Goal: Information Seeking & Learning: Learn about a topic

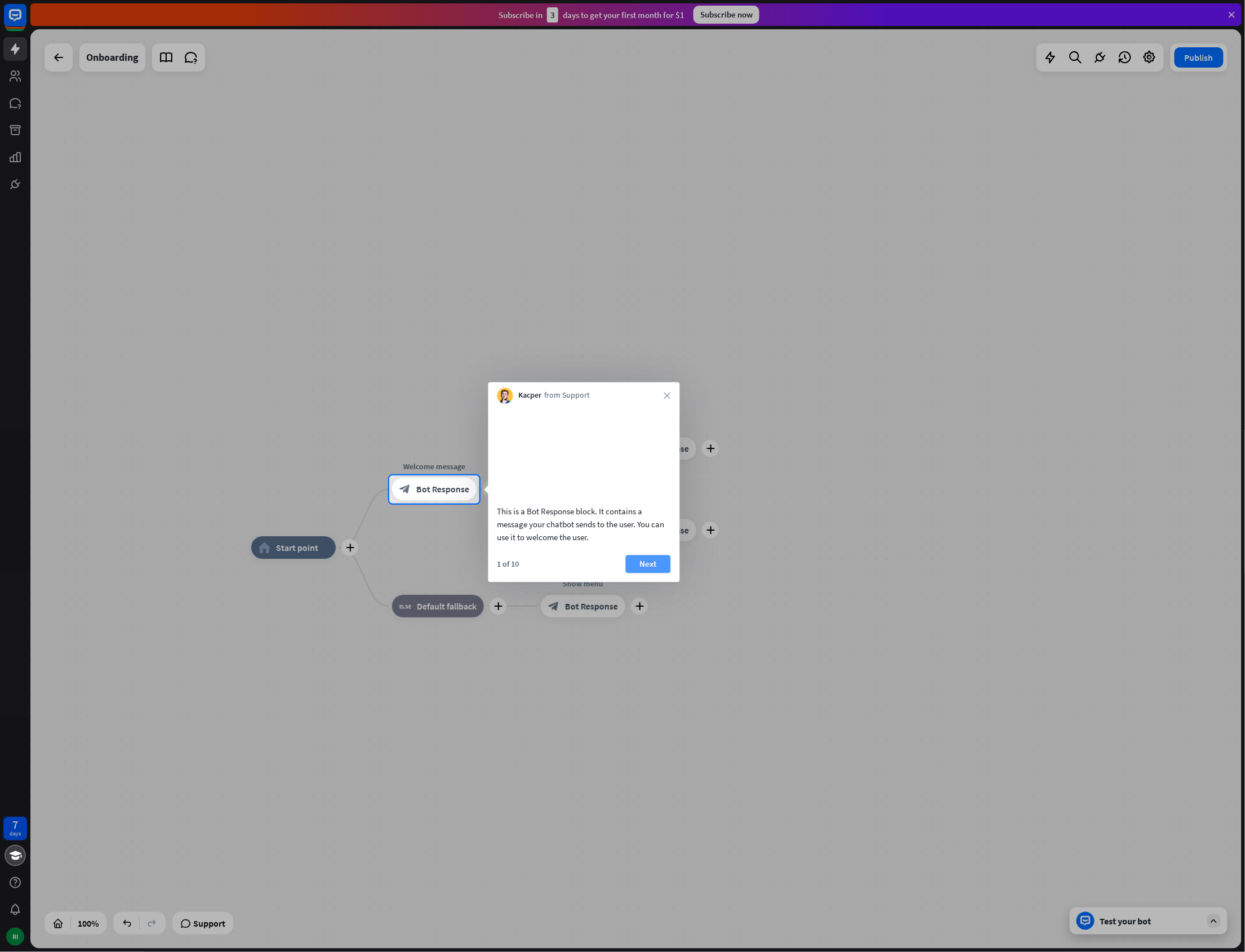
click at [634, 573] on button "Next" at bounding box center [648, 564] width 45 height 18
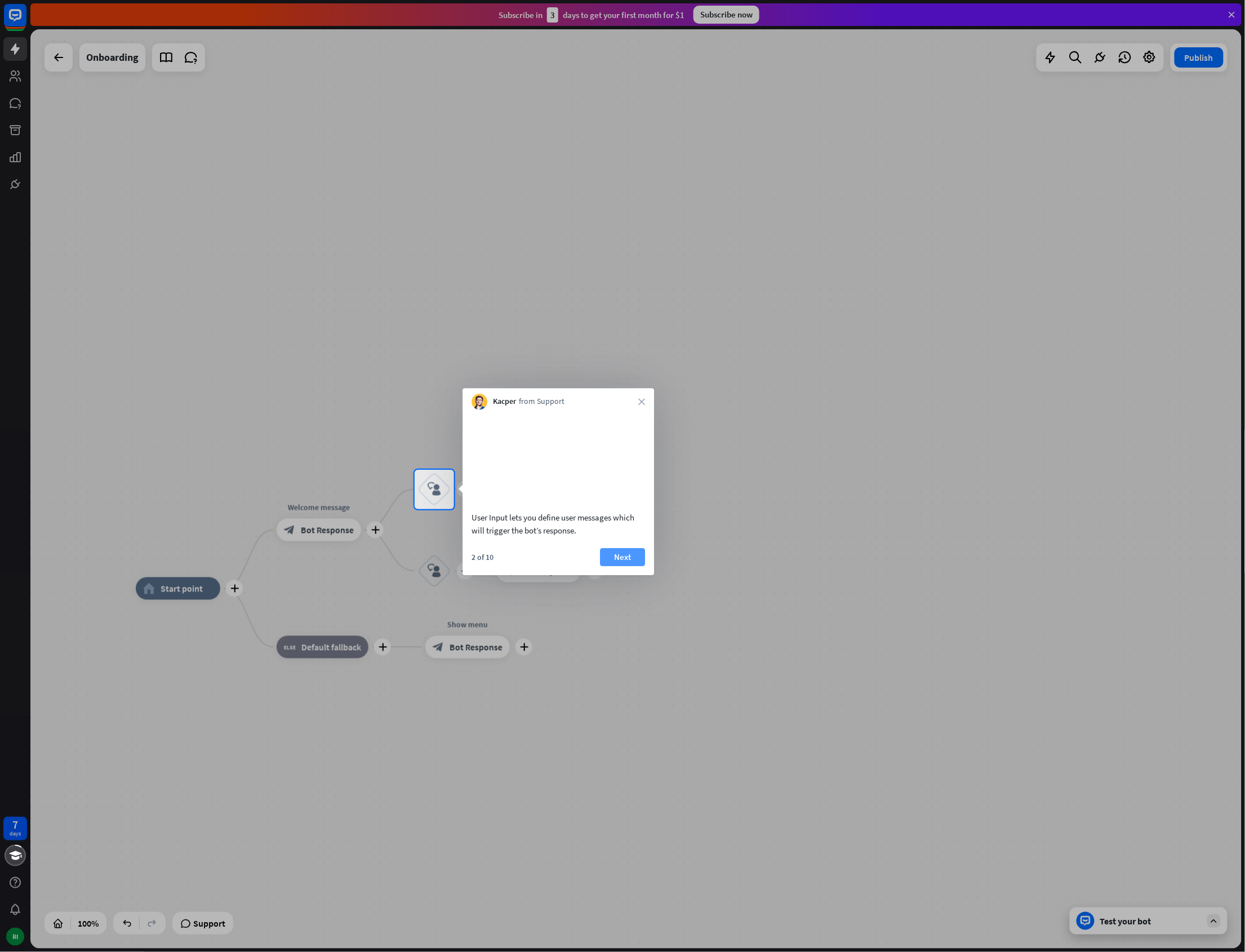
click at [632, 566] on button "Next" at bounding box center [622, 557] width 45 height 18
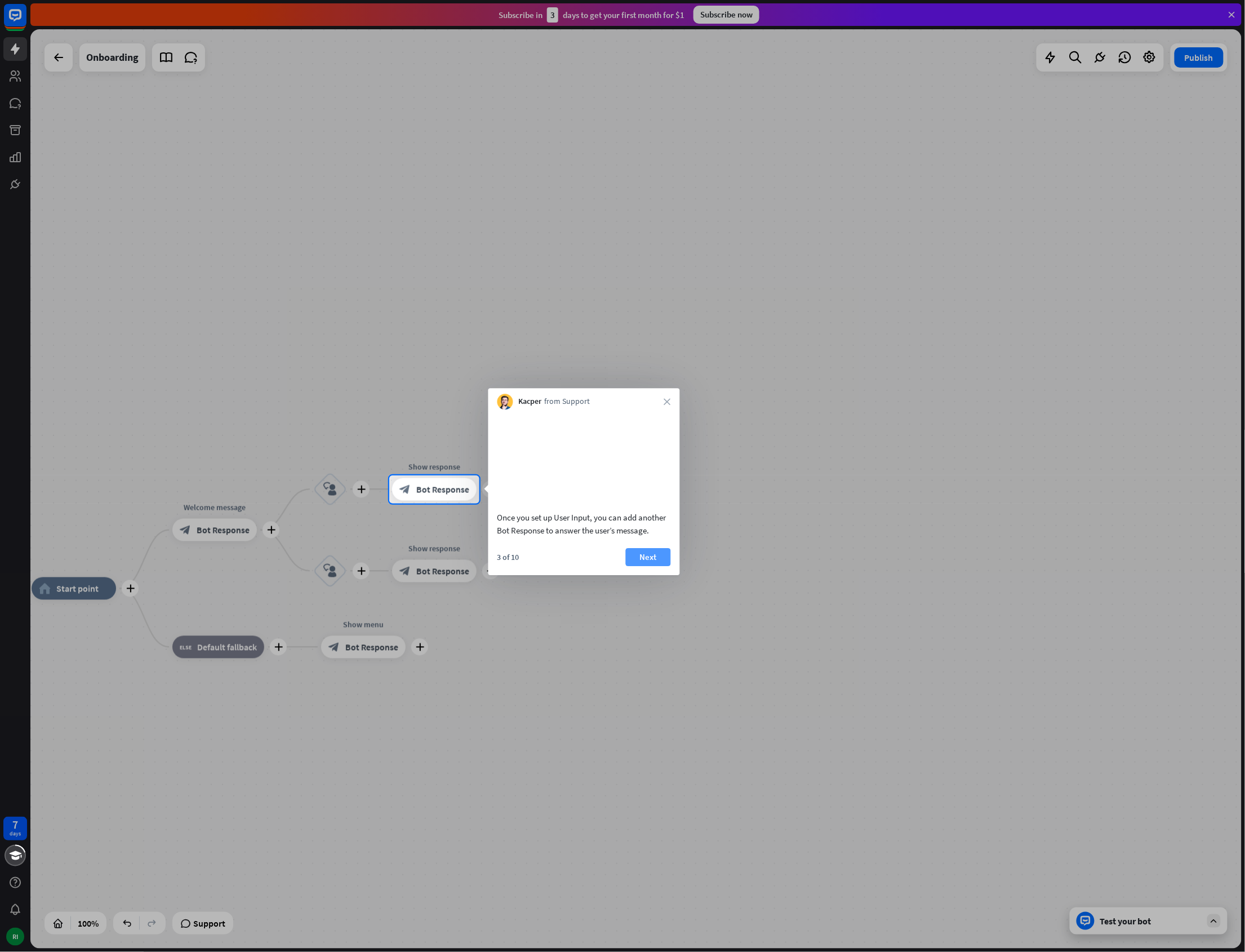
click at [640, 566] on button "Next" at bounding box center [648, 557] width 45 height 18
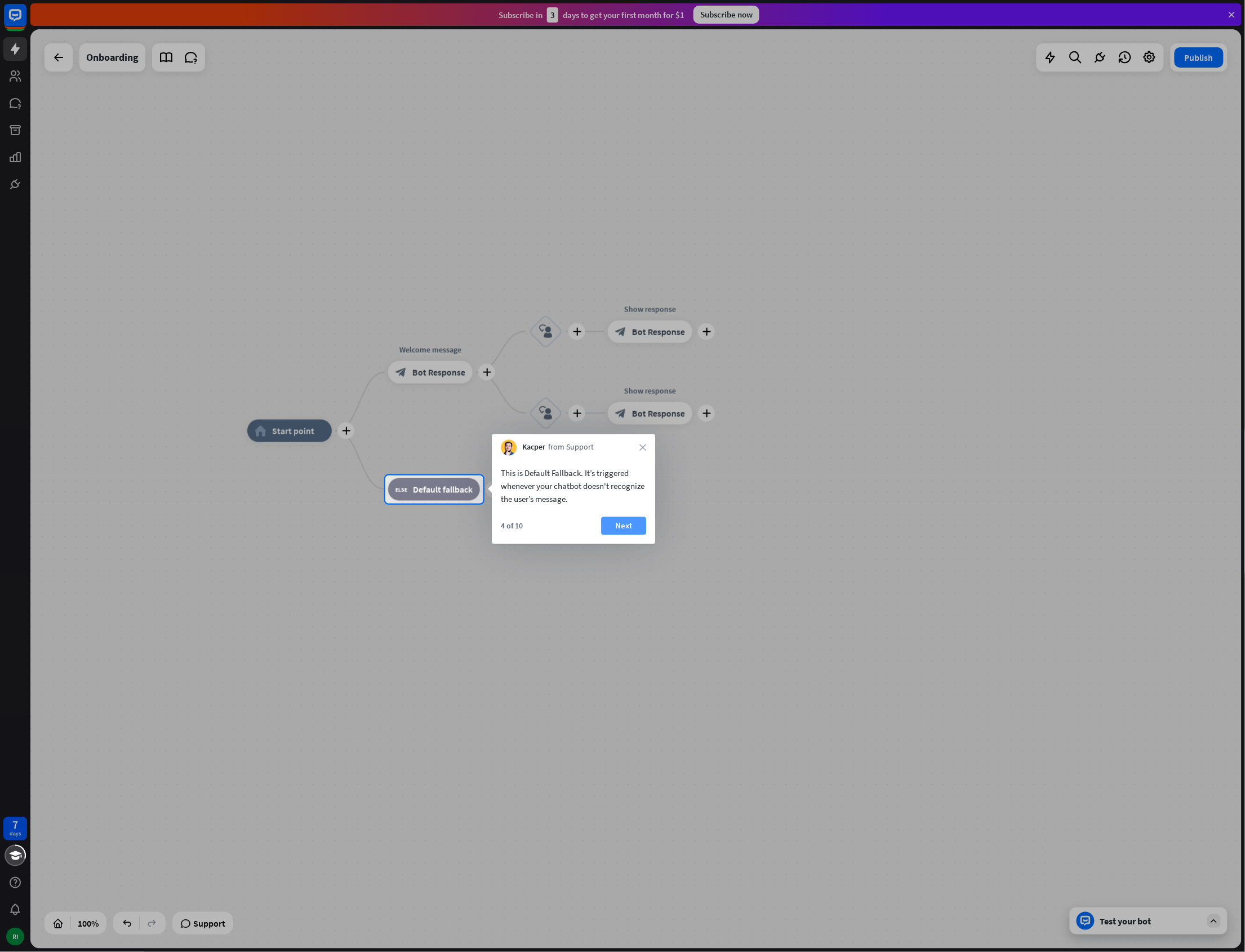
click at [624, 520] on button "Next" at bounding box center [624, 526] width 45 height 18
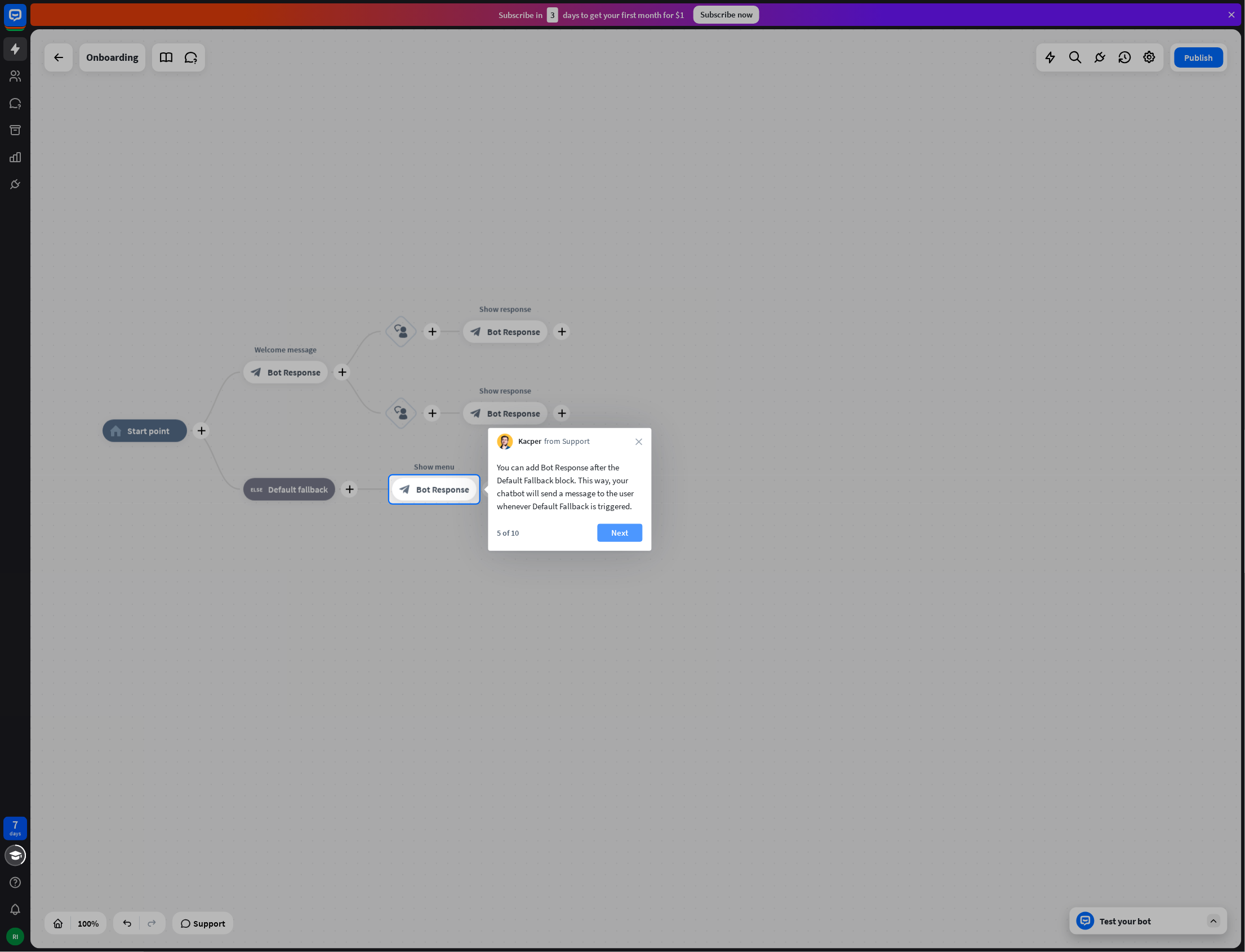
click at [627, 539] on button "Next" at bounding box center [620, 533] width 45 height 18
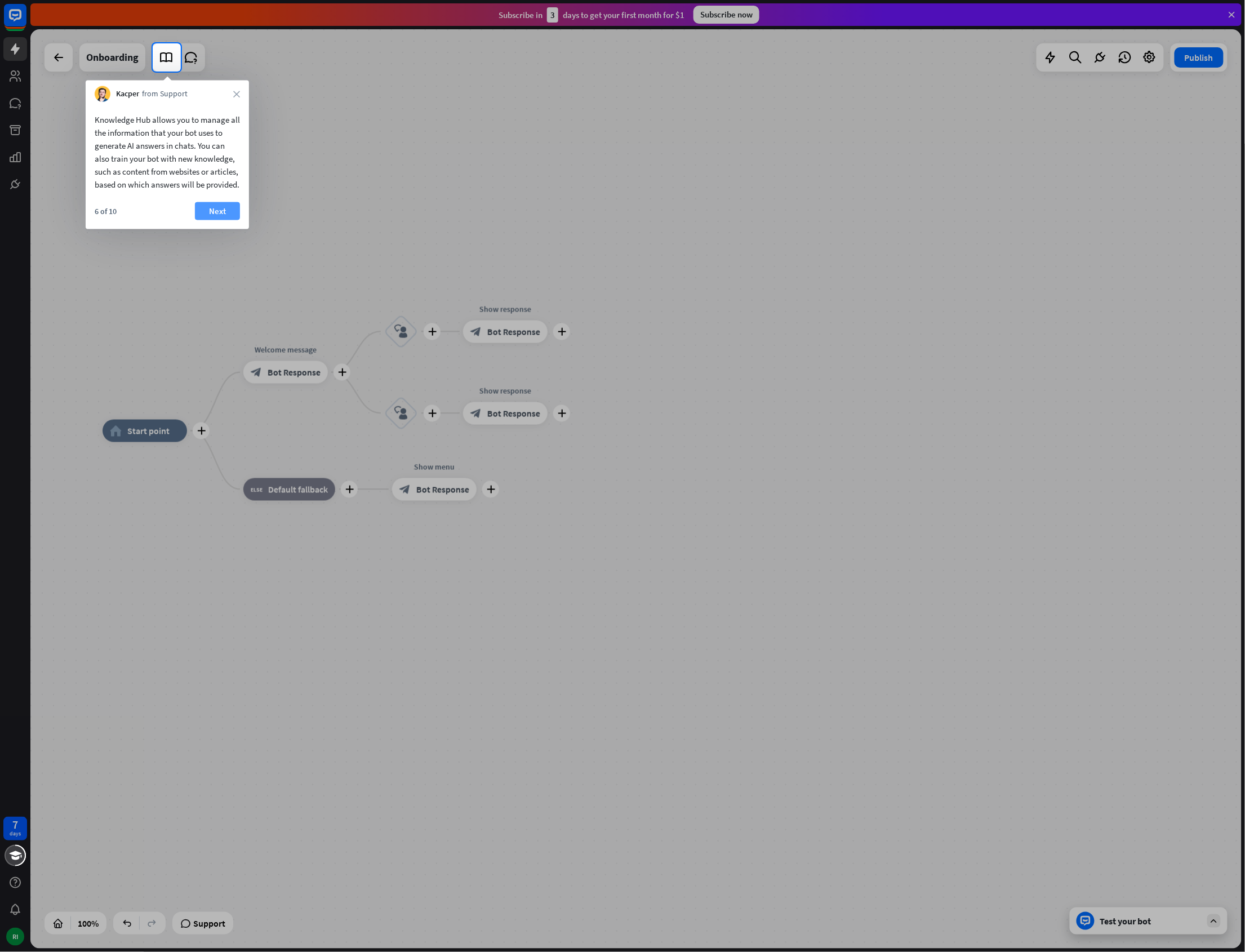
click at [220, 220] on button "Next" at bounding box center [217, 211] width 45 height 18
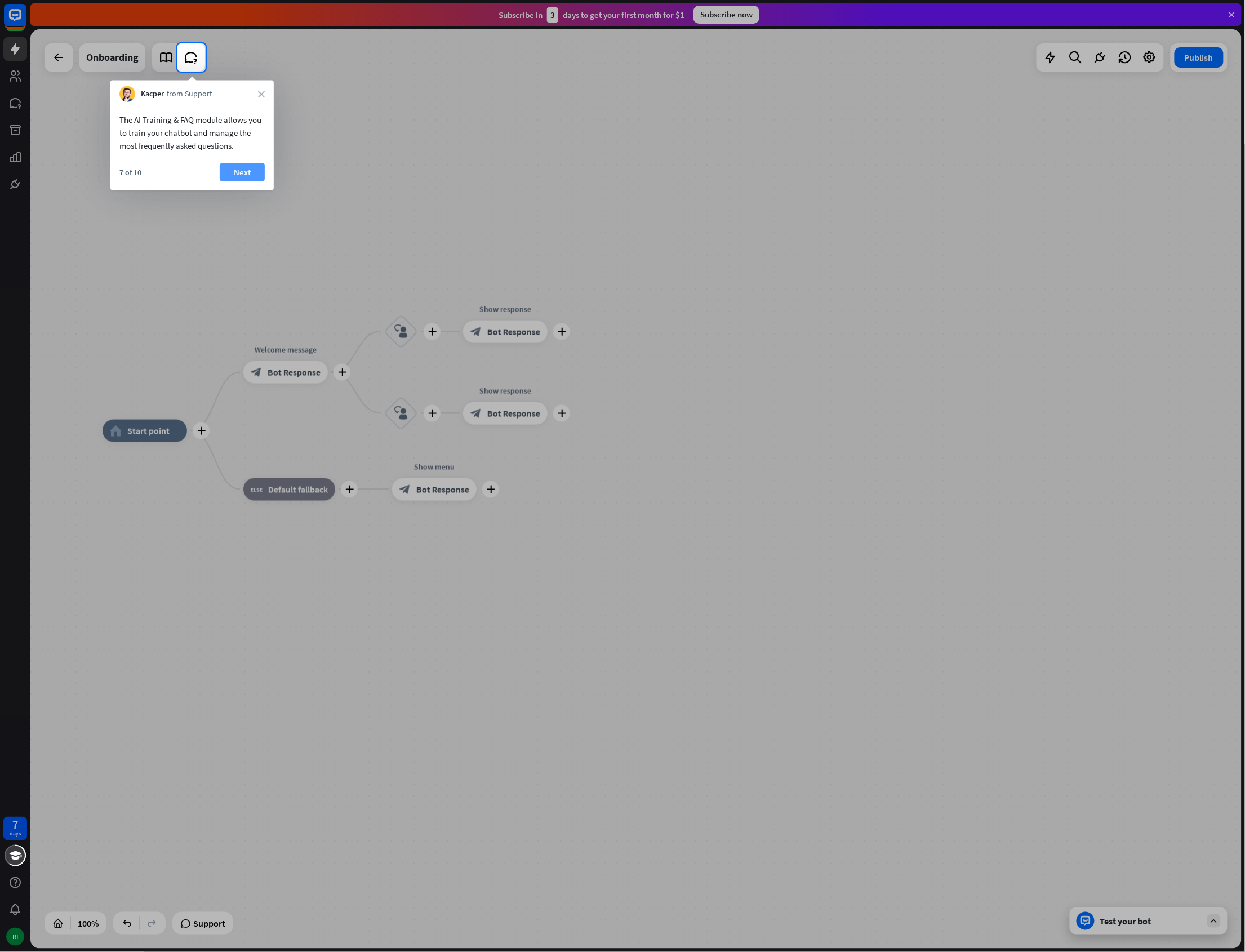
click at [251, 169] on button "Next" at bounding box center [242, 172] width 45 height 18
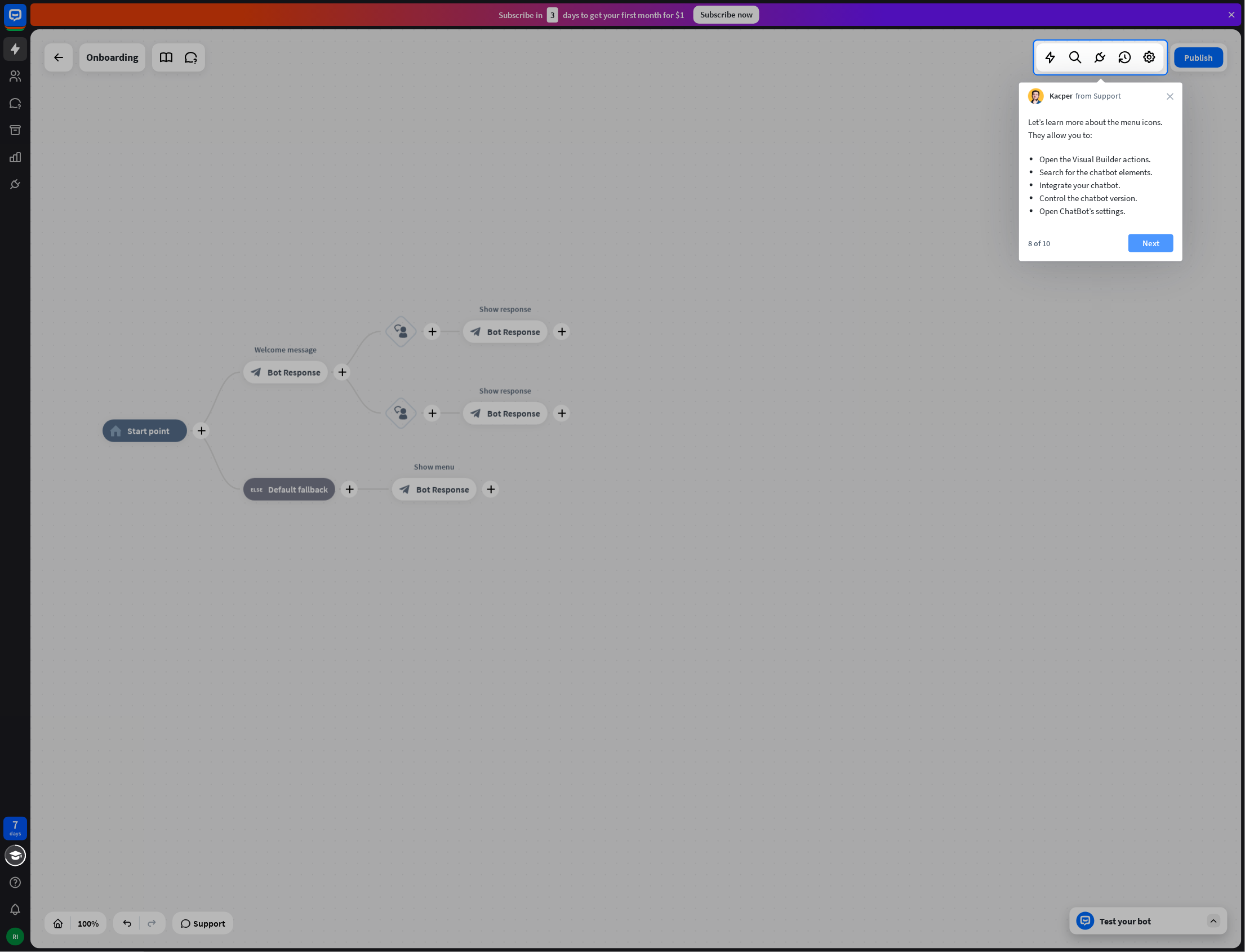
click at [1141, 240] on button "Next" at bounding box center [1150, 243] width 45 height 18
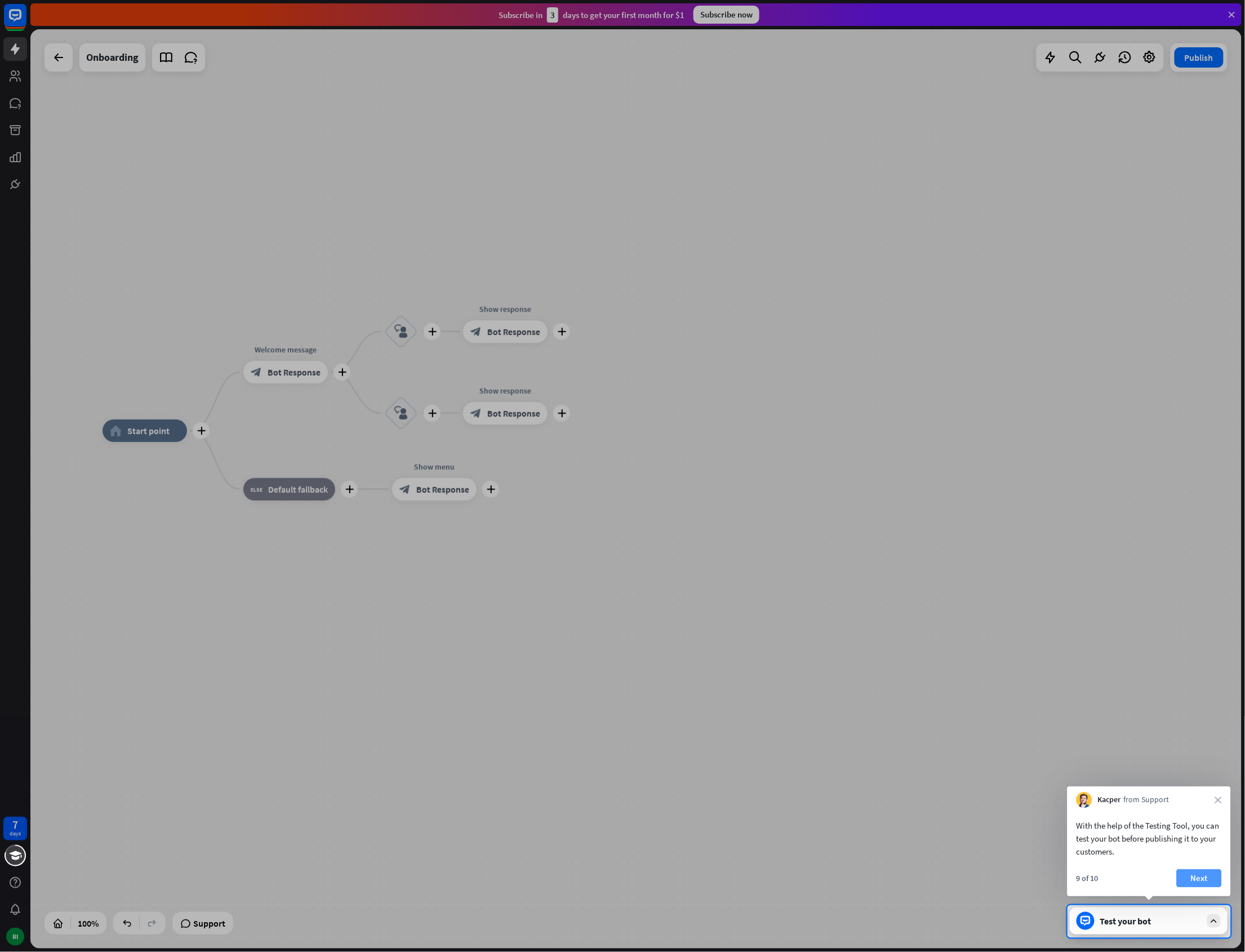
click at [1204, 876] on button "Next" at bounding box center [1199, 878] width 45 height 18
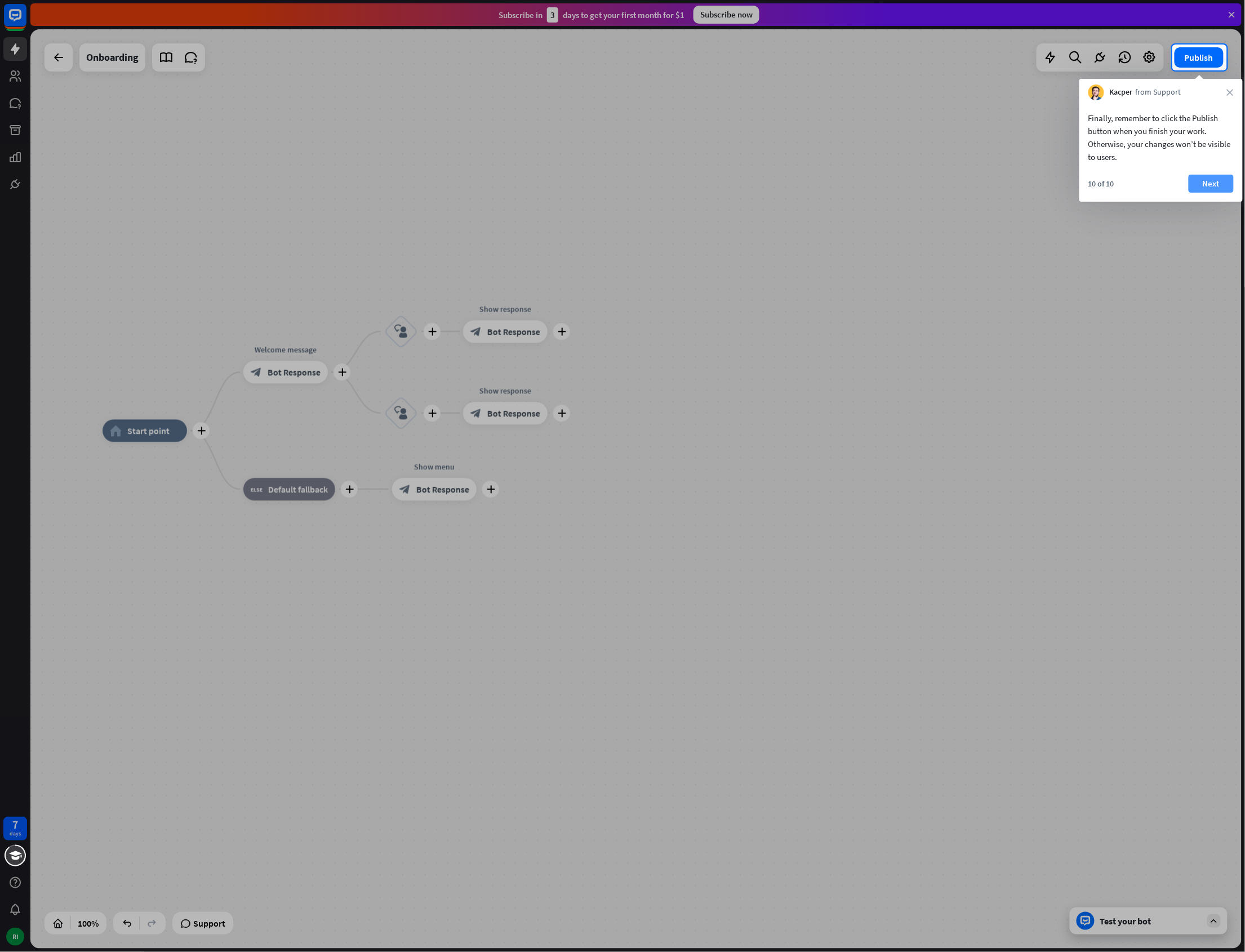
click at [1202, 180] on button "Next" at bounding box center [1211, 183] width 45 height 18
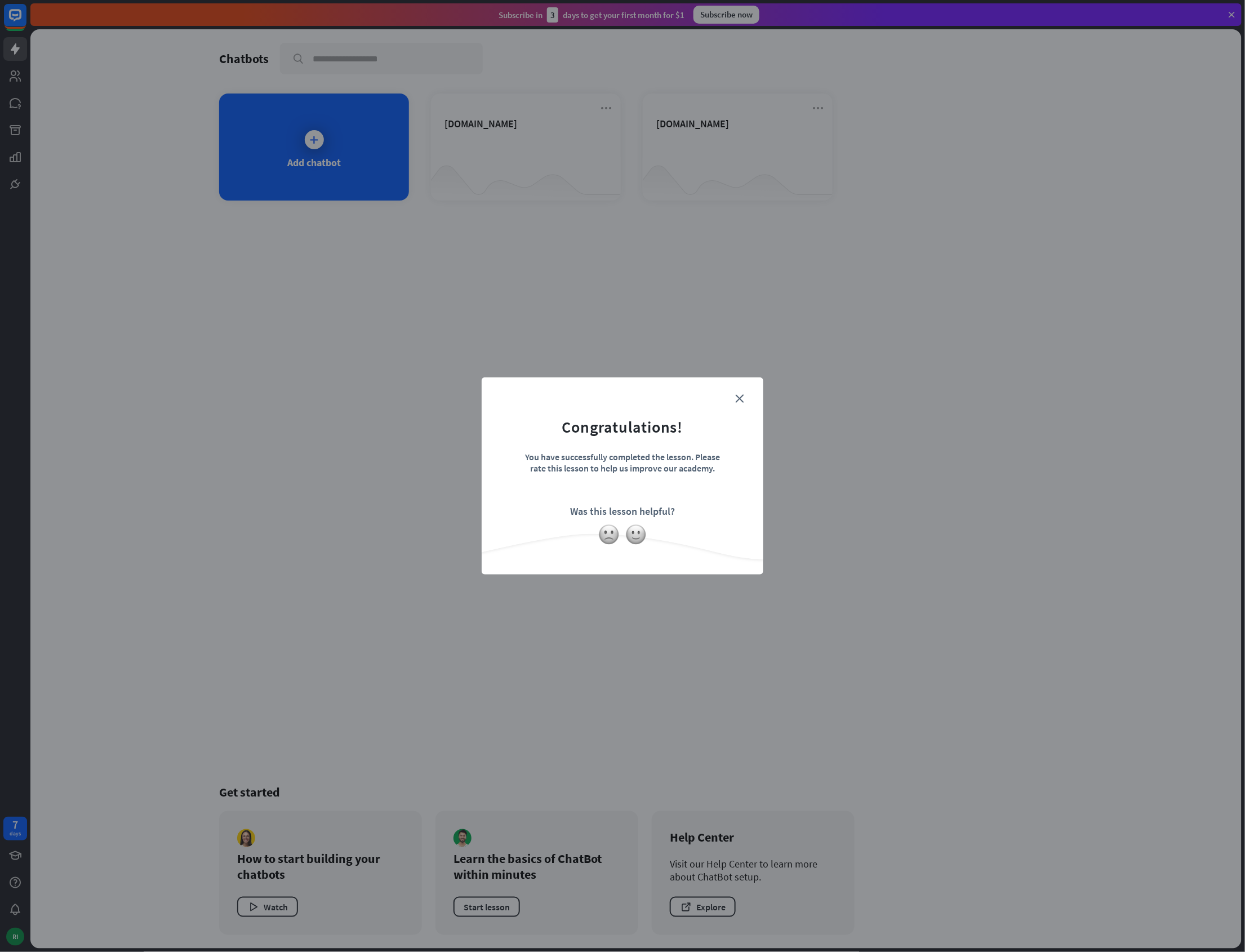
click at [647, 537] on div at bounding box center [623, 534] width 282 height 21
click at [643, 544] on div at bounding box center [623, 534] width 282 height 21
click at [638, 536] on img at bounding box center [636, 534] width 21 height 21
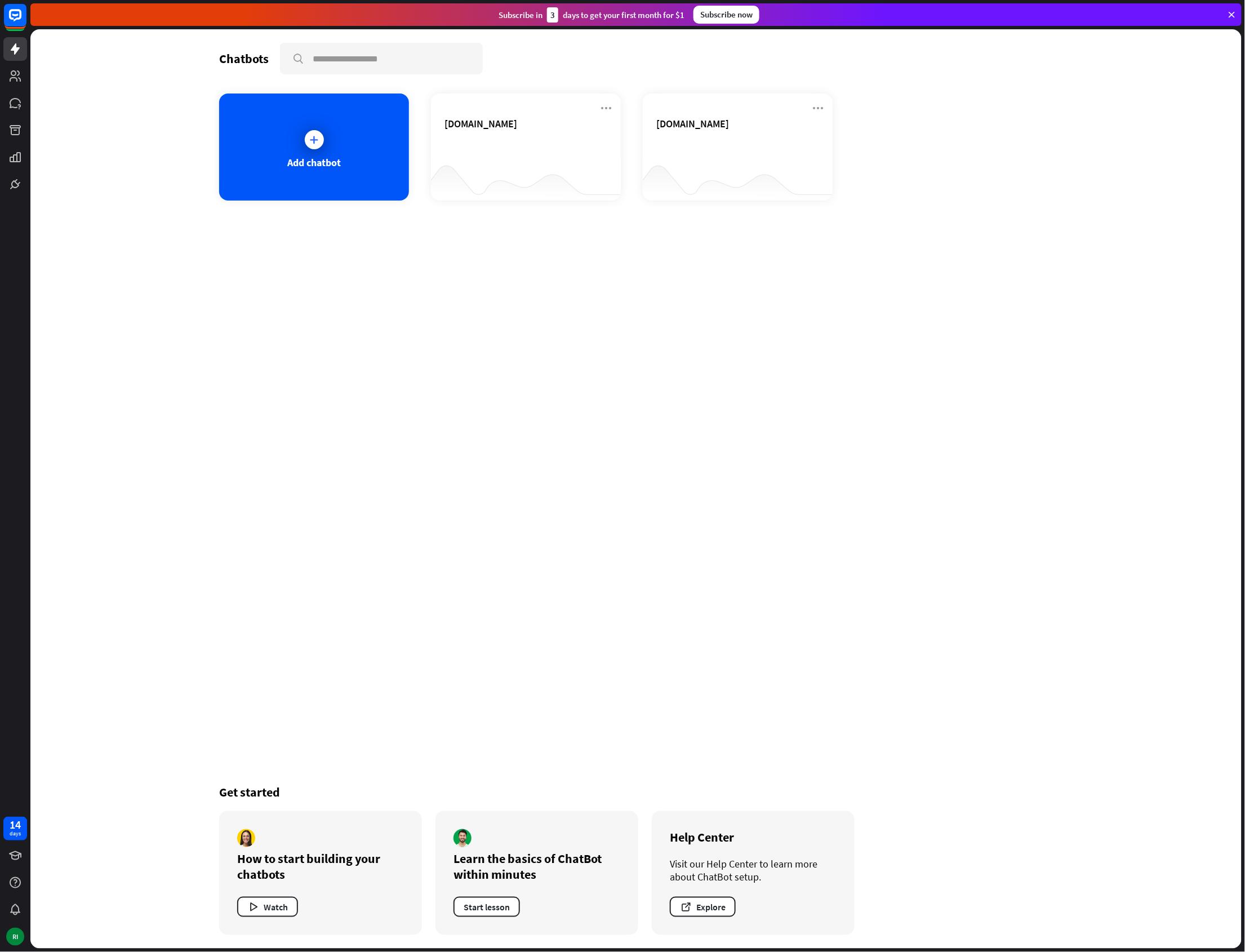
click at [720, 600] on div "Chatbots search Add chatbot [DOMAIN_NAME] [DOMAIN_NAME] Get started How to star…" at bounding box center [636, 489] width 901 height 919
click at [481, 152] on div "[DOMAIN_NAME]" at bounding box center [525, 137] width 162 height 40
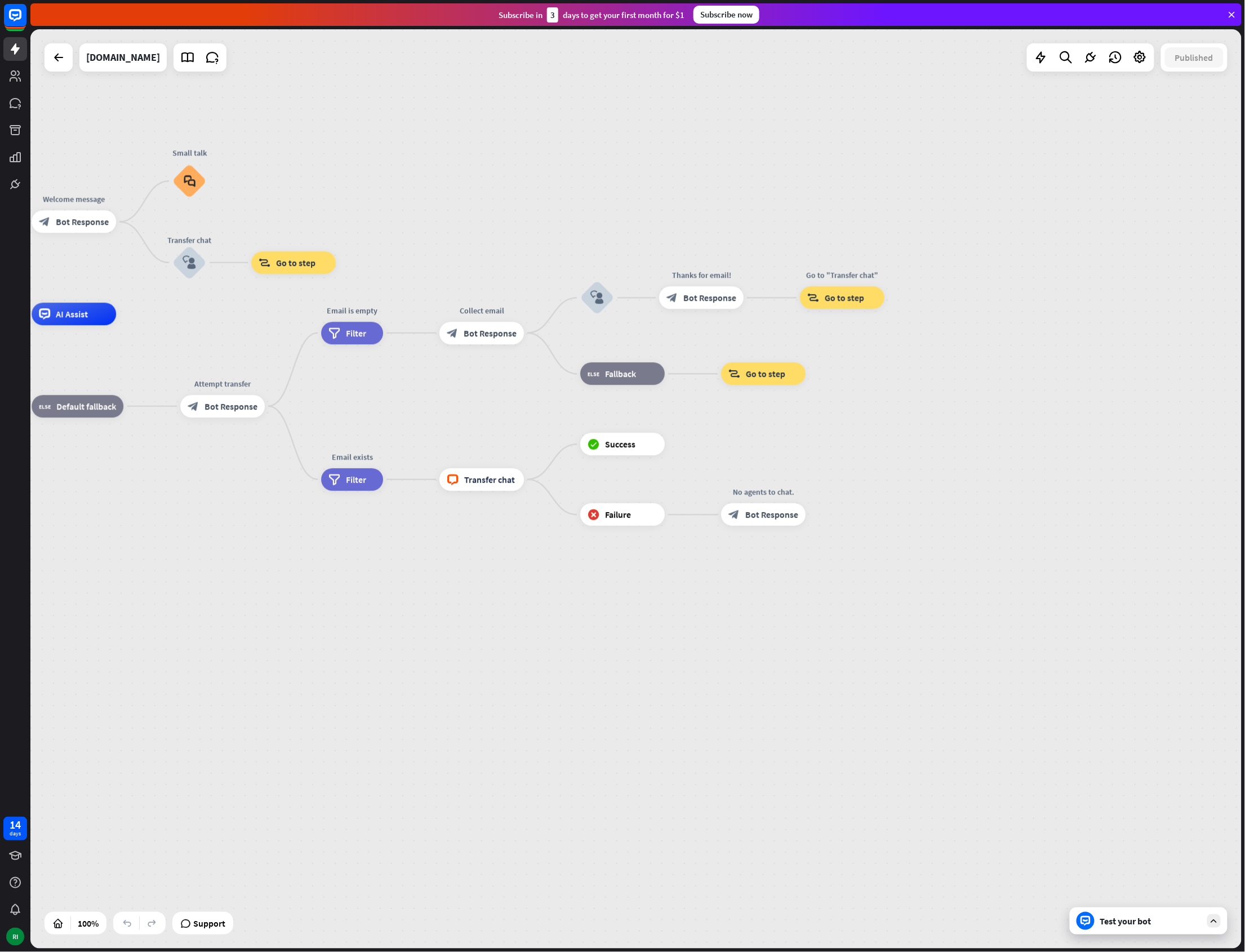
drag, startPoint x: 713, startPoint y: 865, endPoint x: 265, endPoint y: 662, distance: 491.8
click at [265, 662] on div "home_2 Start point Welcome message block_bot_response Bot Response Small talk b…" at bounding box center [497, 774] width 1211 height 919
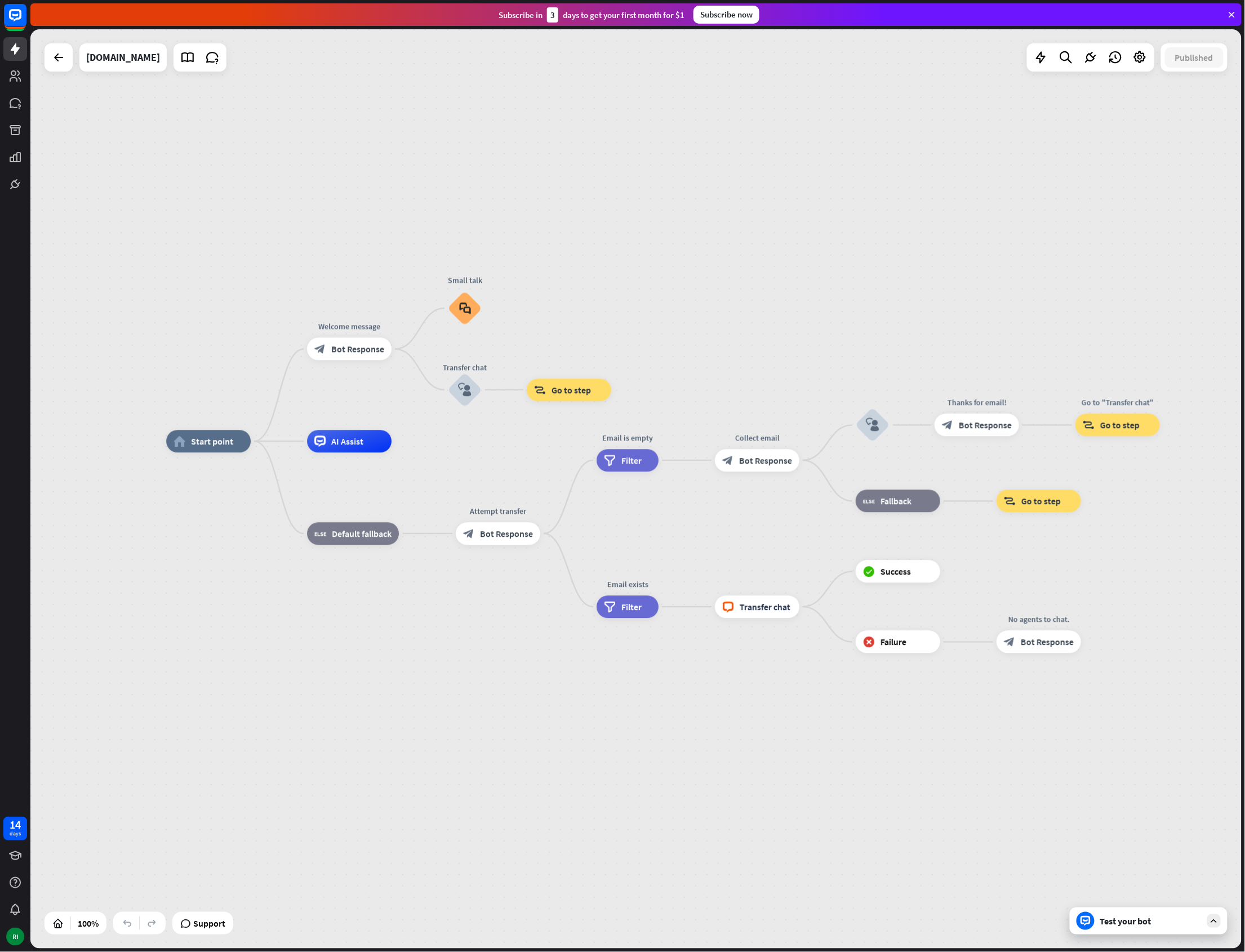
drag, startPoint x: 395, startPoint y: 626, endPoint x: 746, endPoint y: 785, distance: 385.3
click at [742, 784] on div "home_2 Start point Welcome message block_bot_response Bot Response Small talk b…" at bounding box center [772, 901] width 1211 height 919
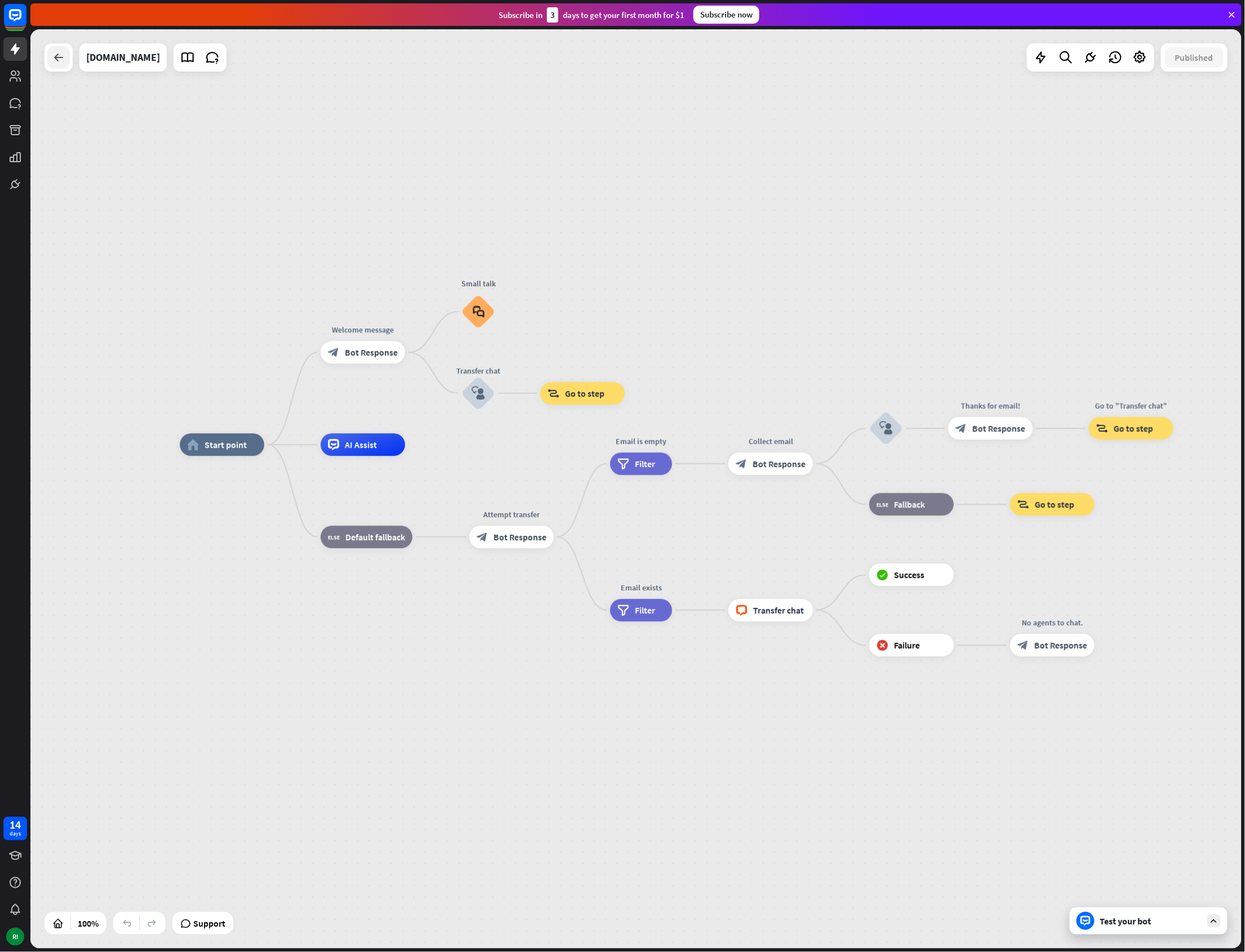
click at [58, 62] on icon at bounding box center [58, 58] width 14 height 14
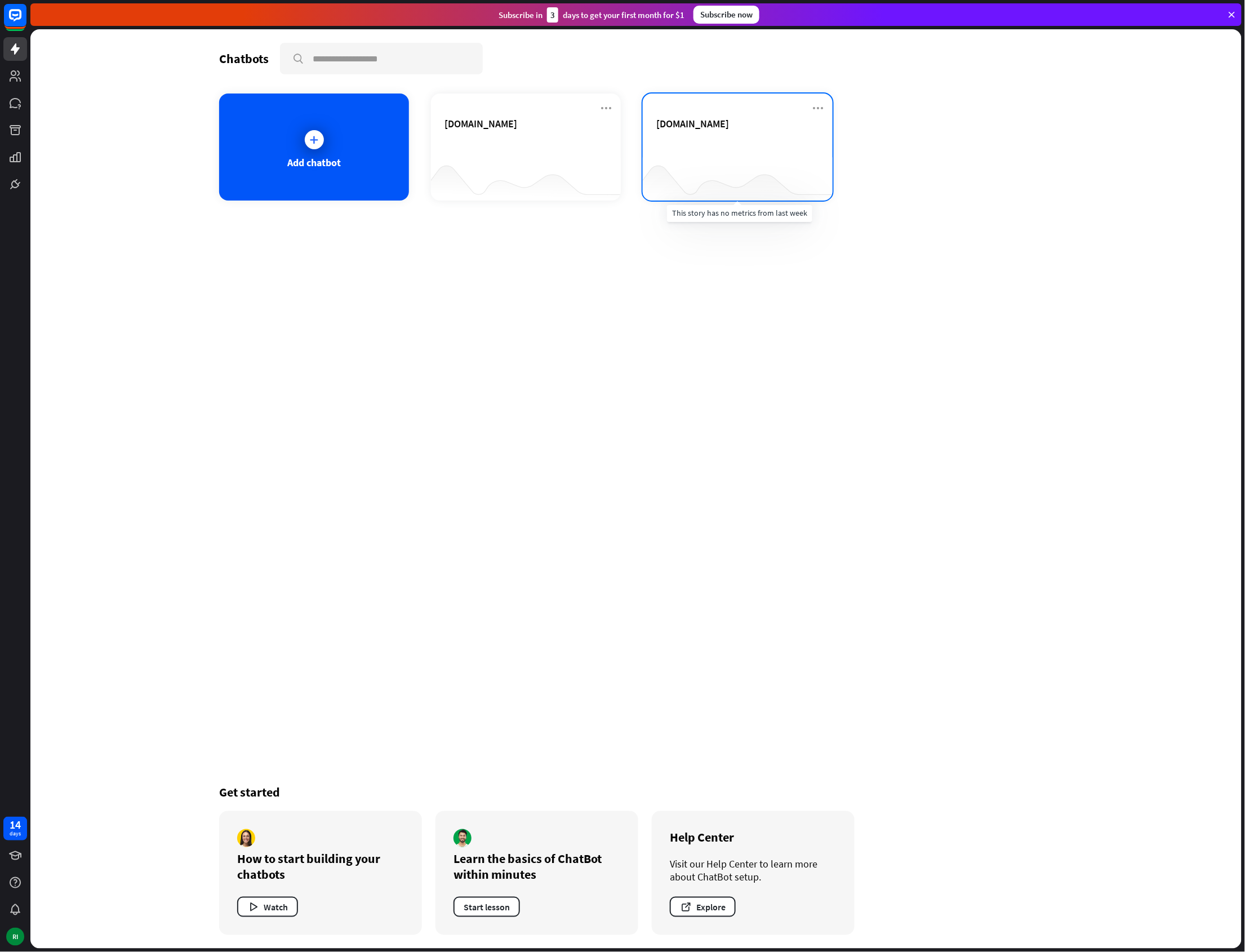
click at [686, 190] on div at bounding box center [737, 178] width 190 height 43
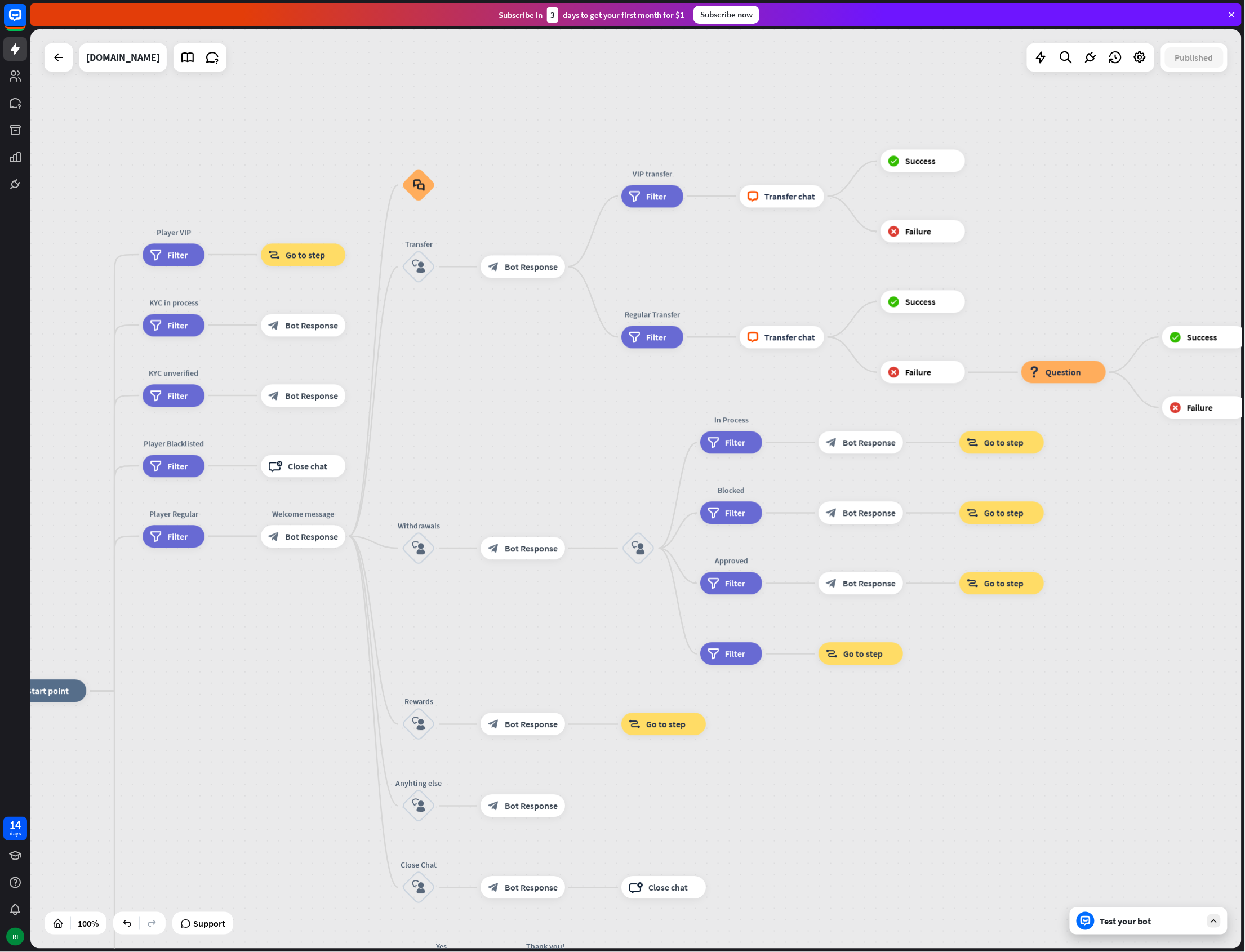
drag, startPoint x: 537, startPoint y: 532, endPoint x: 307, endPoint y: 734, distance: 306.1
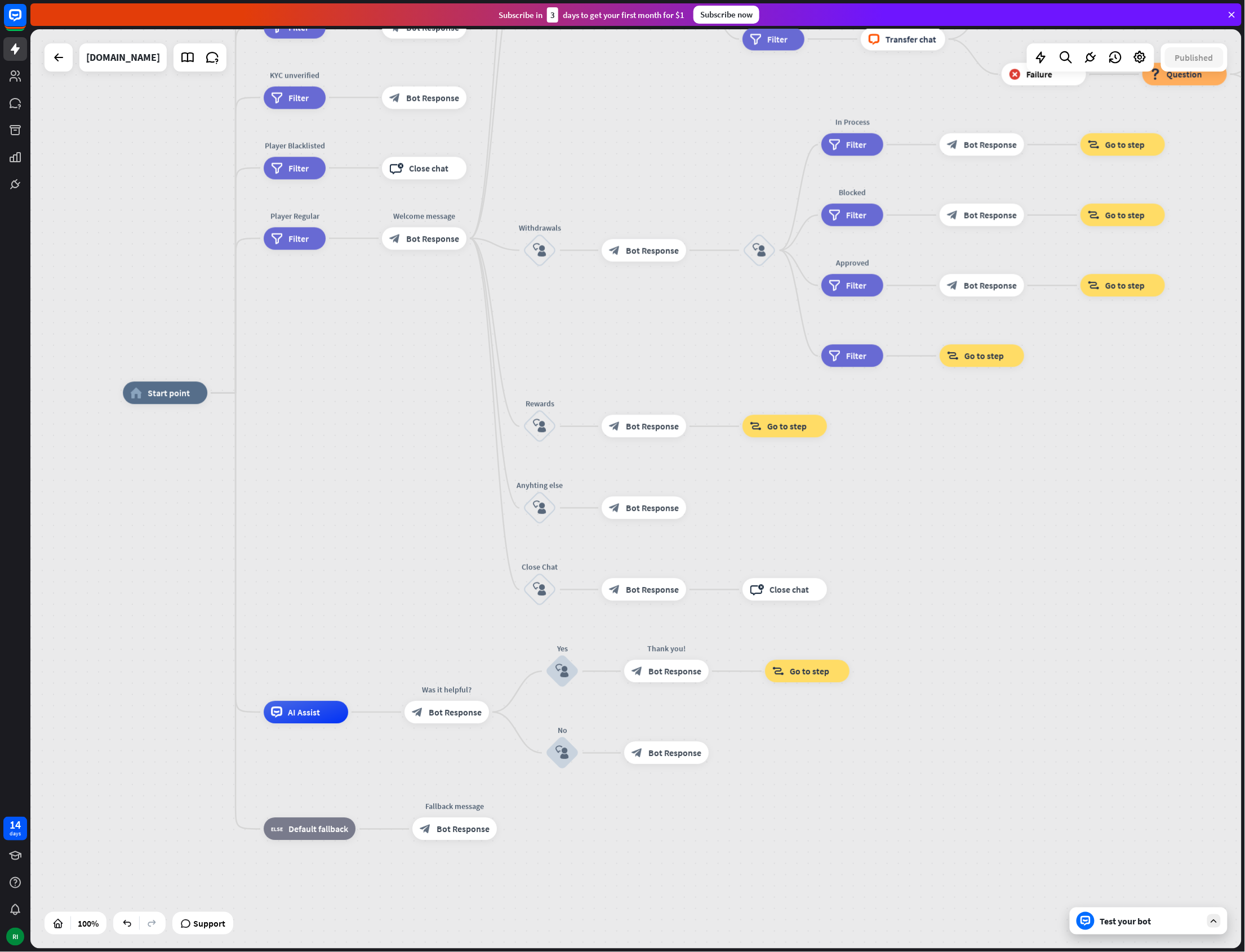
drag, startPoint x: 1143, startPoint y: 844, endPoint x: 1242, endPoint y: 546, distance: 314.0
click at [1242, 546] on div "home_2 Start point Player VIP filter Filter block_goto Go to step KYC in proces…" at bounding box center [729, 853] width 1211 height 919
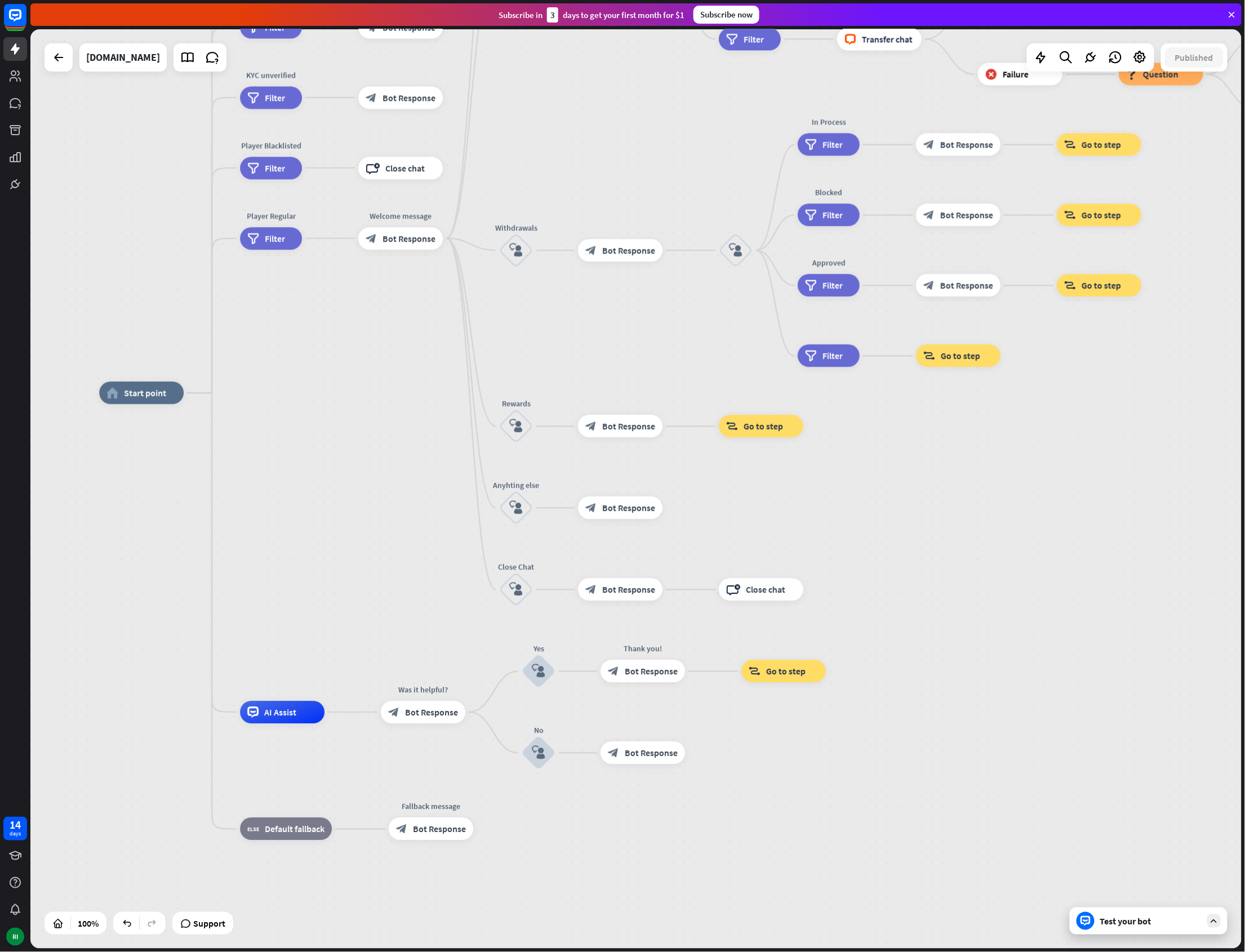
click at [1166, 913] on div "Test your bot" at bounding box center [1149, 920] width 158 height 27
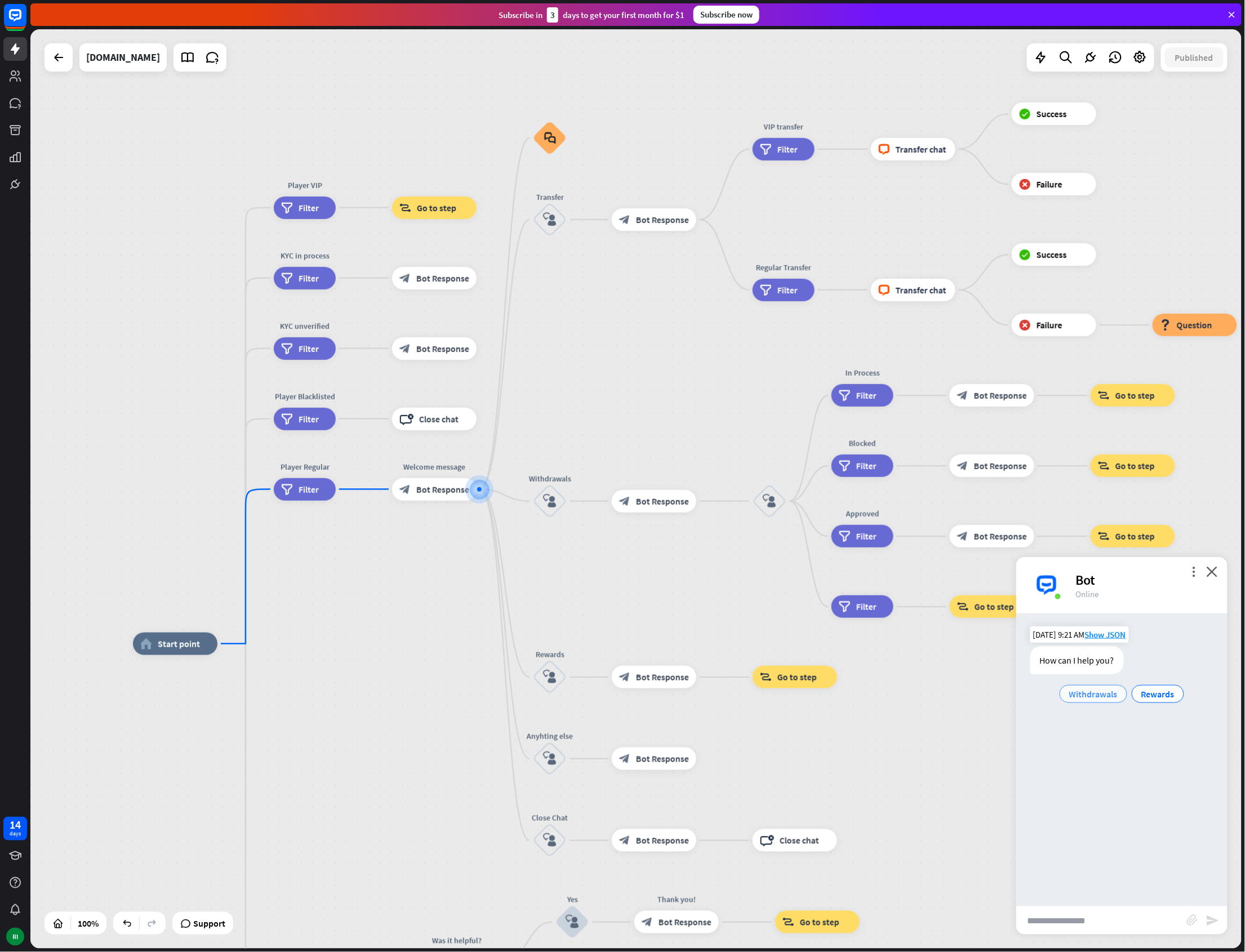
click at [1111, 701] on div "Withdrawals" at bounding box center [1093, 693] width 68 height 18
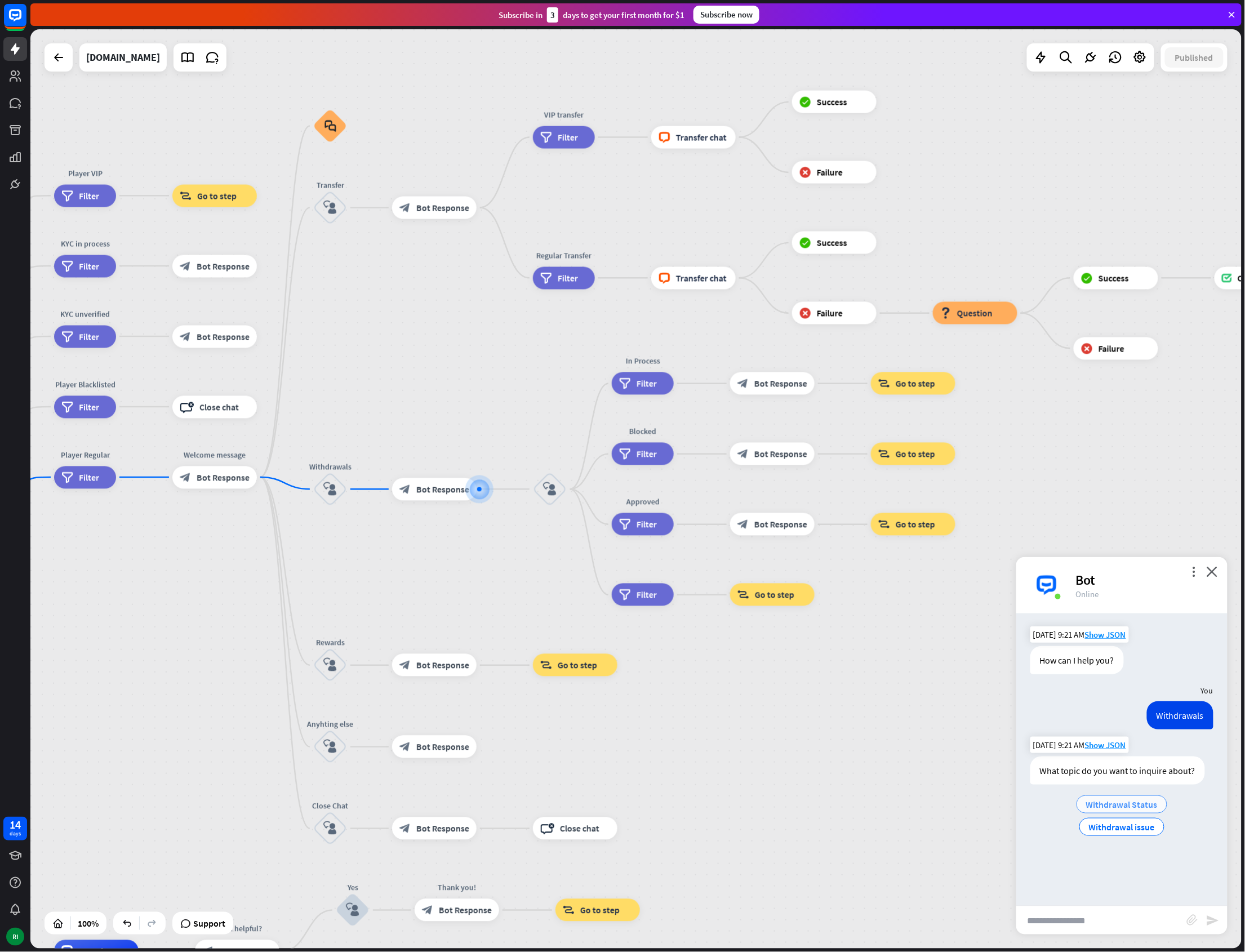
click at [1122, 801] on span "Withdrawal Status" at bounding box center [1121, 804] width 71 height 11
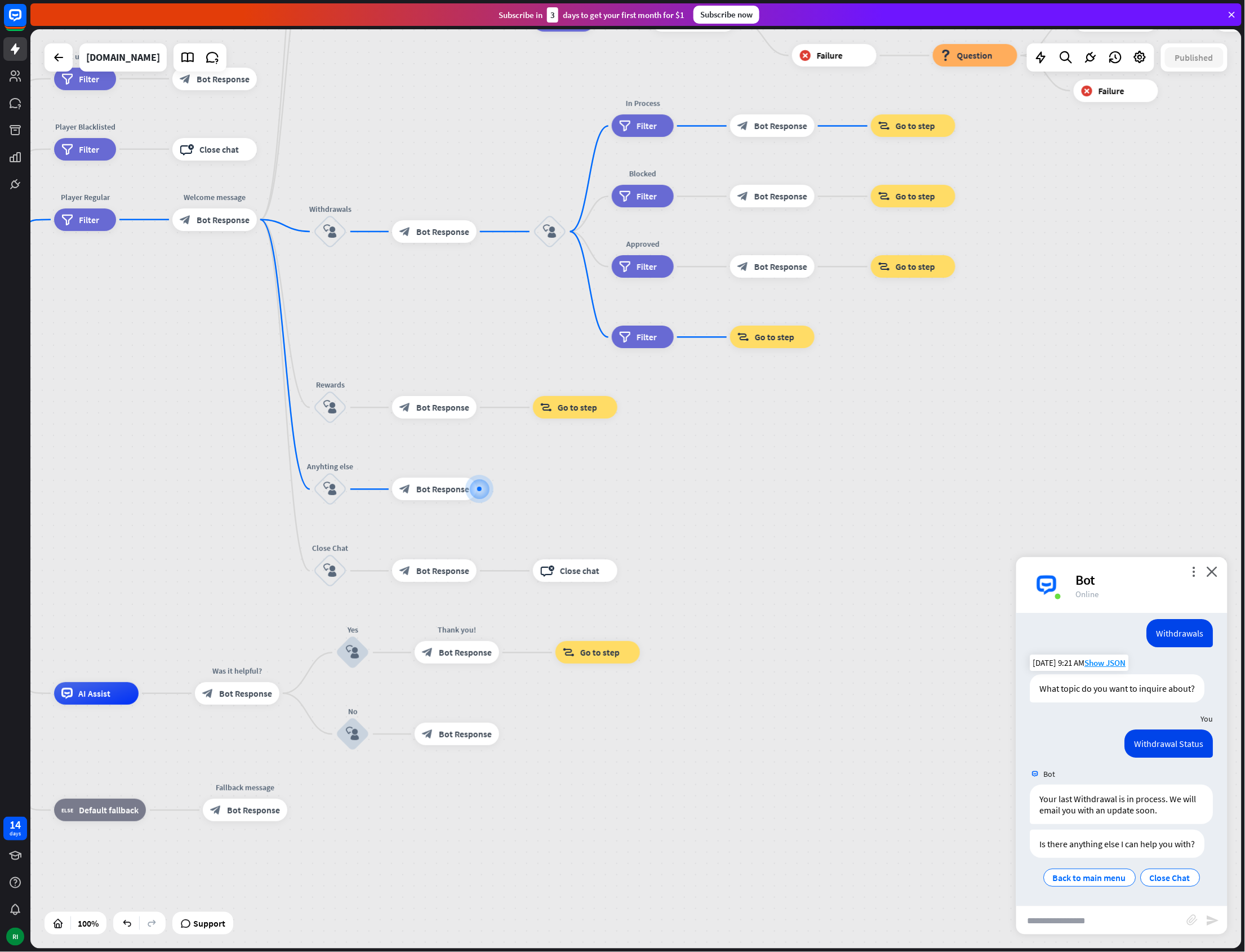
scroll to position [105, 0]
click at [1100, 882] on span "Back to main menu" at bounding box center [1089, 877] width 73 height 11
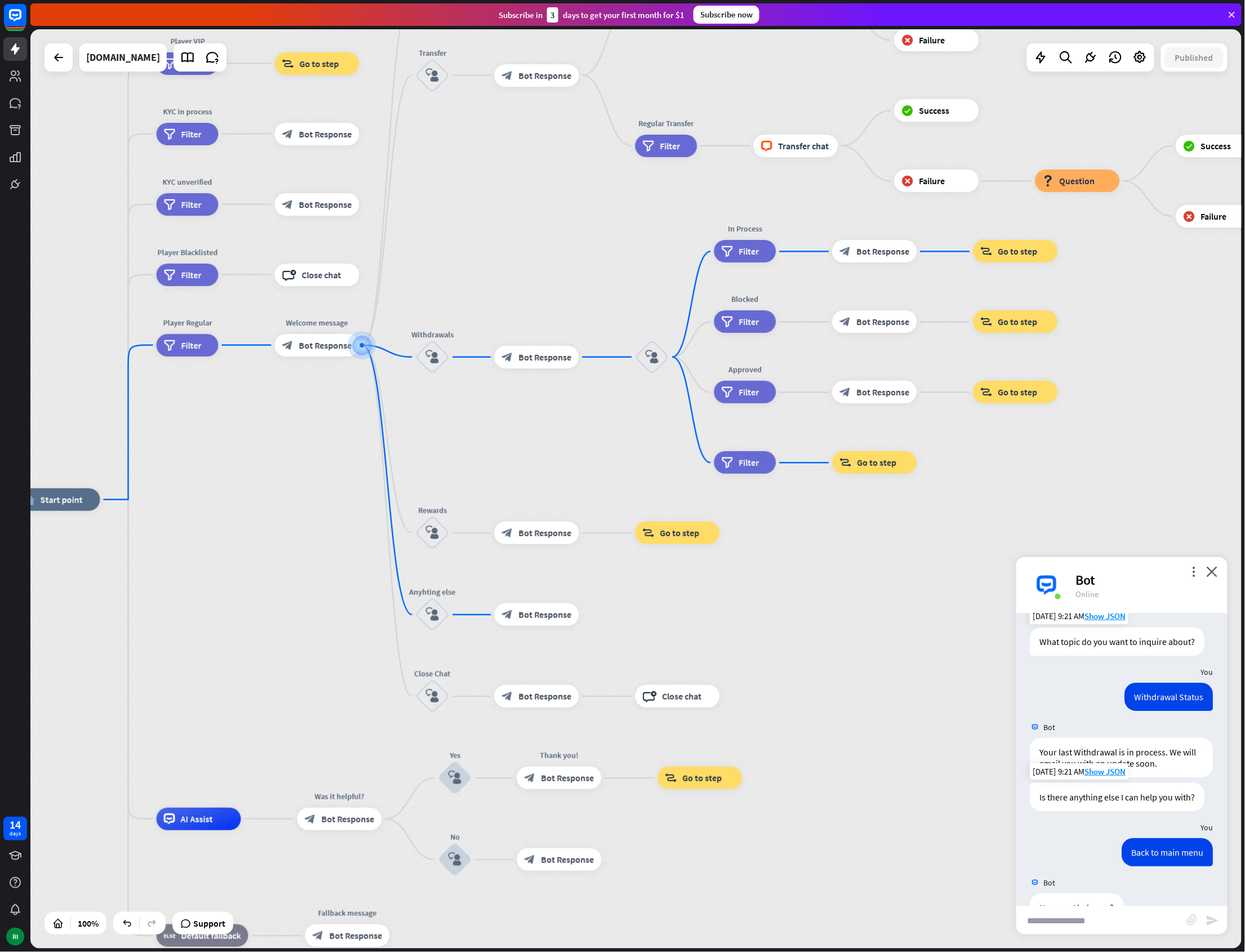
scroll to position [215, 0]
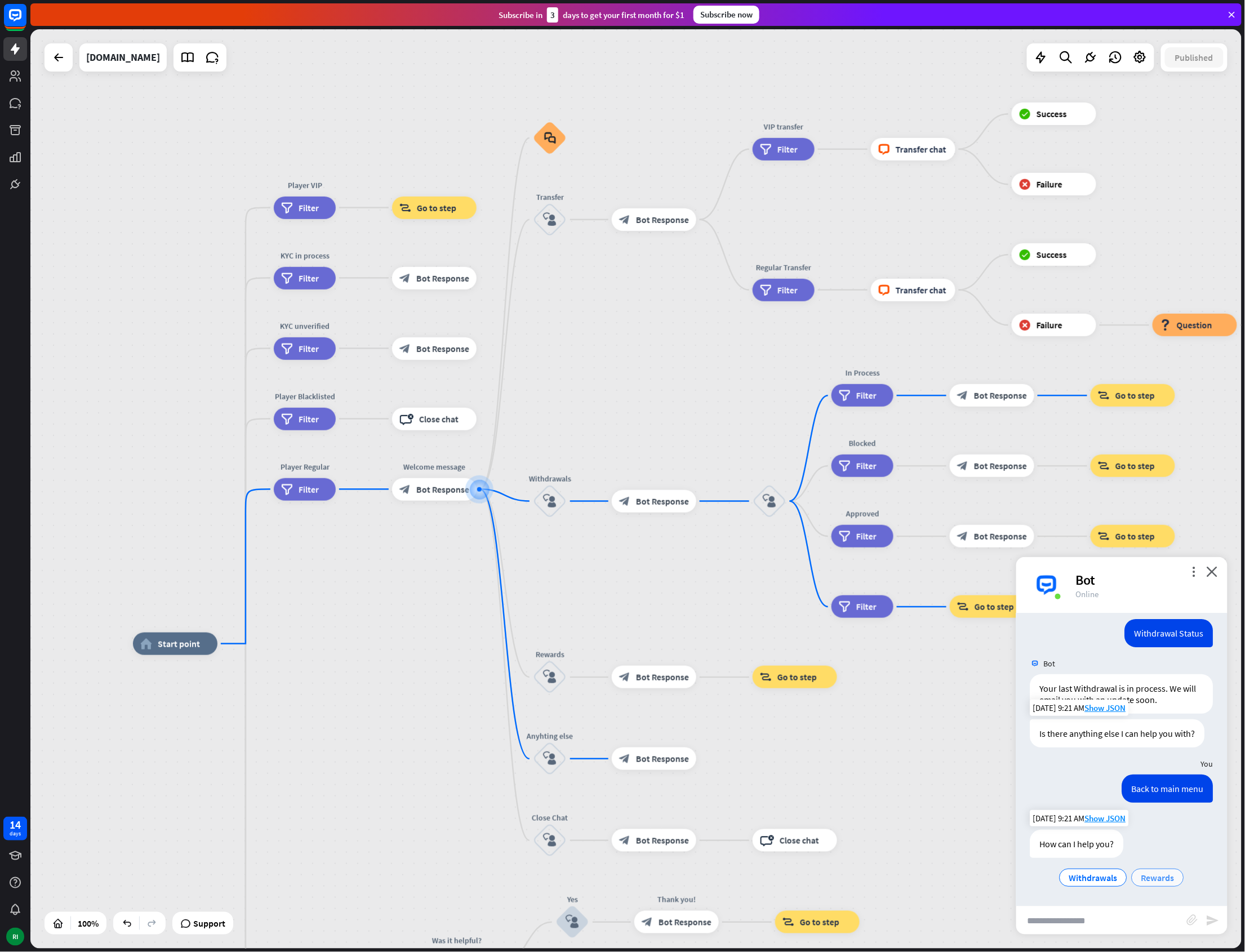
click at [1159, 879] on span "Rewards" at bounding box center [1157, 877] width 34 height 11
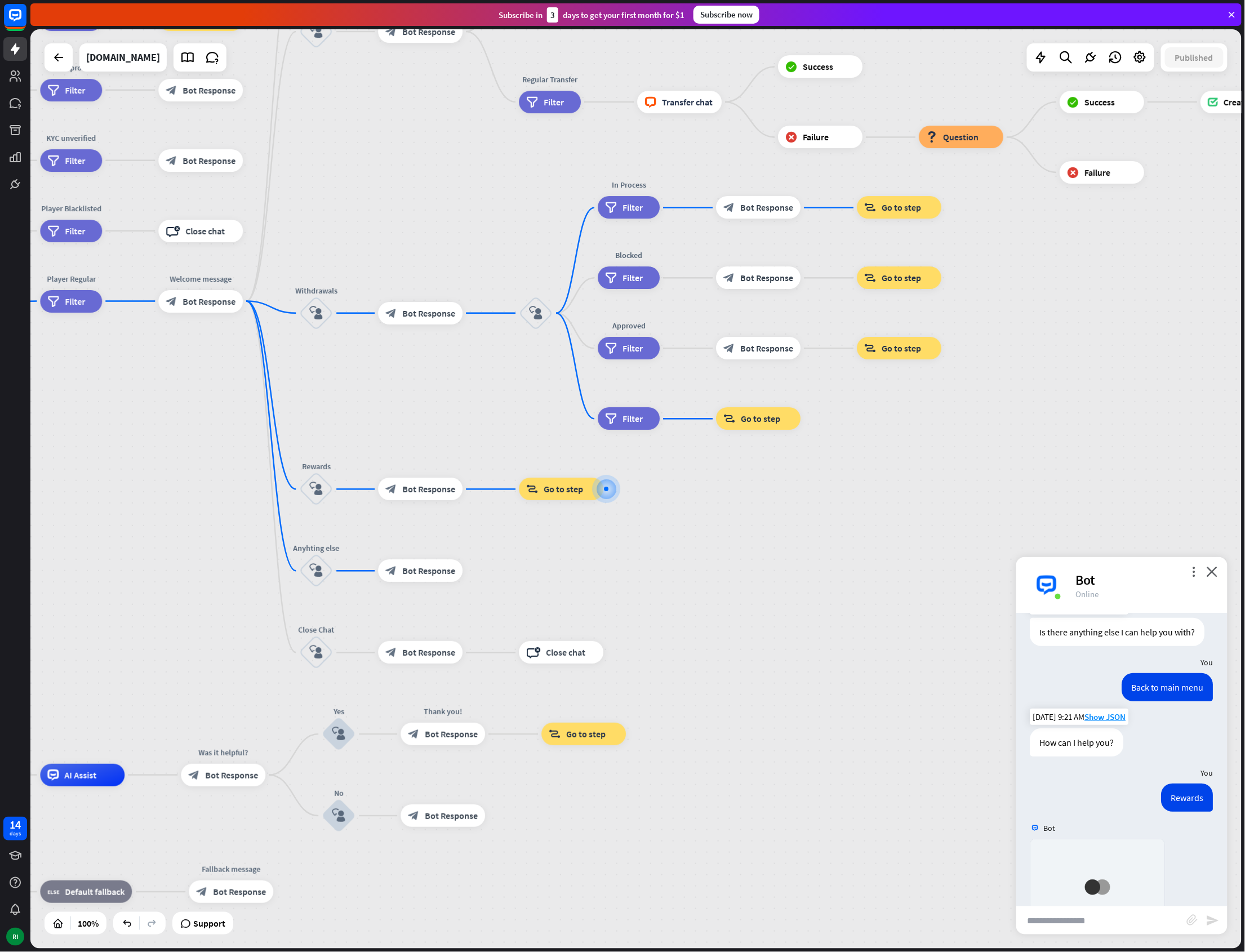
scroll to position [465, 0]
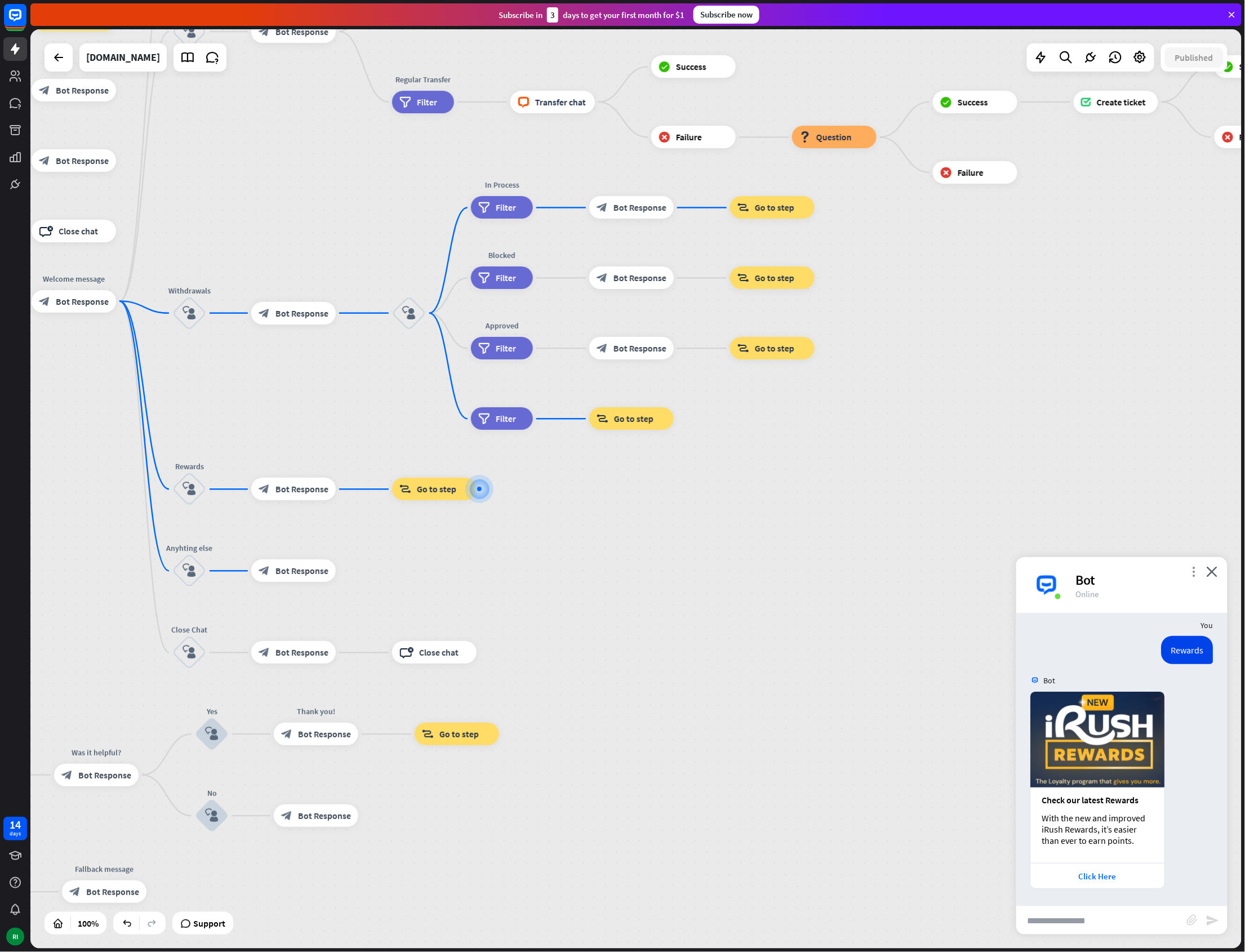
click at [1192, 577] on icon "more_vert" at bounding box center [1193, 571] width 10 height 10
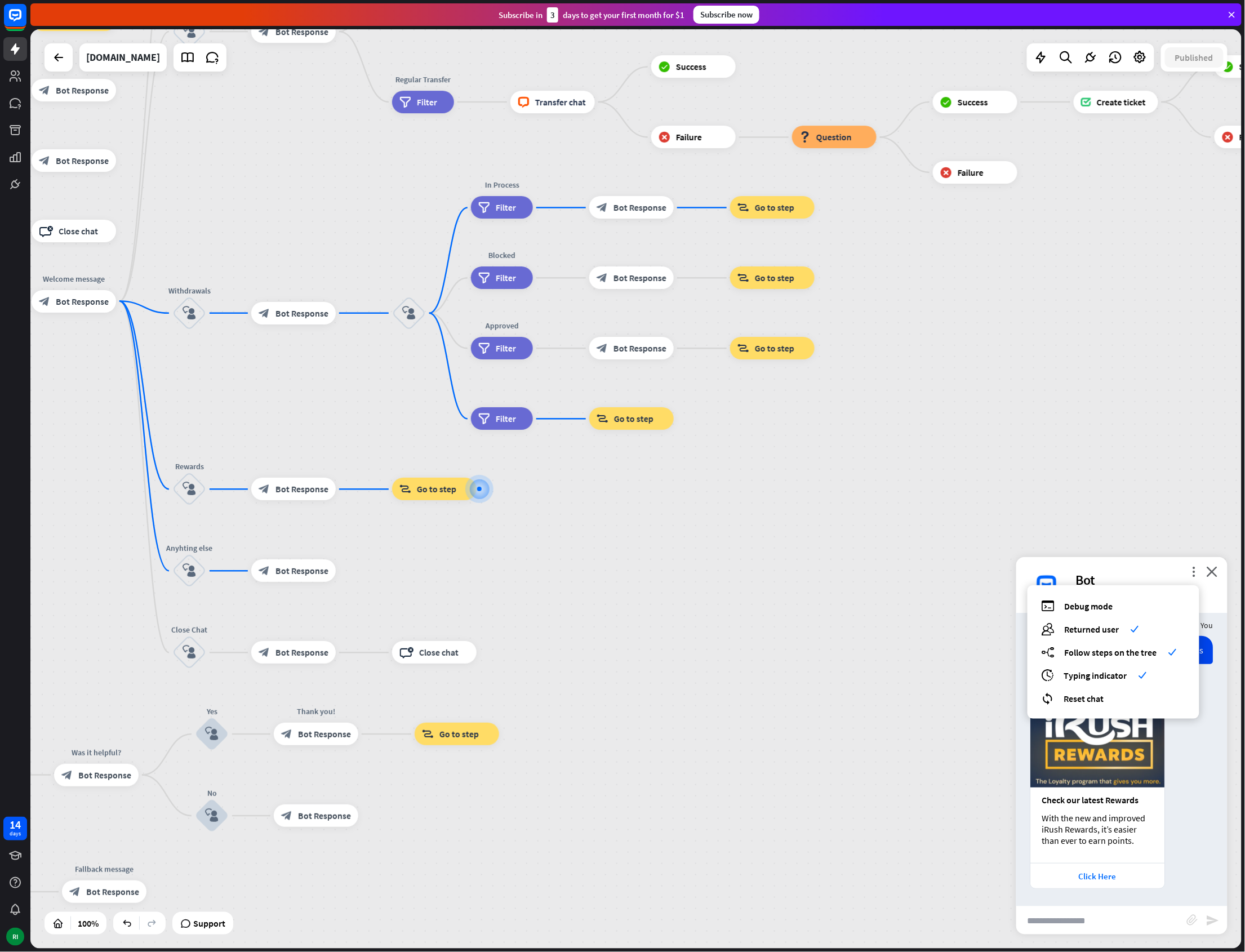
click at [1211, 571] on icon "close" at bounding box center [1211, 571] width 11 height 10
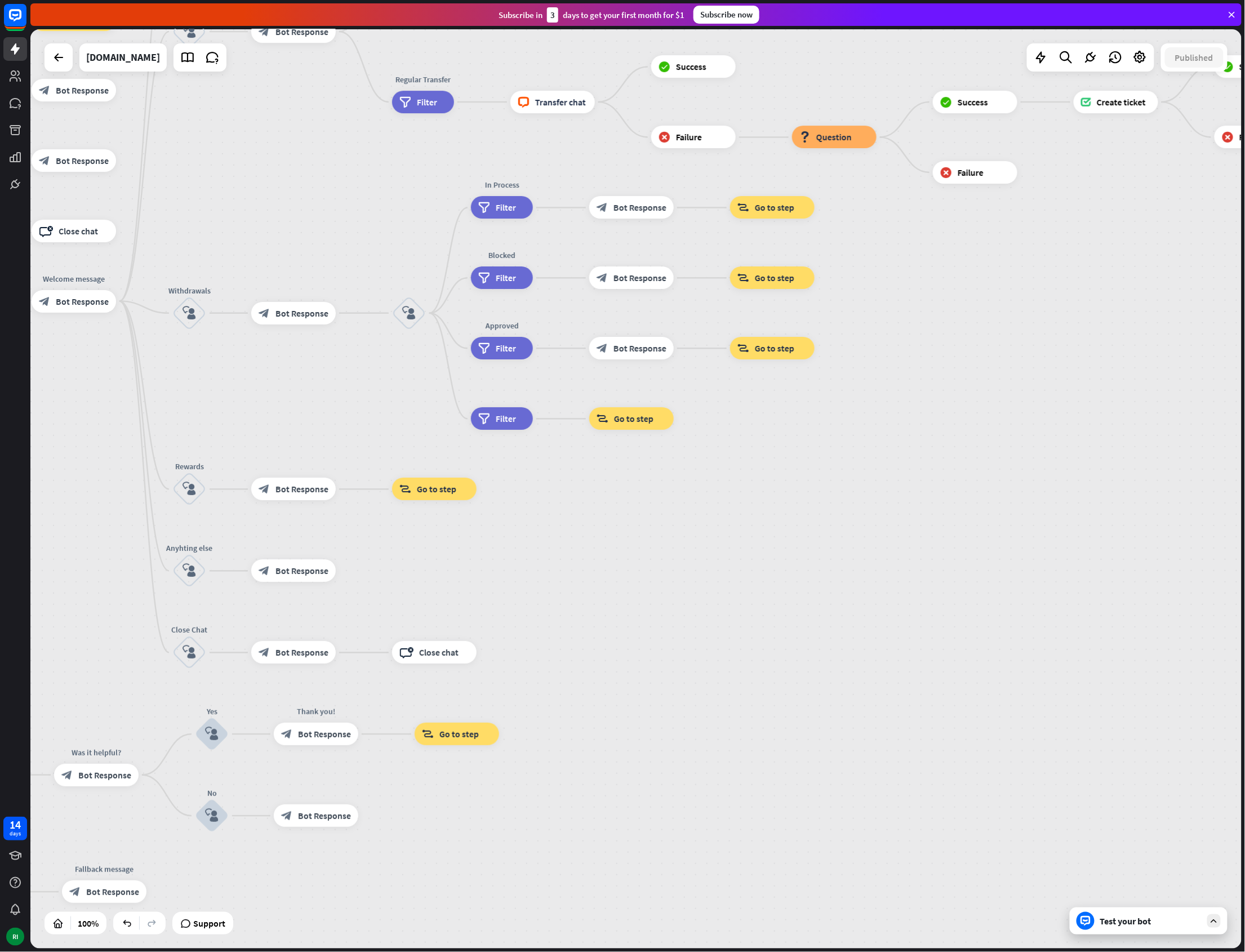
click at [1143, 608] on div "home_2 Start point Player VIP filter Filter block_goto Go to step KYC in proces…" at bounding box center [636, 489] width 1211 height 919
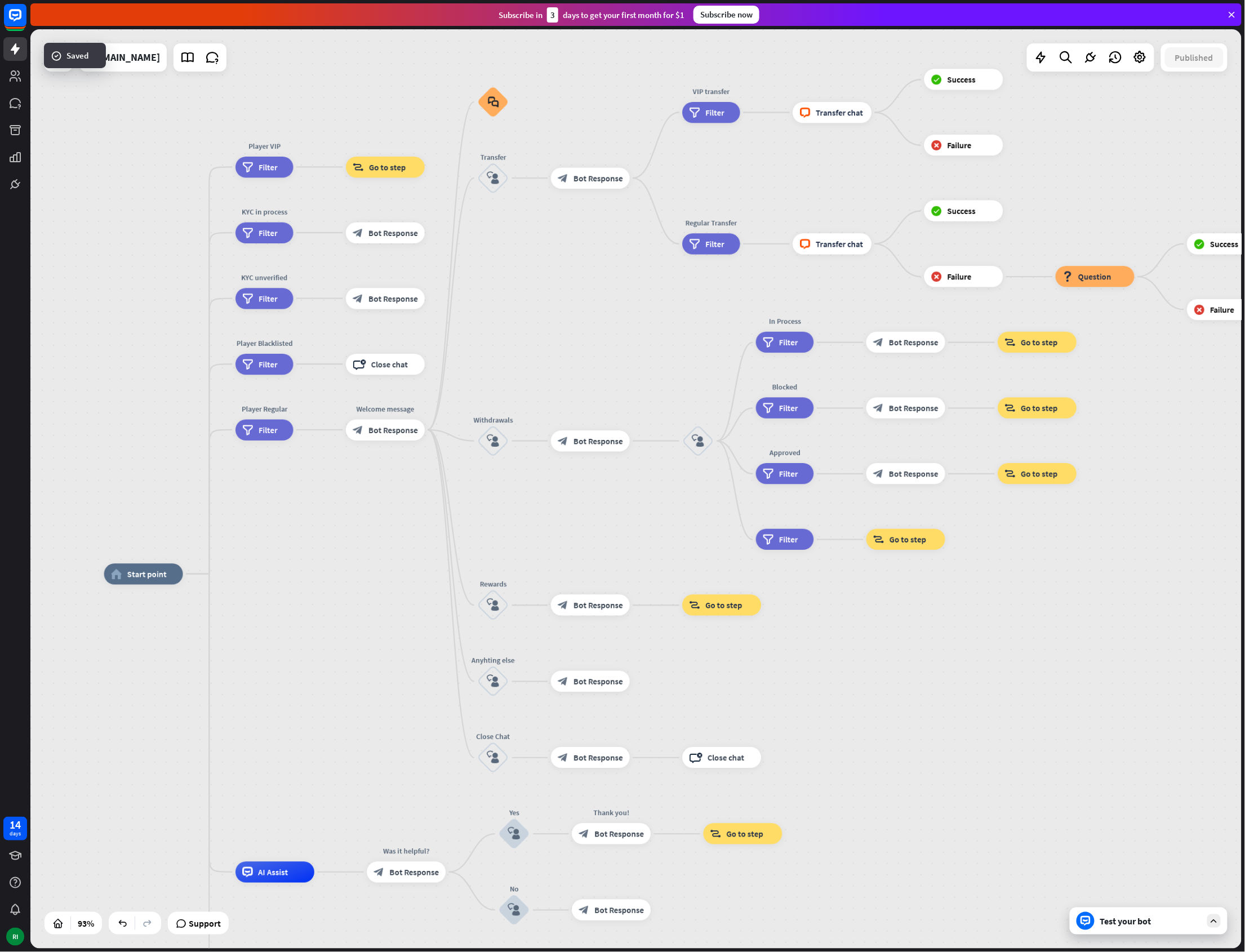
drag, startPoint x: 728, startPoint y: 705, endPoint x: 986, endPoint y: 809, distance: 278.2
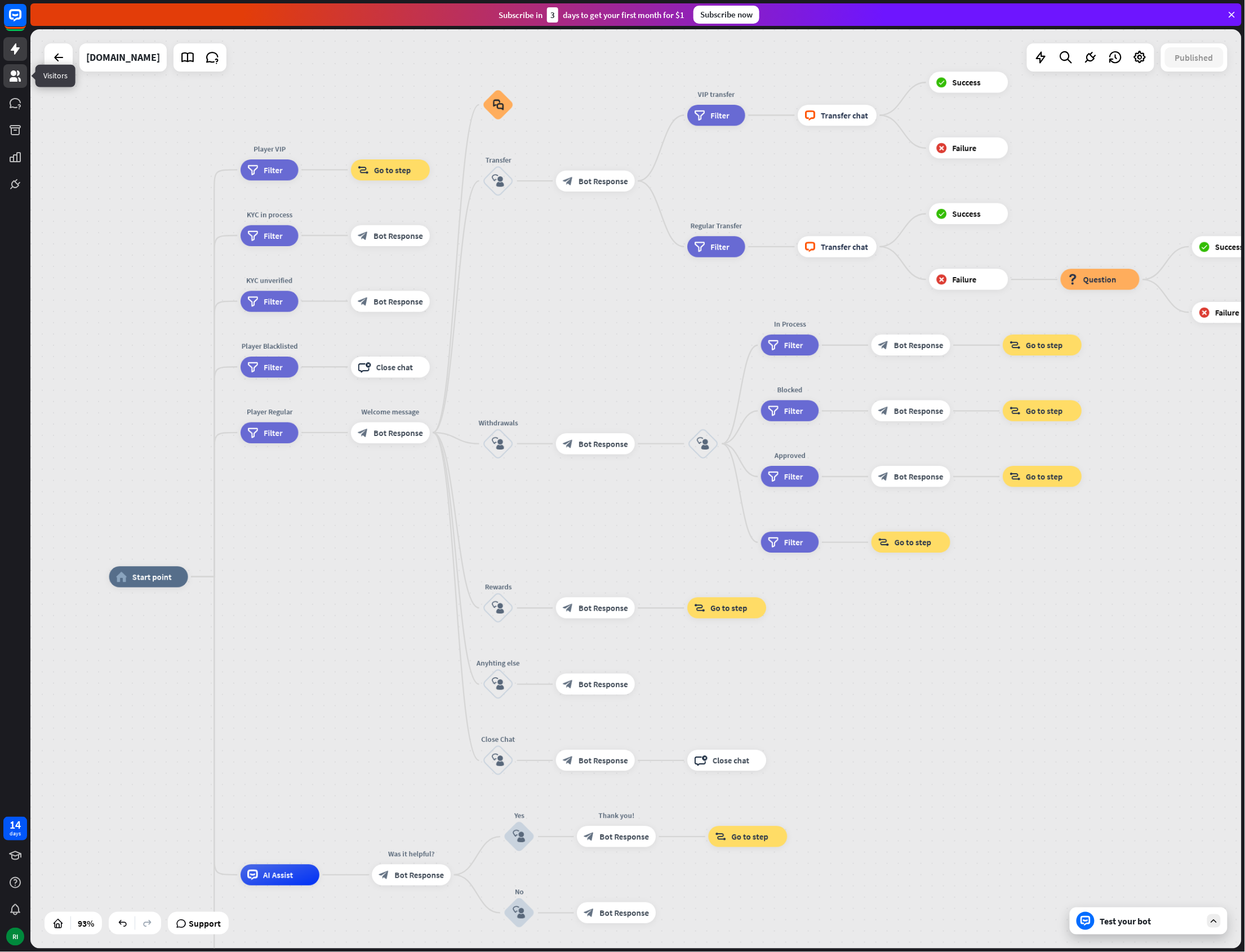
click at [21, 71] on icon at bounding box center [15, 76] width 14 height 14
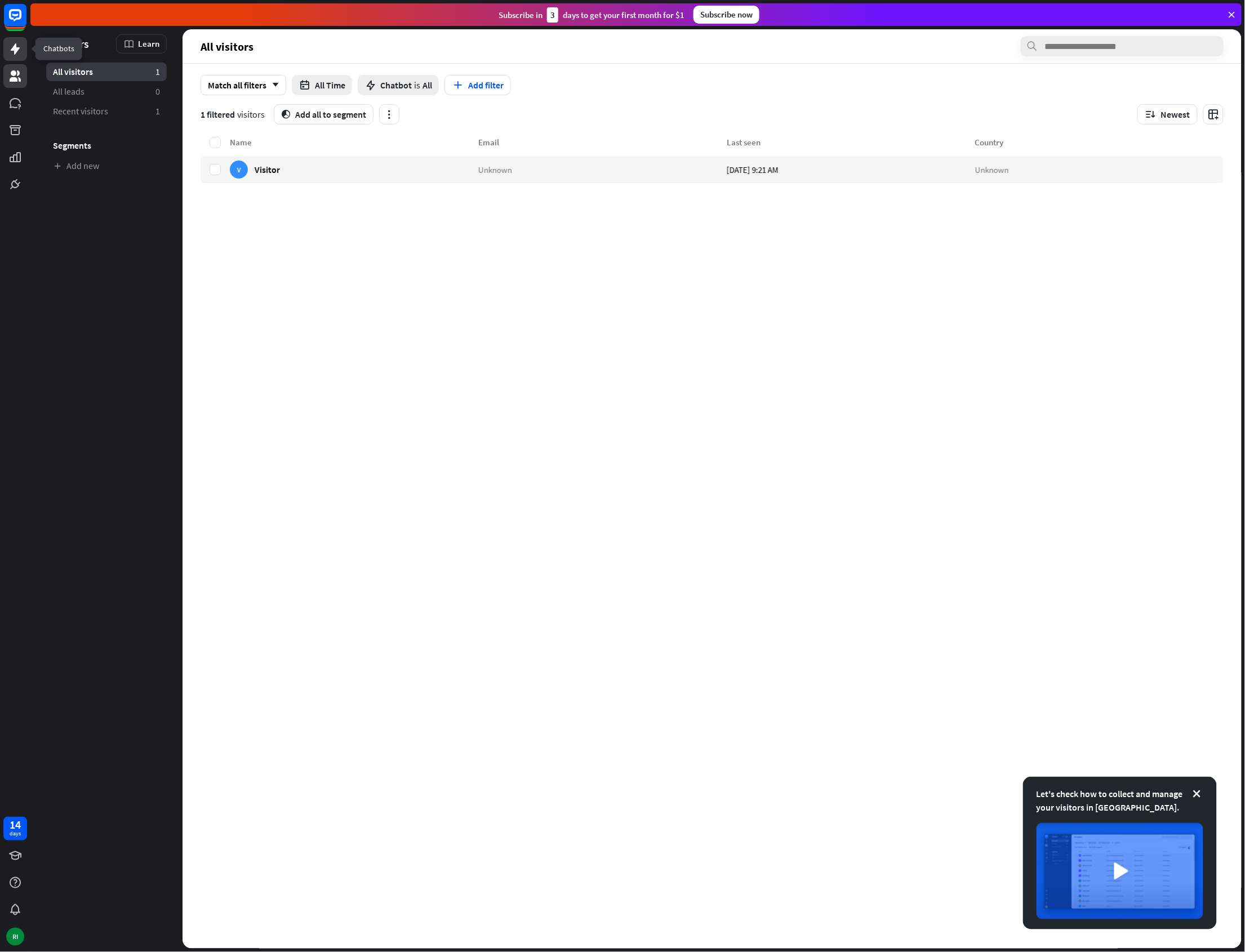
click at [19, 55] on icon at bounding box center [15, 49] width 14 height 14
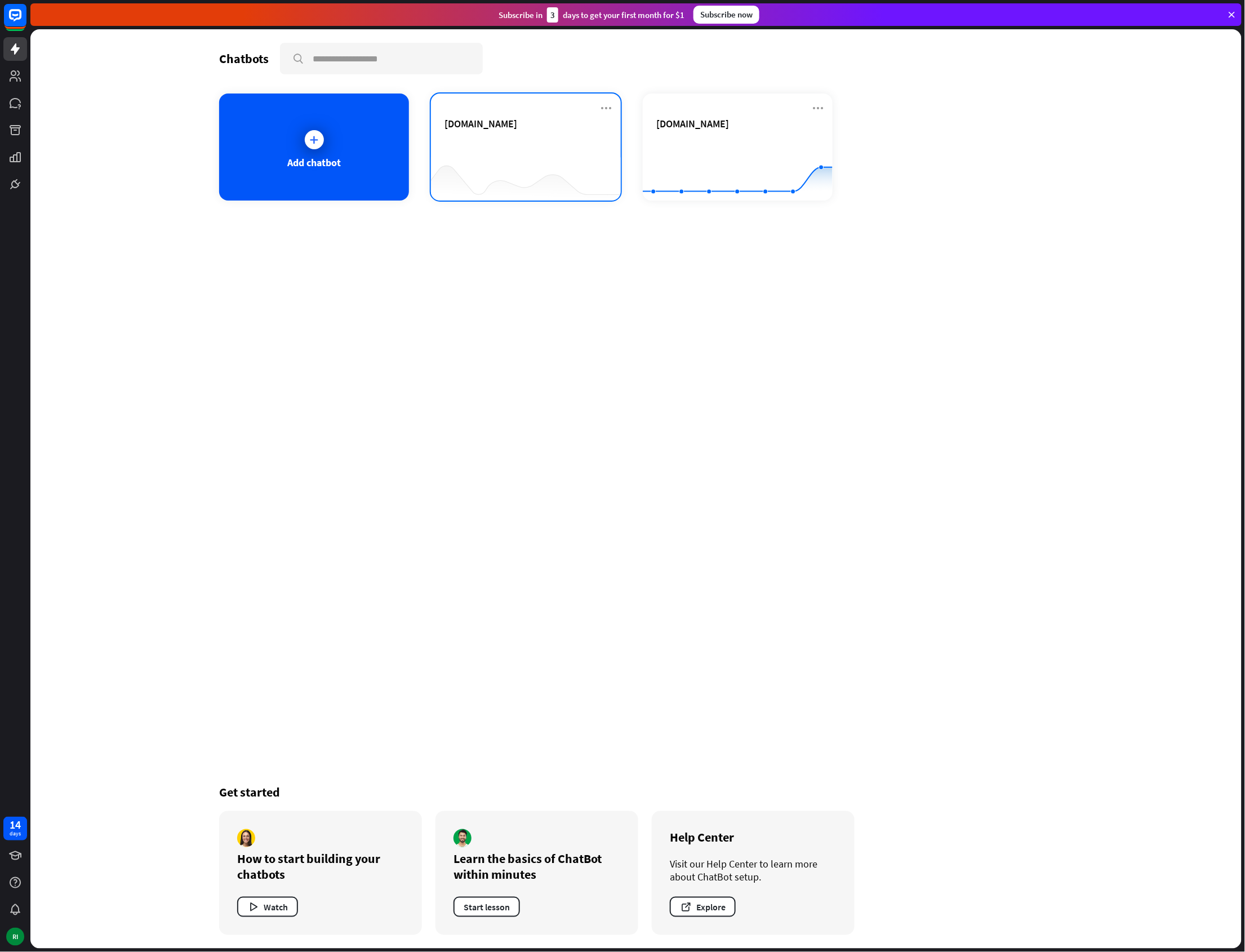
click at [515, 140] on div "[DOMAIN_NAME]" at bounding box center [525, 137] width 162 height 40
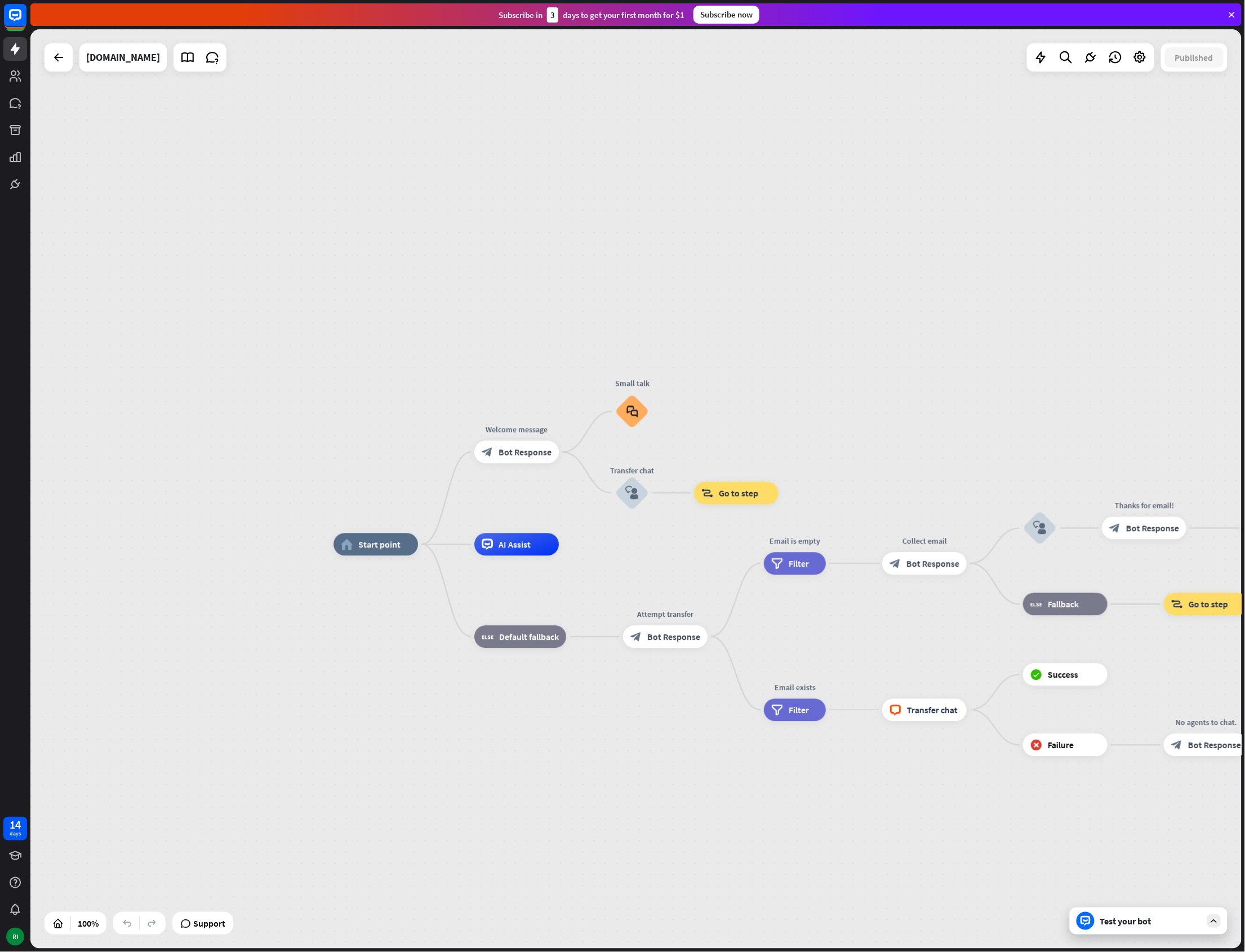
drag, startPoint x: 615, startPoint y: 724, endPoint x: 676, endPoint y: 779, distance: 82.1
click at [61, 68] on div at bounding box center [58, 58] width 22 height 22
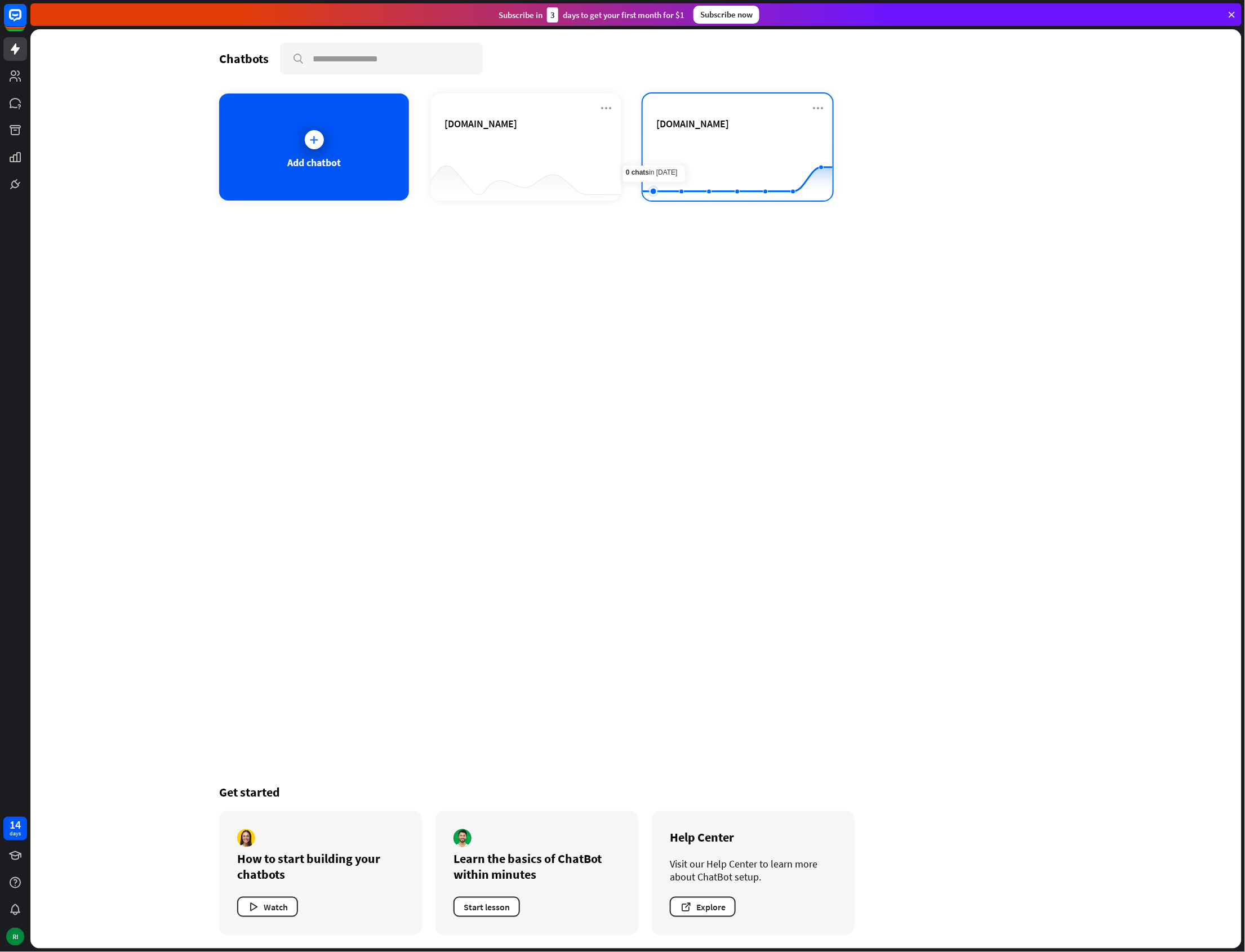
click at [667, 145] on rect at bounding box center [737, 173] width 190 height 70
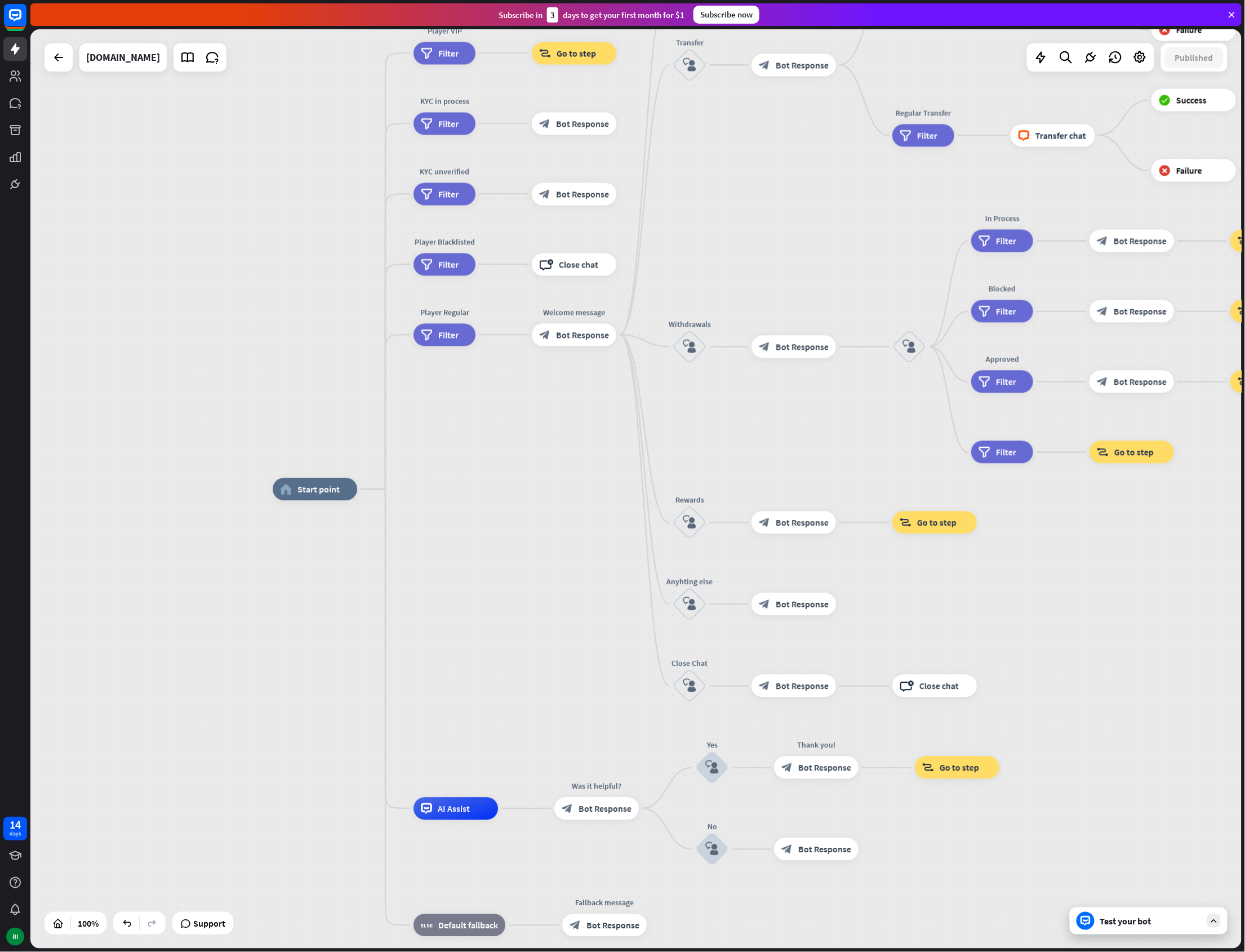
click at [45, 61] on div at bounding box center [58, 57] width 28 height 28
click at [60, 59] on icon at bounding box center [58, 58] width 14 height 14
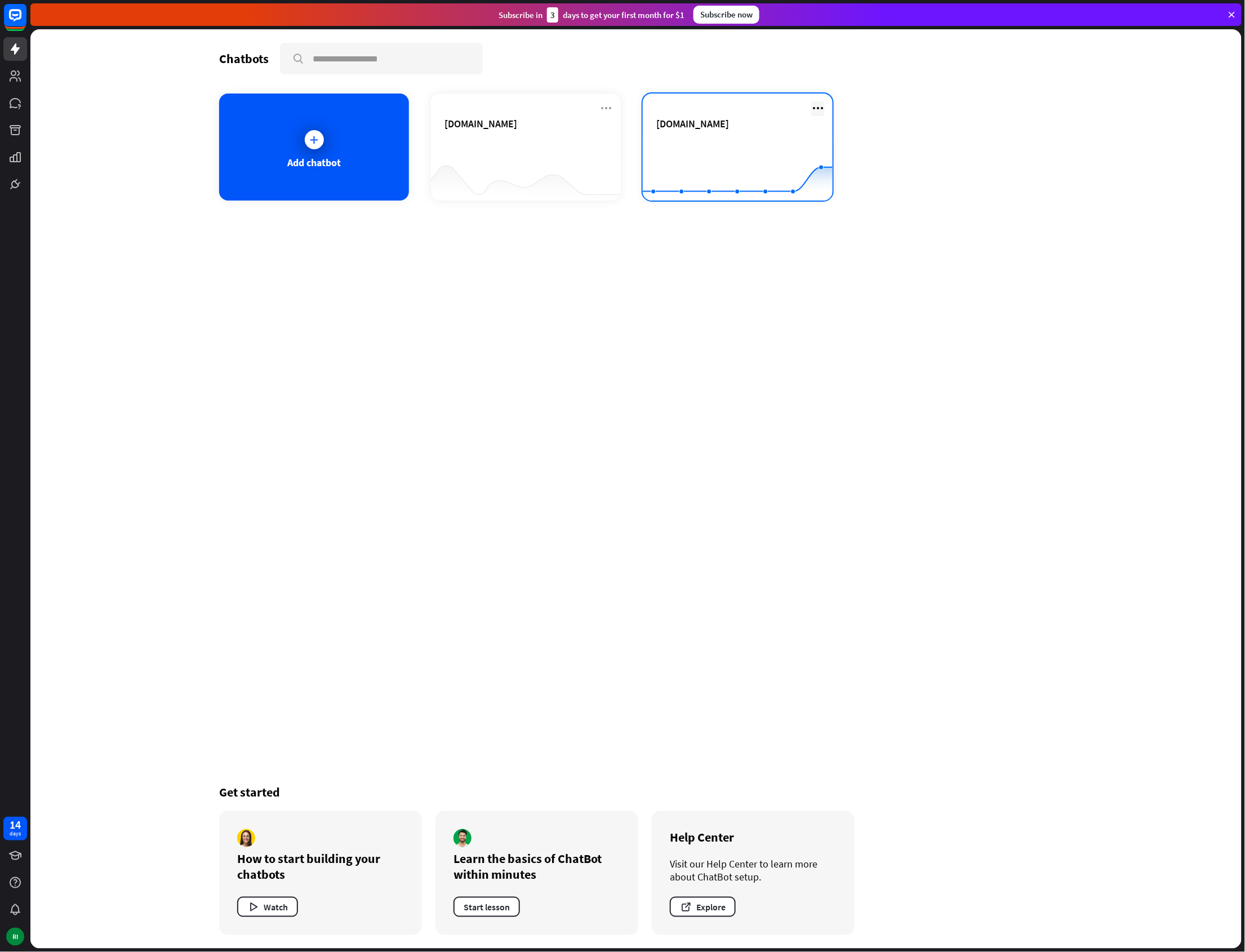
click at [815, 106] on icon at bounding box center [818, 108] width 14 height 14
click at [546, 513] on div "Chatbots search Add chatbot [DOMAIN_NAME] [DOMAIN_NAME] Created with Highcharts…" at bounding box center [636, 489] width 901 height 919
click at [12, 186] on icon at bounding box center [15, 184] width 8 height 8
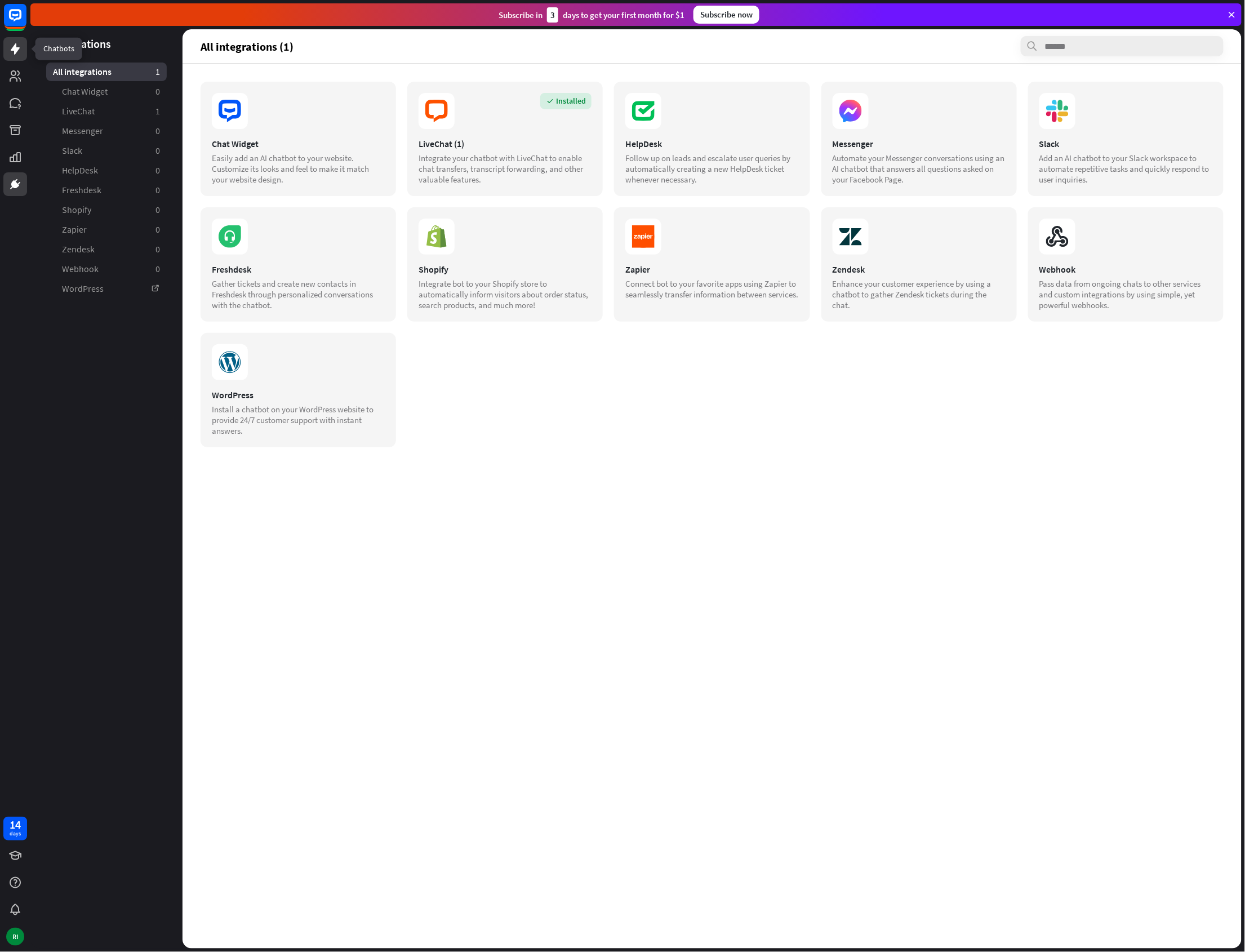
click at [14, 54] on icon at bounding box center [15, 48] width 9 height 11
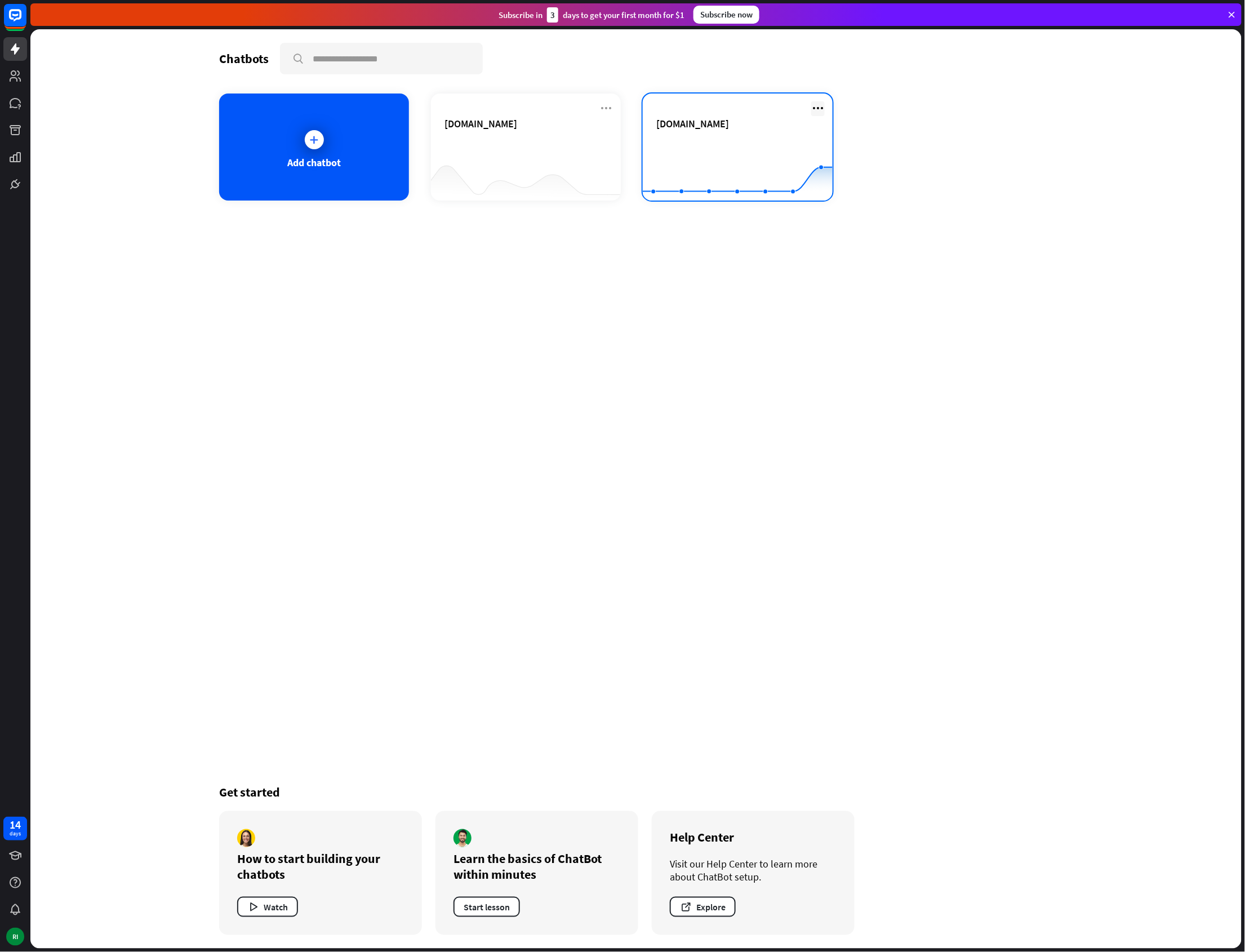
click at [814, 104] on icon at bounding box center [818, 108] width 14 height 14
click at [825, 174] on div "Copy story ID" at bounding box center [824, 174] width 76 height 21
click at [850, 539] on div "Chatbots search Add chatbot [DOMAIN_NAME] [DOMAIN_NAME] Created with Highcharts…" at bounding box center [636, 489] width 901 height 919
click at [15, 79] on icon at bounding box center [15, 76] width 11 height 11
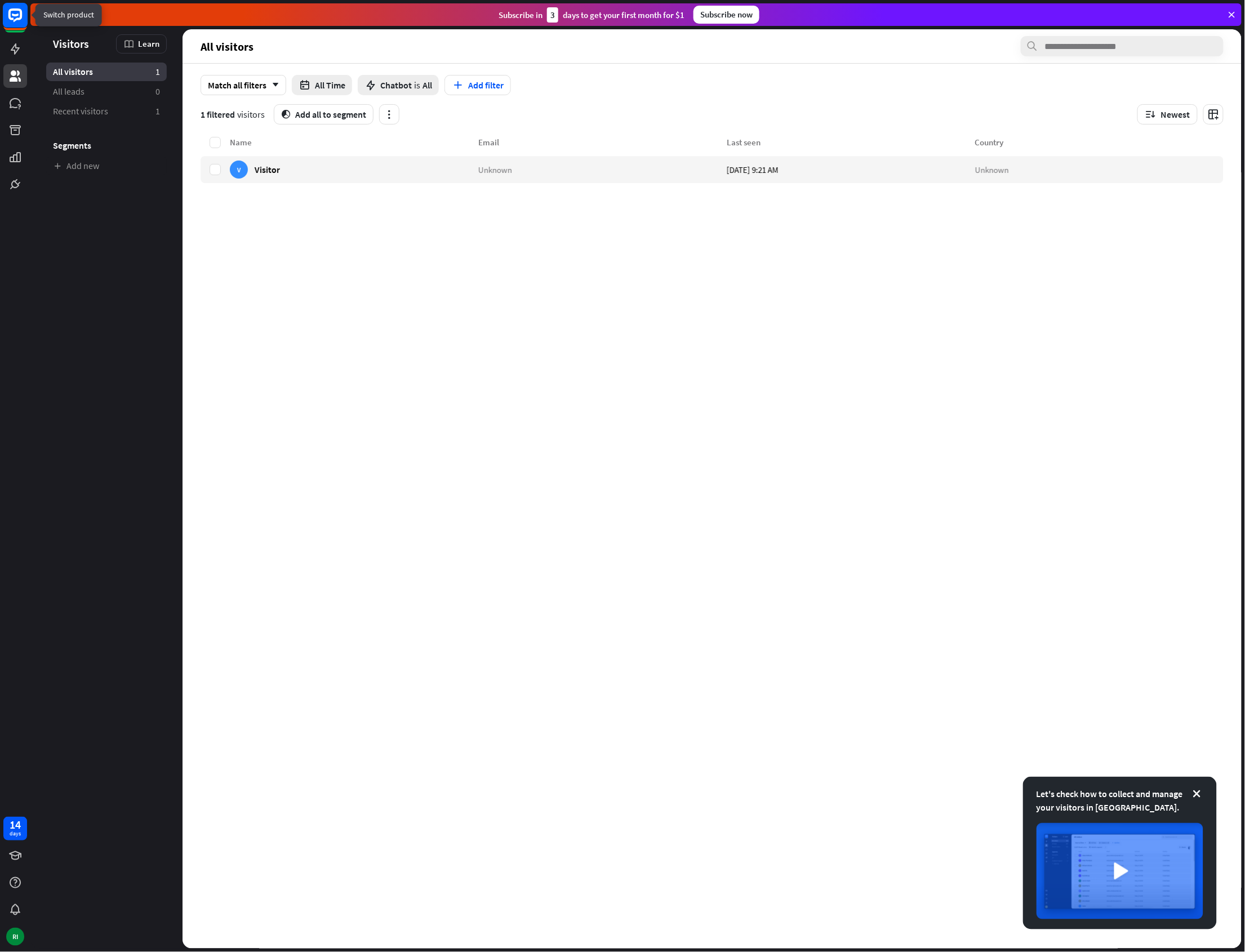
click at [14, 25] on rect at bounding box center [15, 15] width 25 height 25
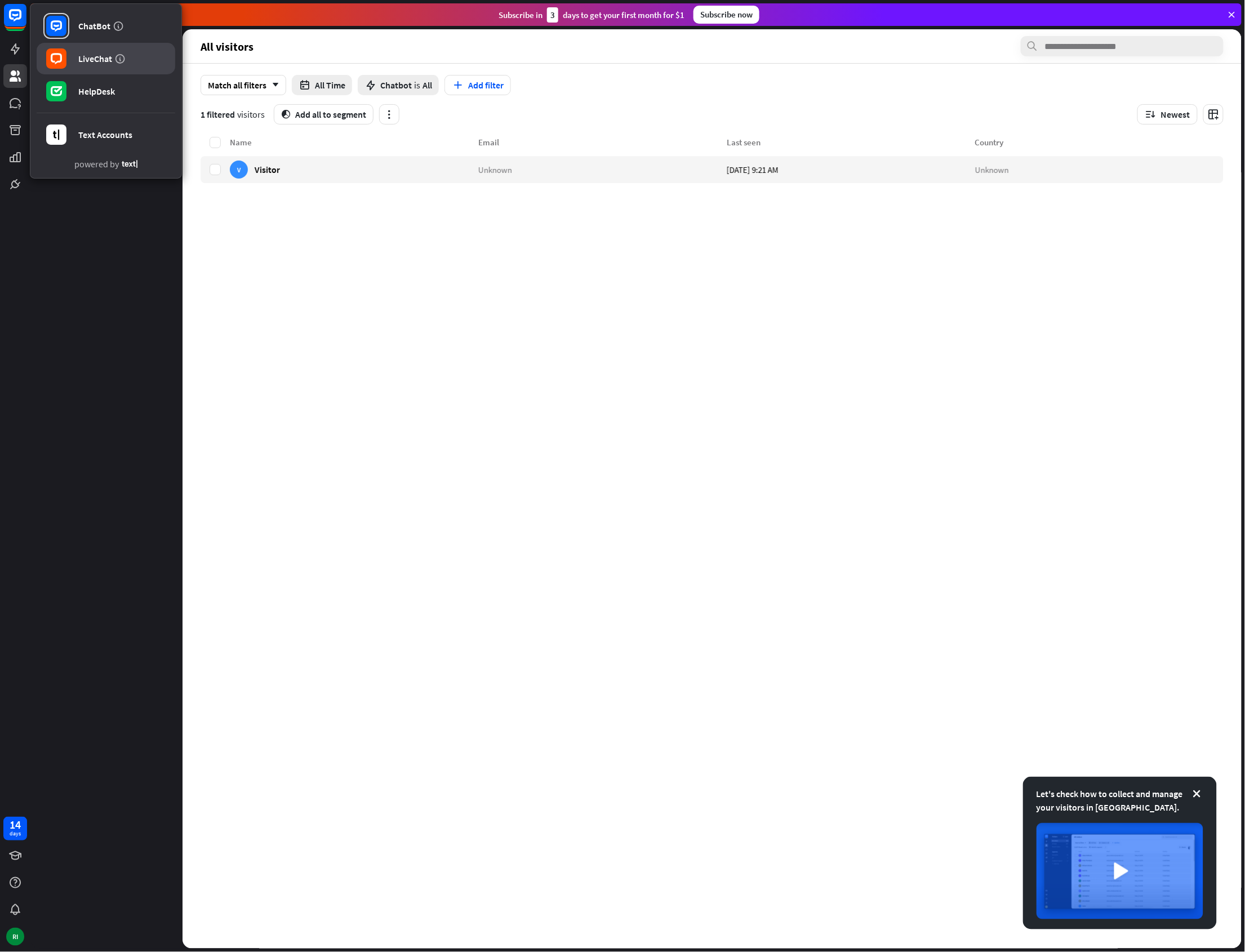
click at [86, 61] on div "LiveChat" at bounding box center [95, 58] width 34 height 11
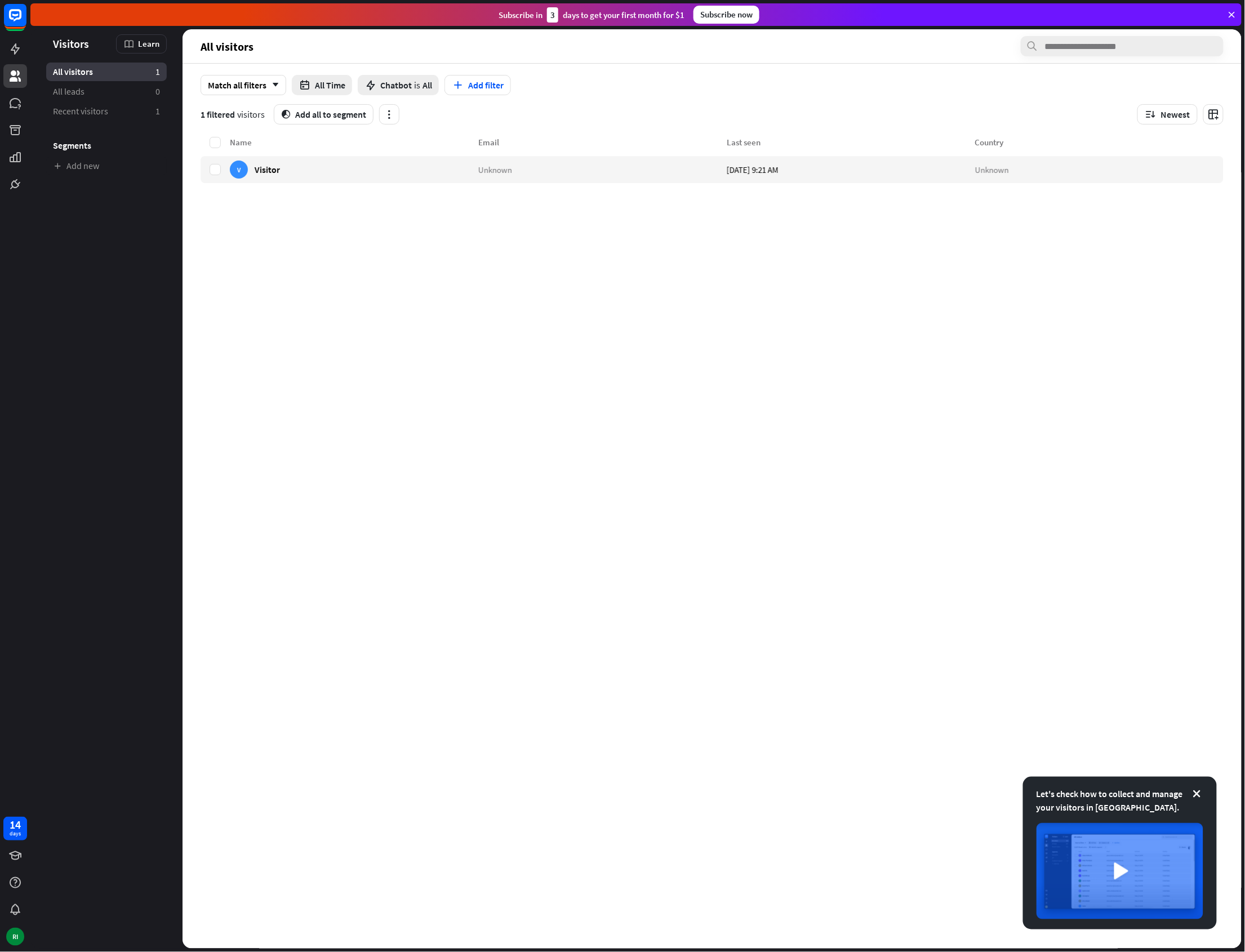
click at [424, 230] on div "Name Email Last seen Country V Visitor Unknown [DATE] 9:21 AM Unknown" at bounding box center [711, 542] width 1023 height 813
click at [15, 51] on icon at bounding box center [15, 48] width 9 height 11
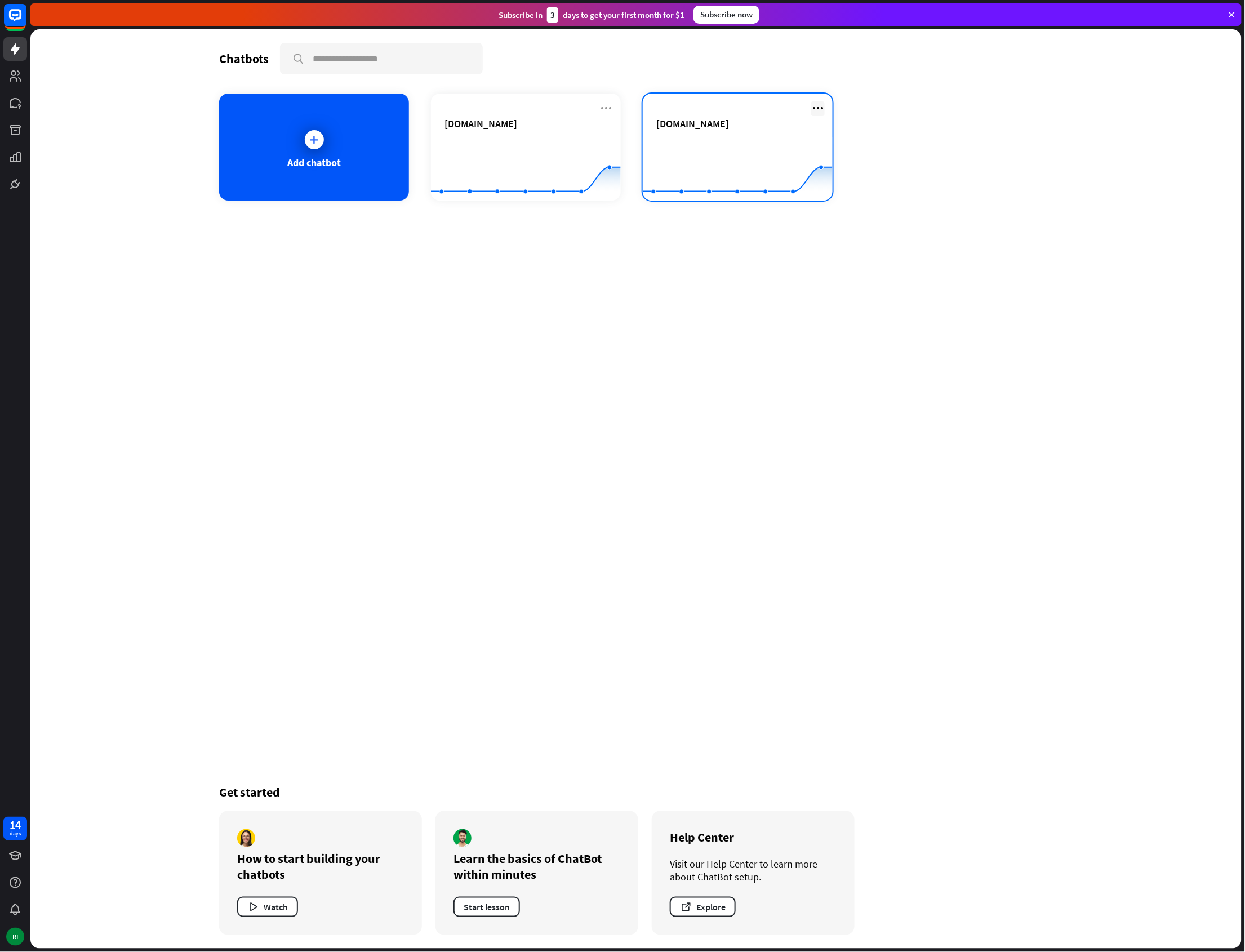
click at [824, 106] on icon at bounding box center [818, 108] width 14 height 14
click at [565, 283] on div "Chatbots search Add chatbot [DOMAIN_NAME] Created with Highcharts 10.1.0 0 1 2 …" at bounding box center [636, 489] width 901 height 919
click at [11, 79] on icon at bounding box center [15, 76] width 11 height 11
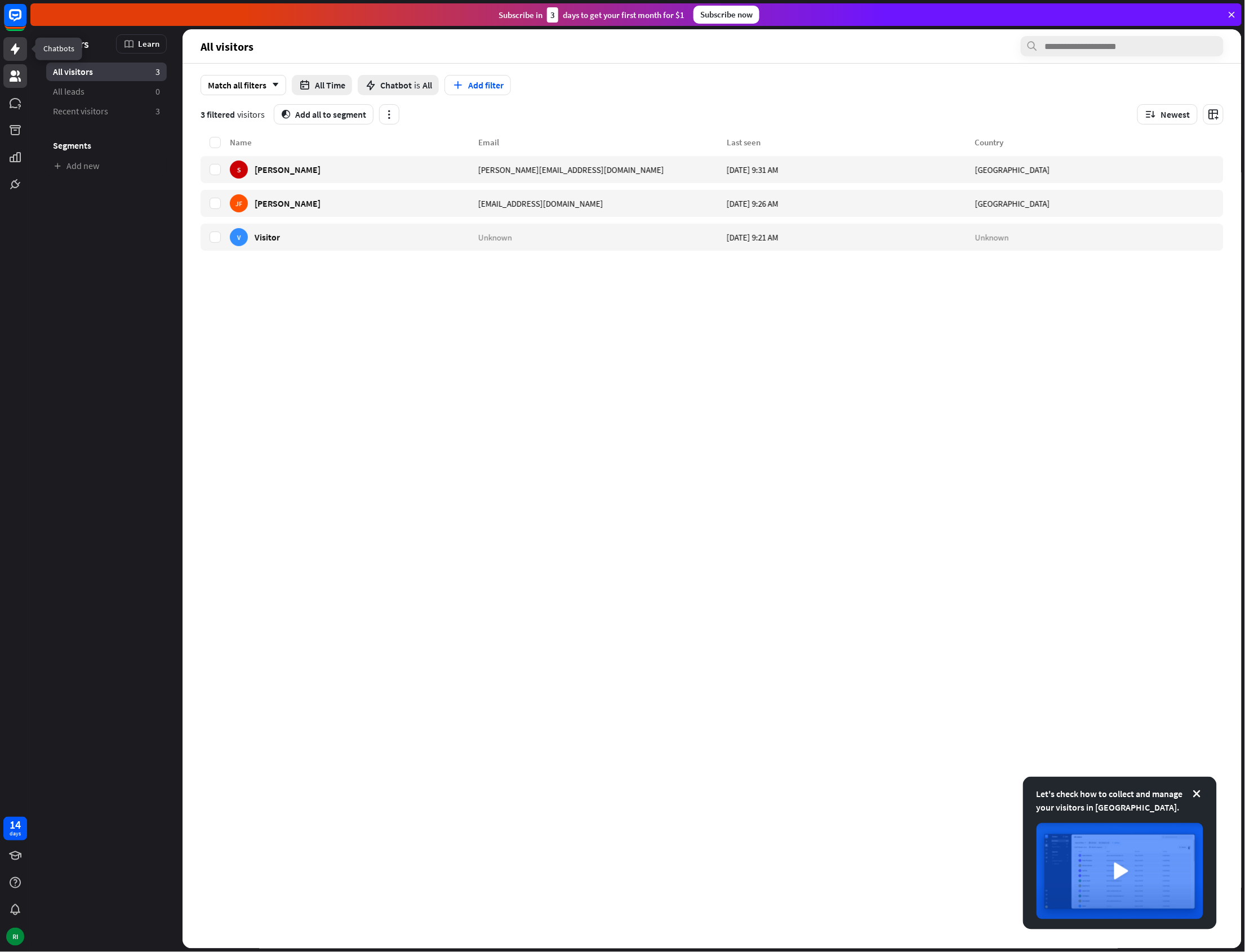
click at [9, 48] on icon at bounding box center [15, 49] width 14 height 14
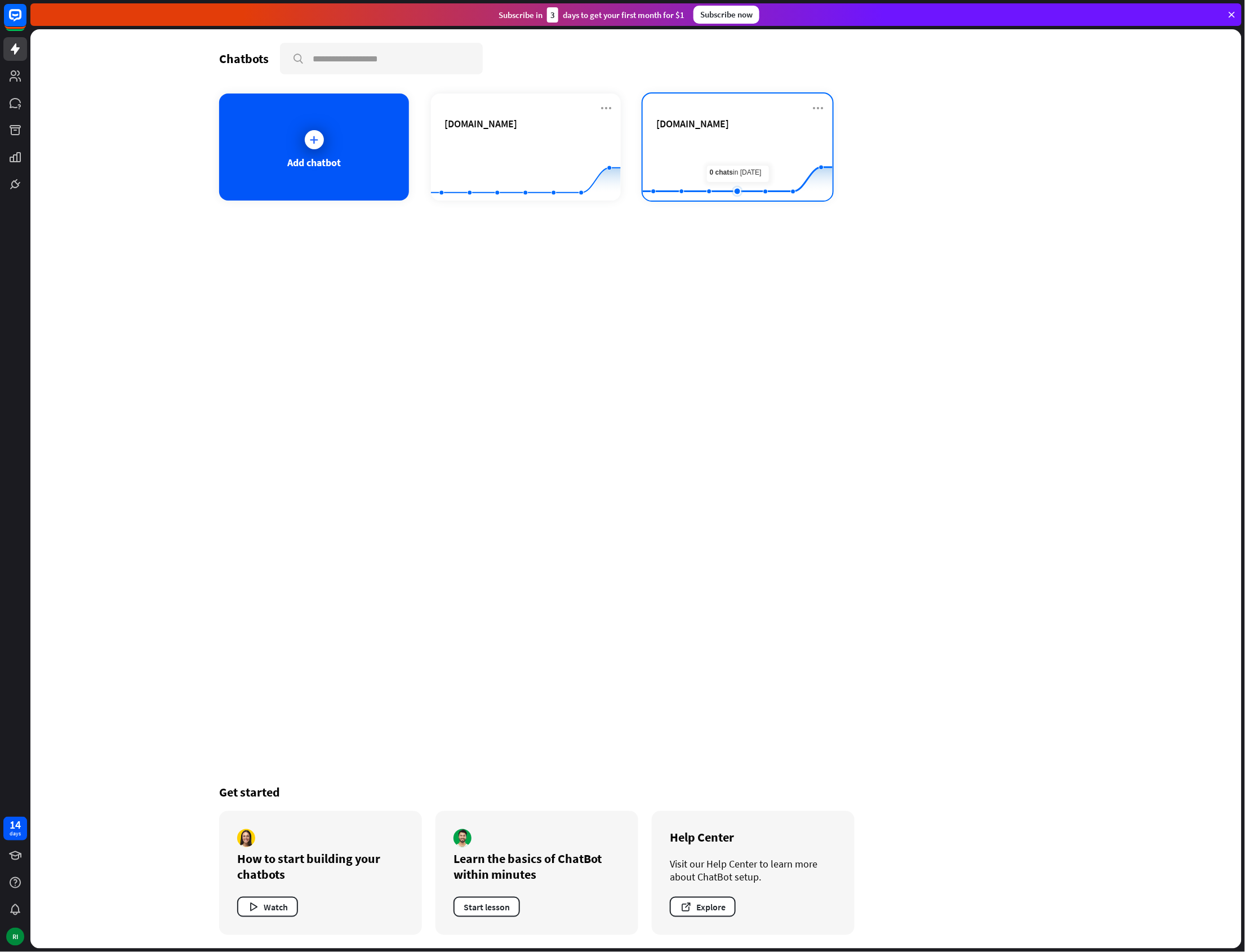
click at [729, 145] on rect at bounding box center [737, 173] width 190 height 70
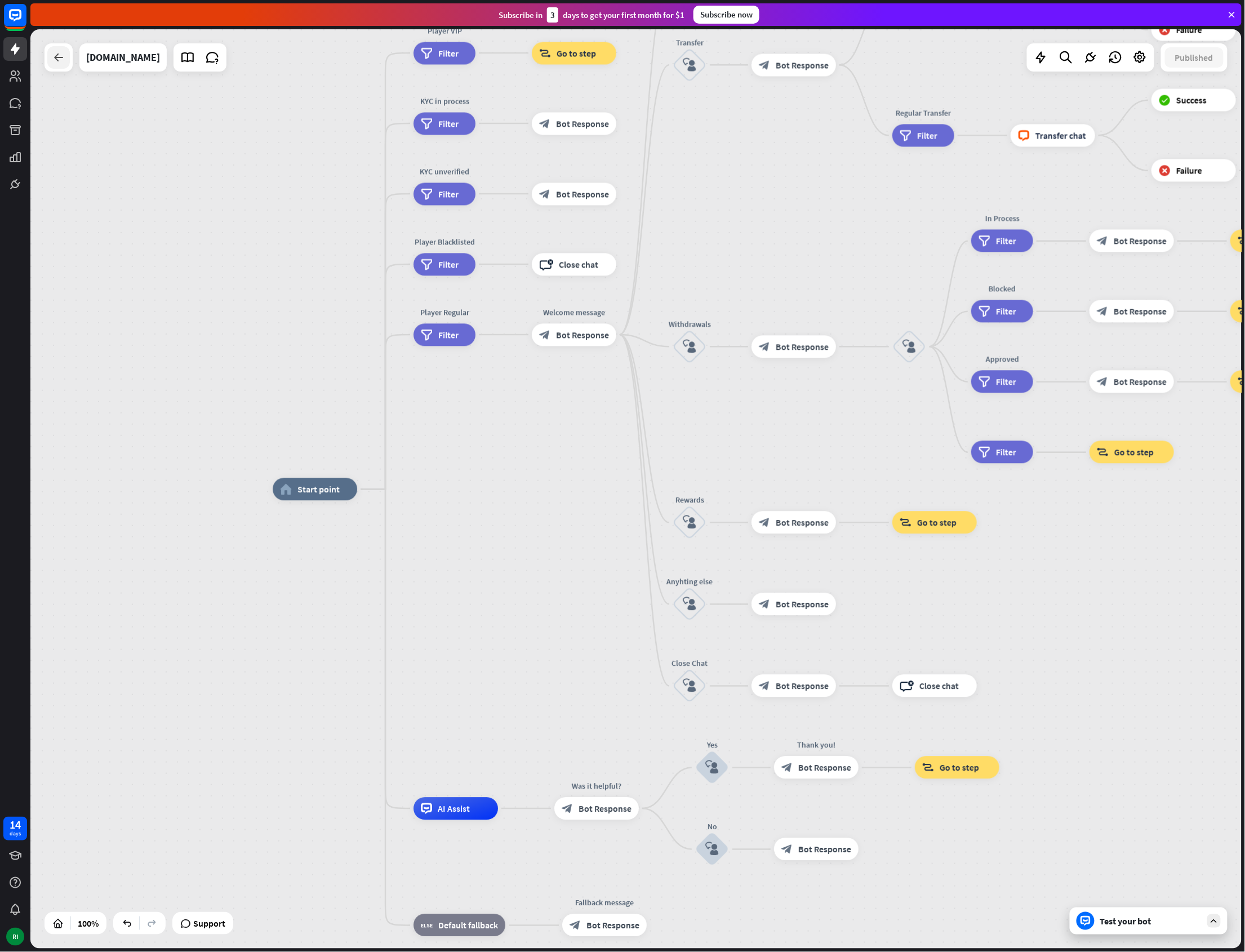
click at [57, 55] on icon at bounding box center [58, 58] width 14 height 14
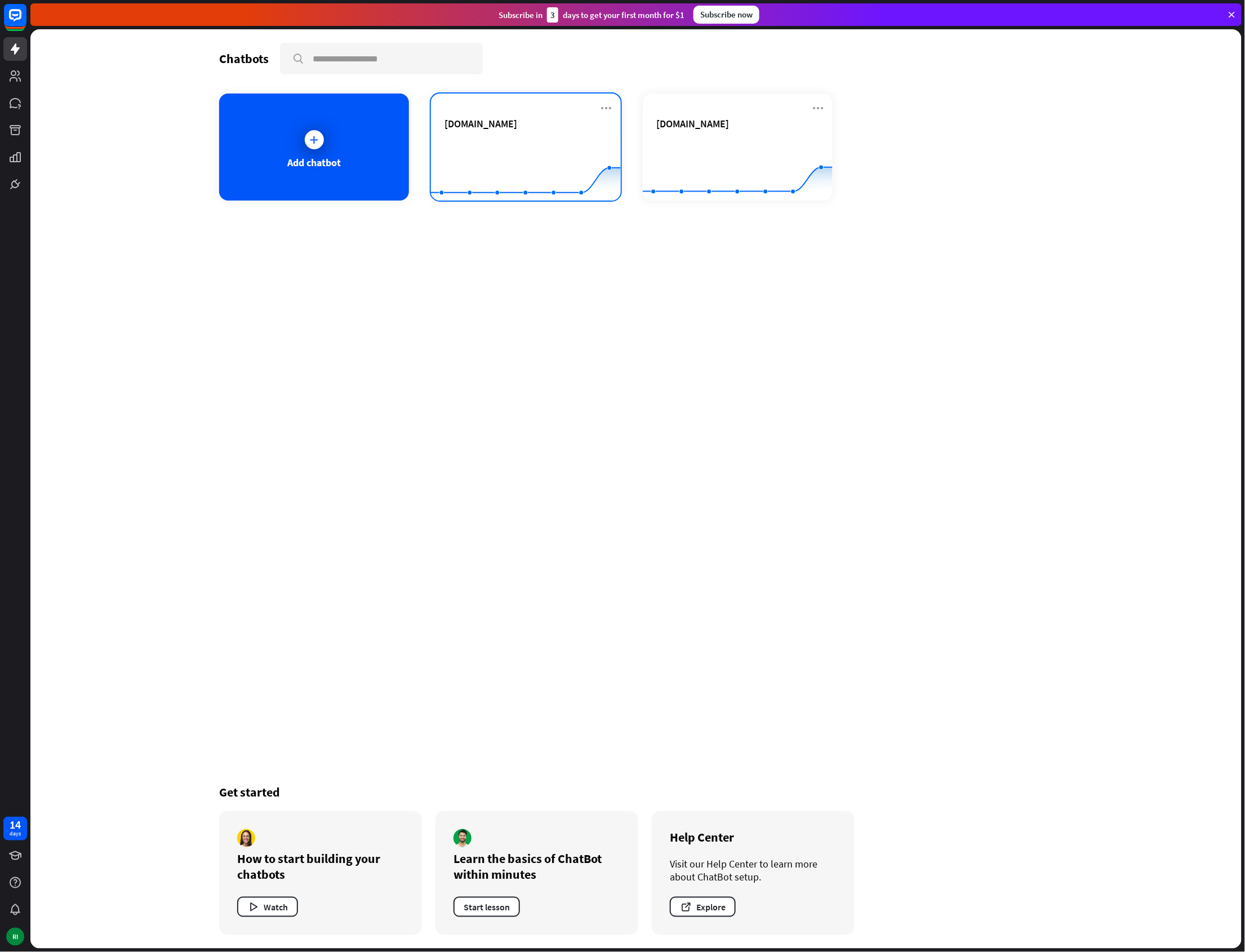
click at [503, 131] on div "[DOMAIN_NAME]" at bounding box center [525, 137] width 162 height 40
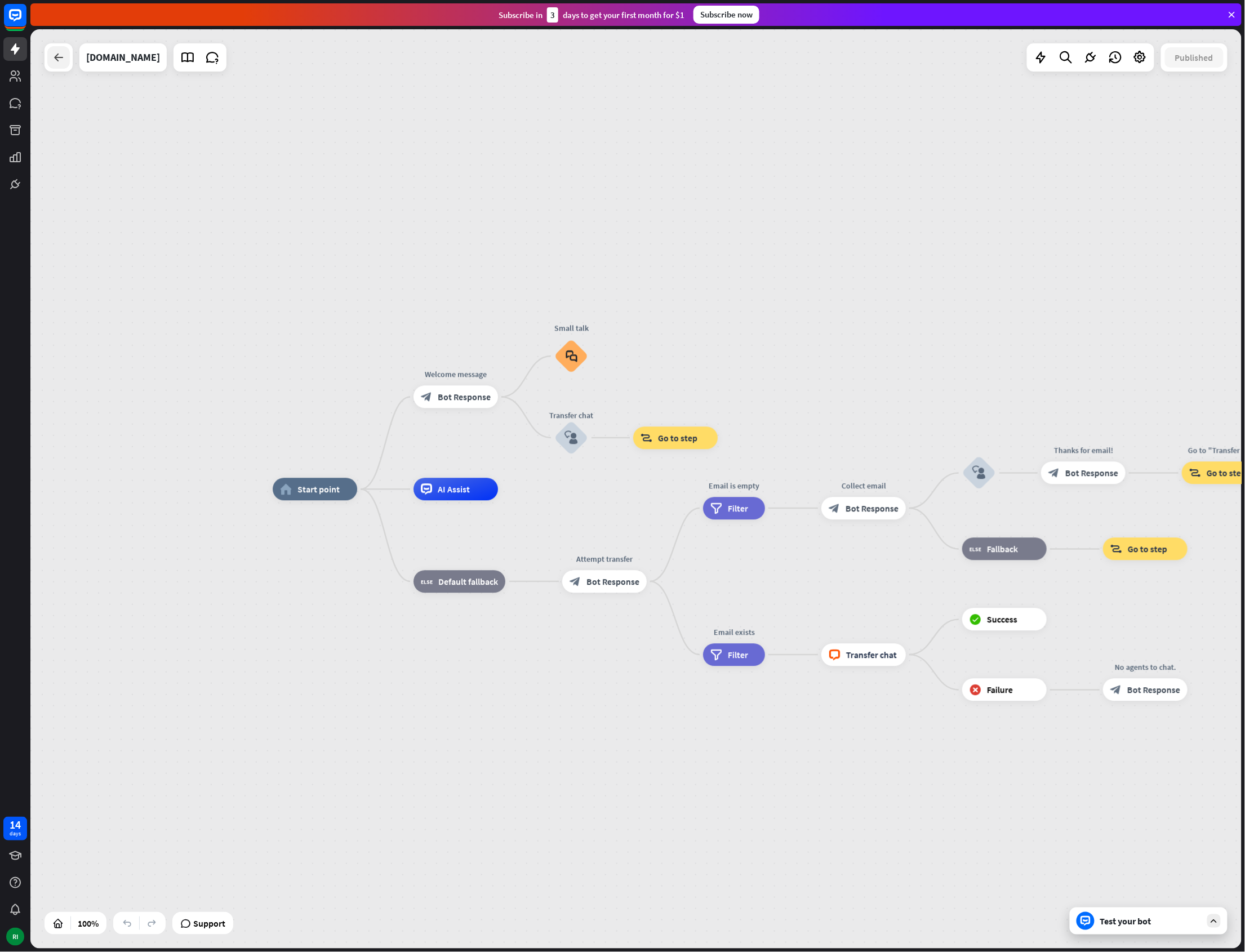
click at [50, 64] on div at bounding box center [58, 58] width 22 height 22
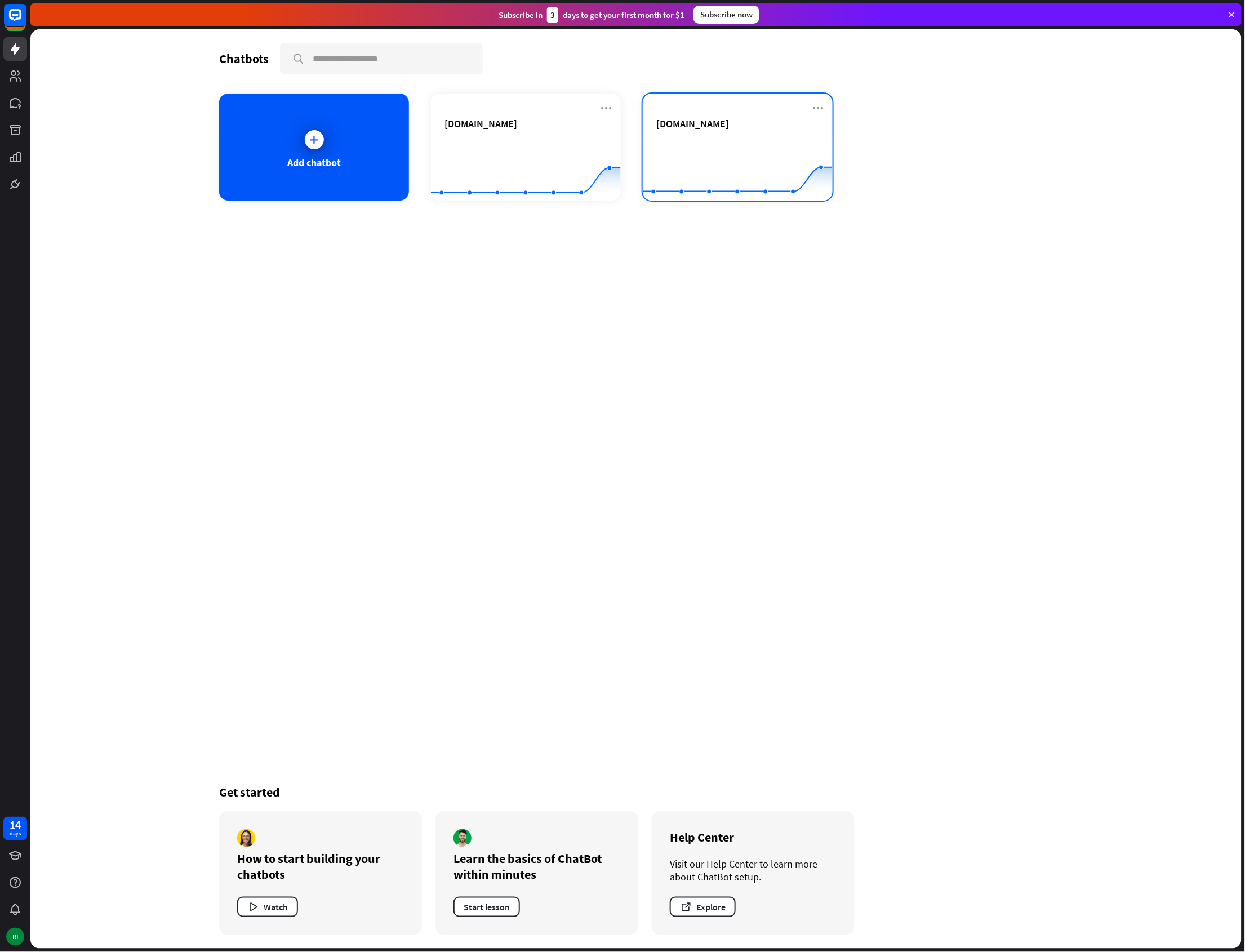
click at [695, 111] on div "[DOMAIN_NAME] Created with Highcharts 10.1.0 0 1 2" at bounding box center [737, 147] width 190 height 107
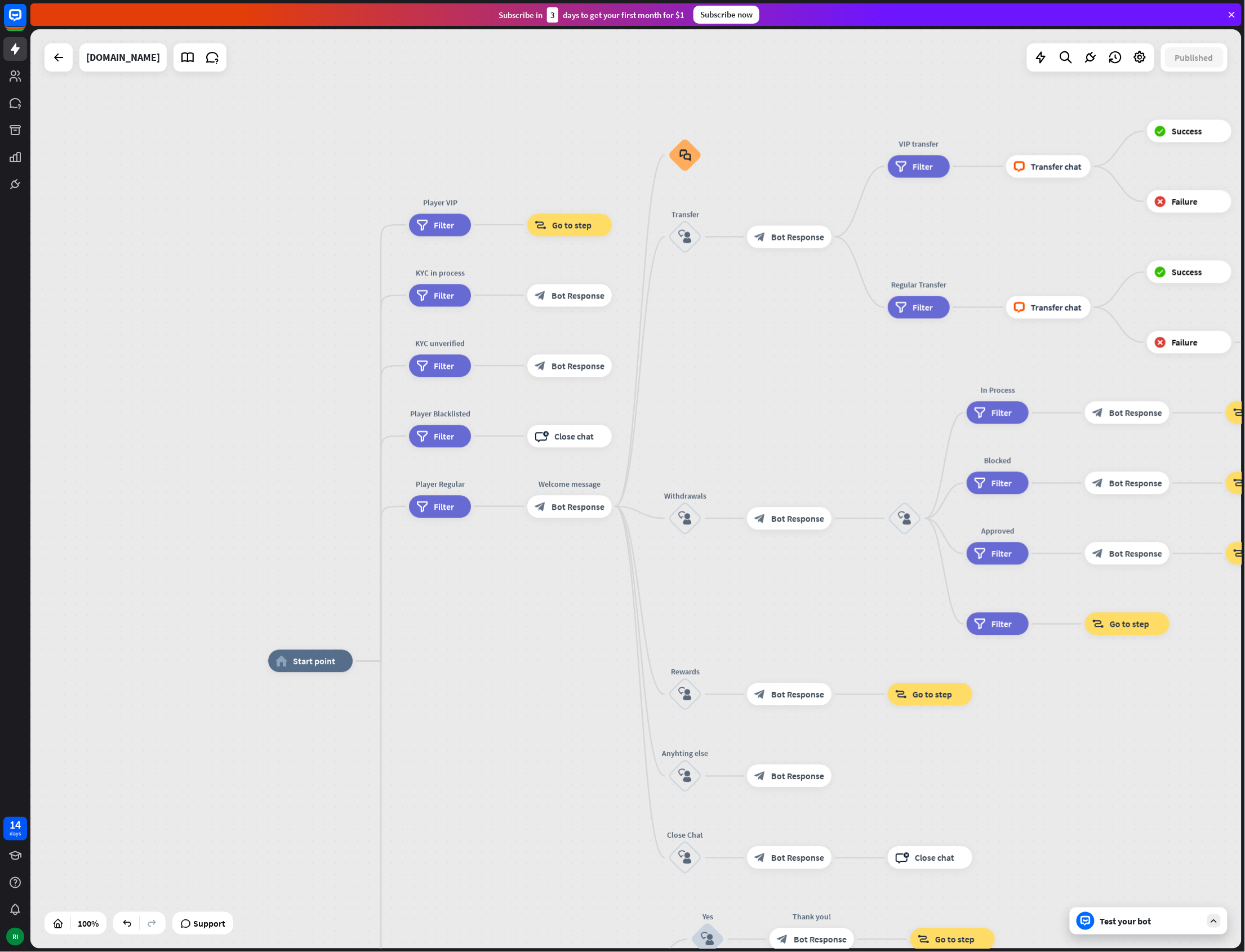
drag, startPoint x: 549, startPoint y: 516, endPoint x: 544, endPoint y: 688, distance: 172.1
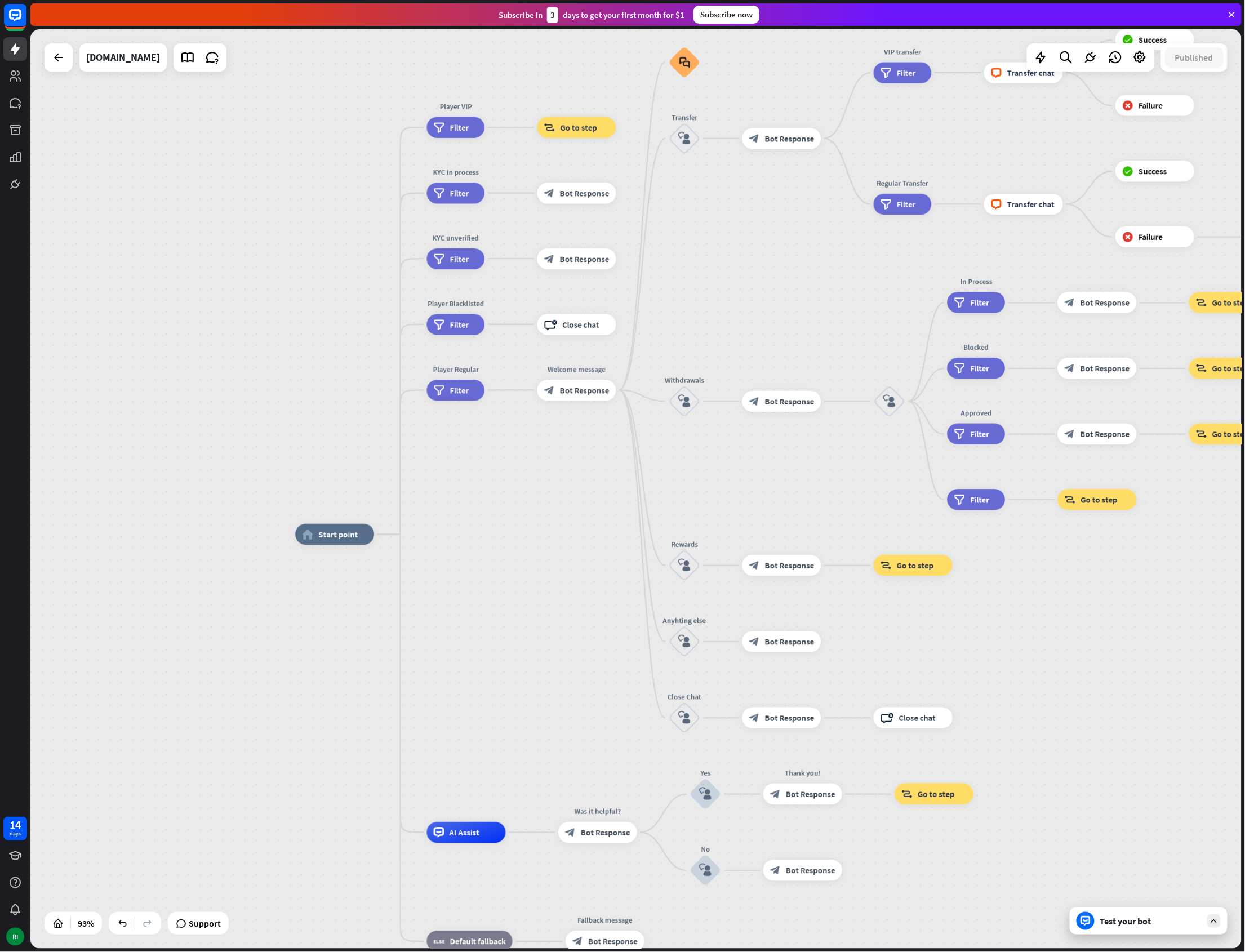
drag, startPoint x: 497, startPoint y: 699, endPoint x: 528, endPoint y: 540, distance: 162.0
click at [528, 540] on div "home_2 Start point Player VIP filter Filter block_goto Go to step KYC in proces…" at bounding box center [861, 963] width 1131 height 858
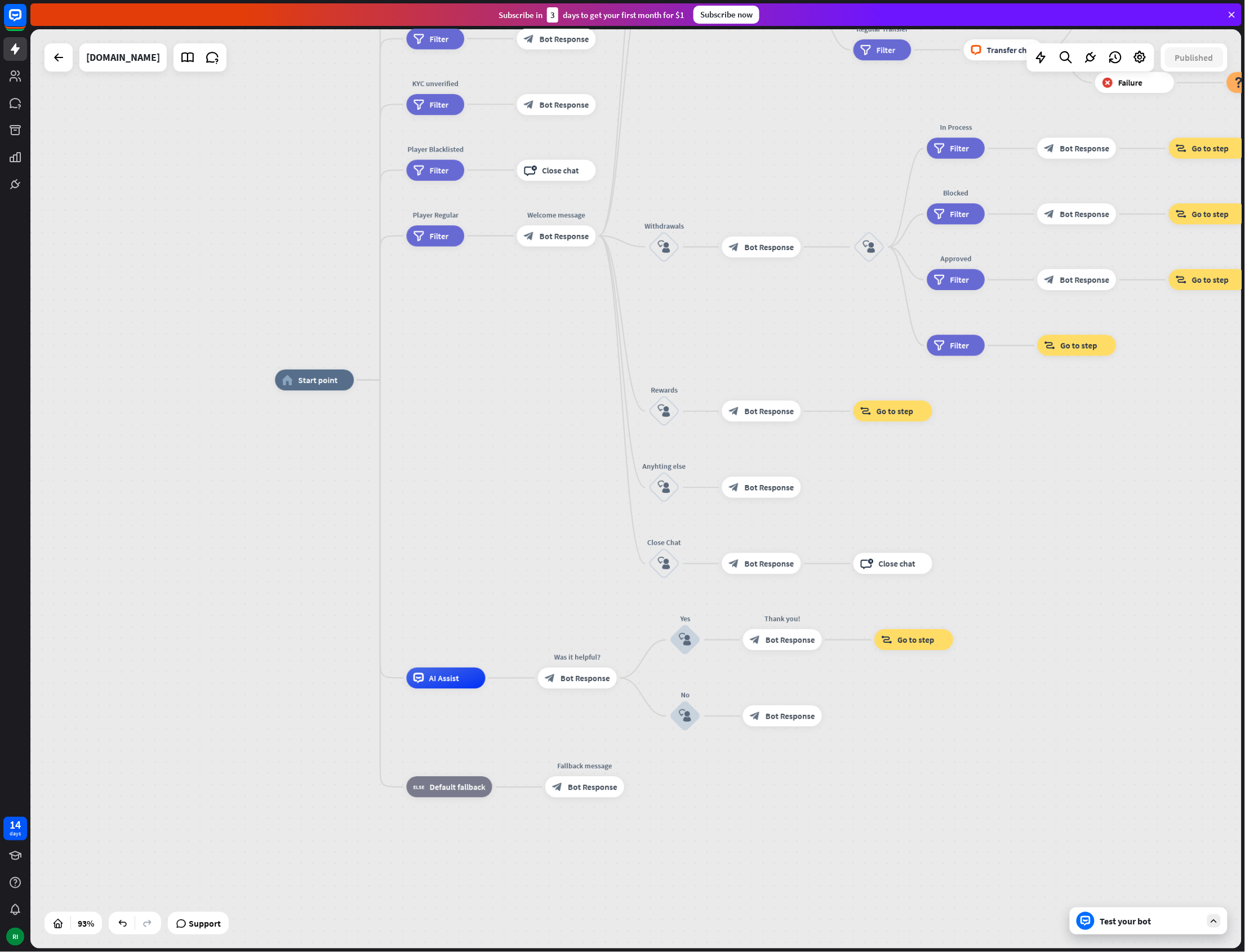
drag, startPoint x: 499, startPoint y: 674, endPoint x: 435, endPoint y: 590, distance: 105.6
click at [435, 590] on div "home_2 Start point Player VIP filter Filter block_goto Go to step KYC in proces…" at bounding box center [840, 809] width 1131 height 858
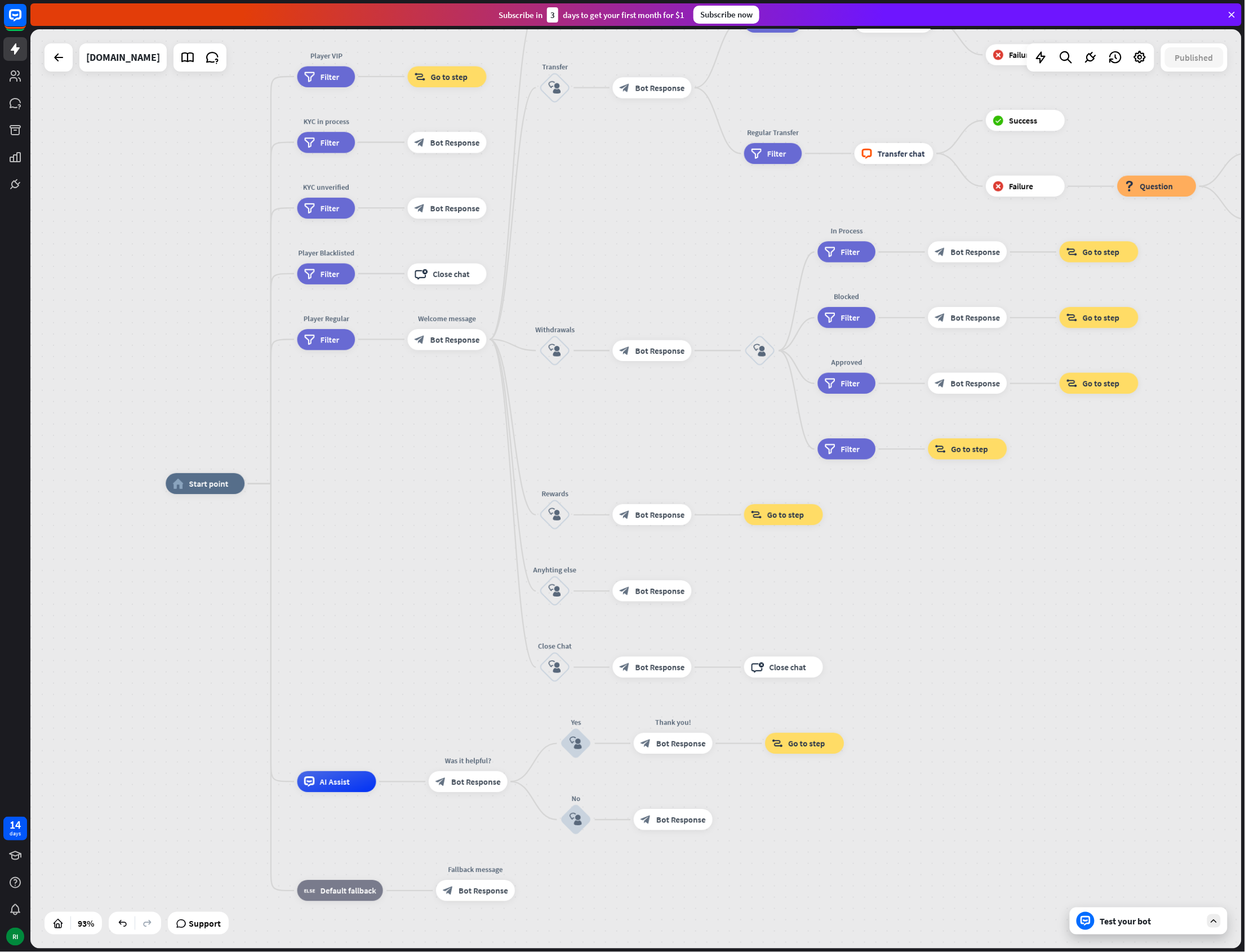
drag, startPoint x: 525, startPoint y: 572, endPoint x: 397, endPoint y: 781, distance: 245.1
click at [397, 781] on div "home_2 Start point Player VIP filter Filter block_goto Go to step KYC in proces…" at bounding box center [731, 912] width 1131 height 858
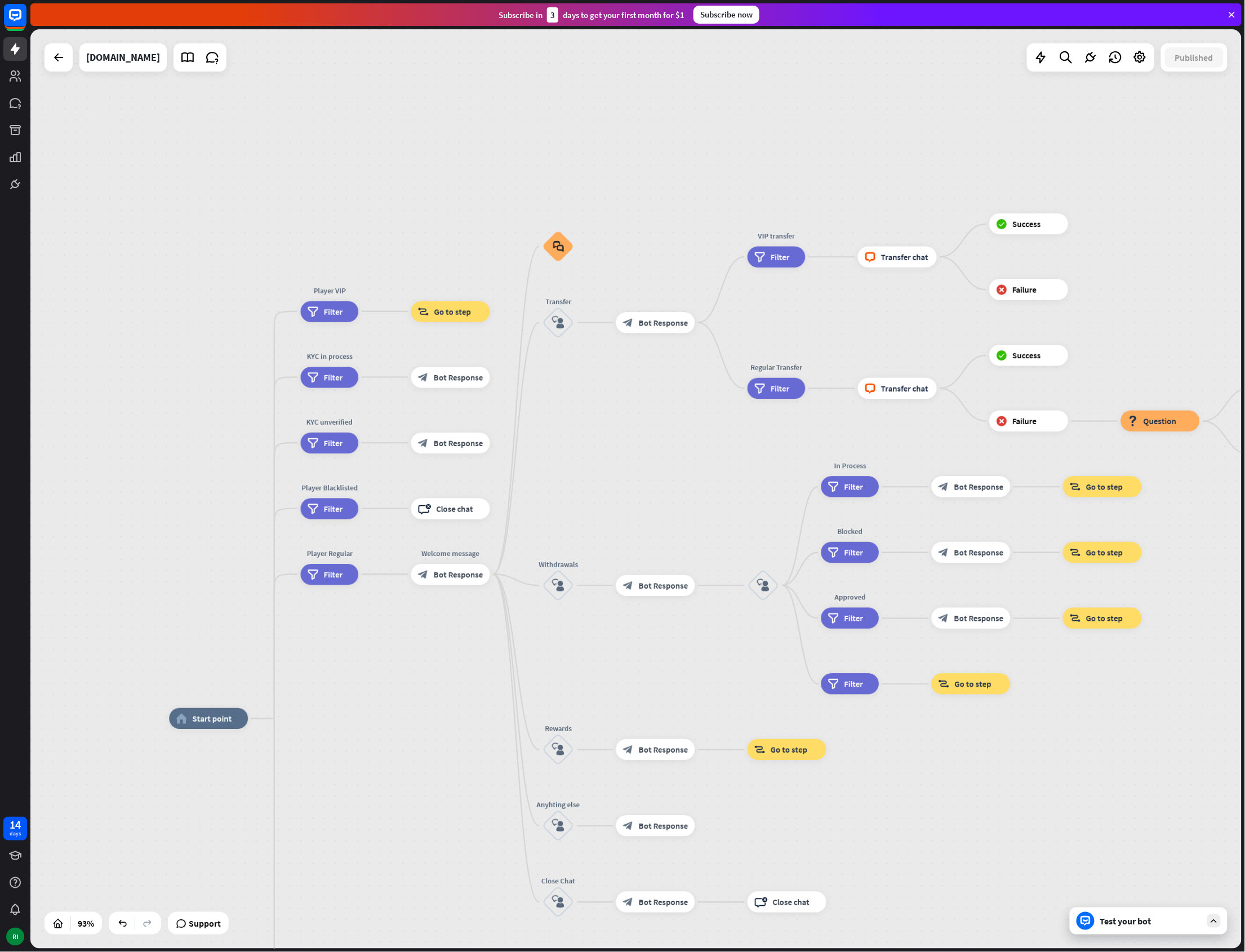
drag, startPoint x: 375, startPoint y: 583, endPoint x: 424, endPoint y: 704, distance: 130.5
click at [424, 704] on div "home_2 Start point Player VIP filter Filter block_goto Go to step KYC in proces…" at bounding box center [636, 489] width 1211 height 919
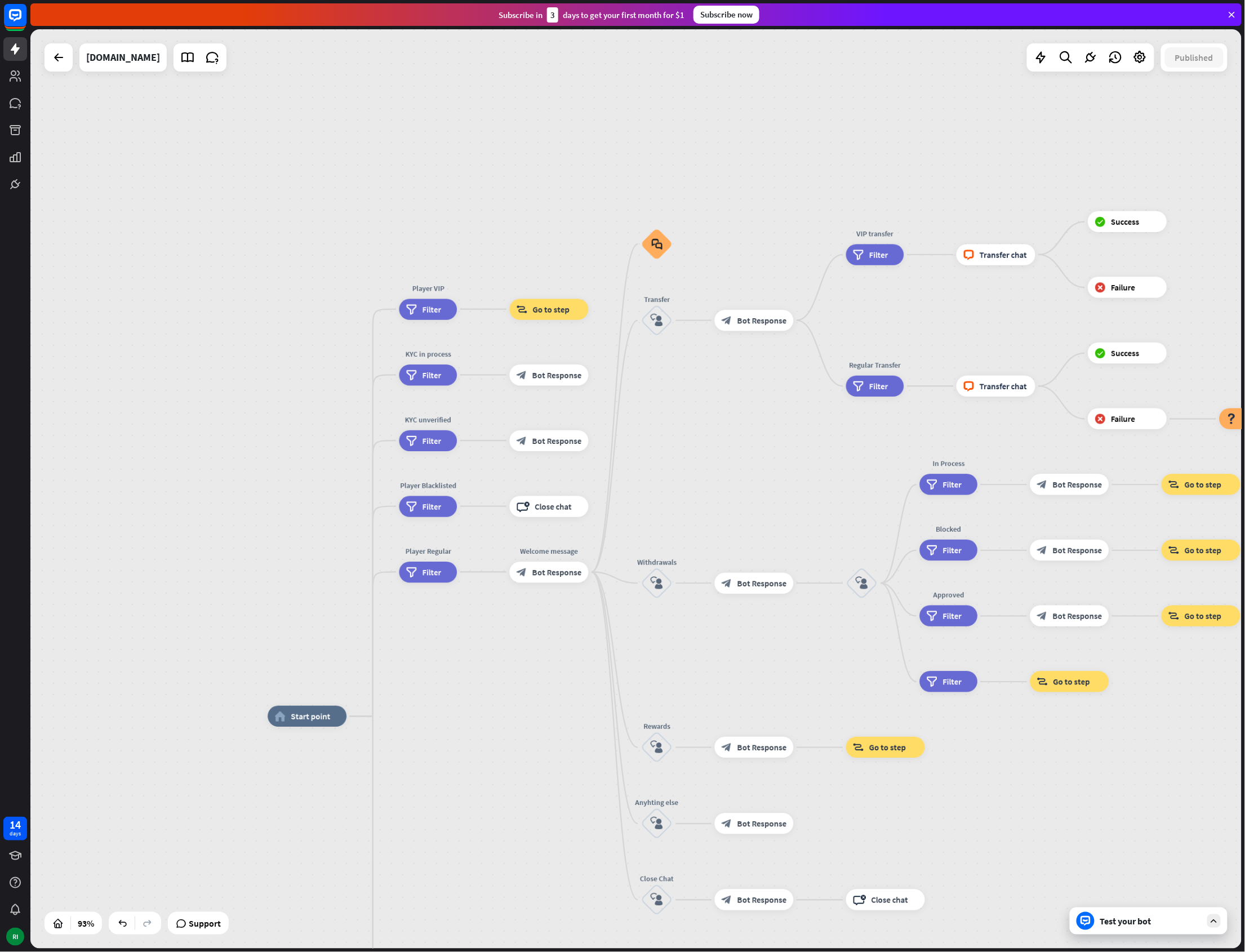
drag, startPoint x: 125, startPoint y: 213, endPoint x: 354, endPoint y: 208, distance: 229.1
click at [354, 208] on div "home_2 Start point Player VIP filter Filter block_goto Go to step KYC in proces…" at bounding box center [636, 489] width 1211 height 919
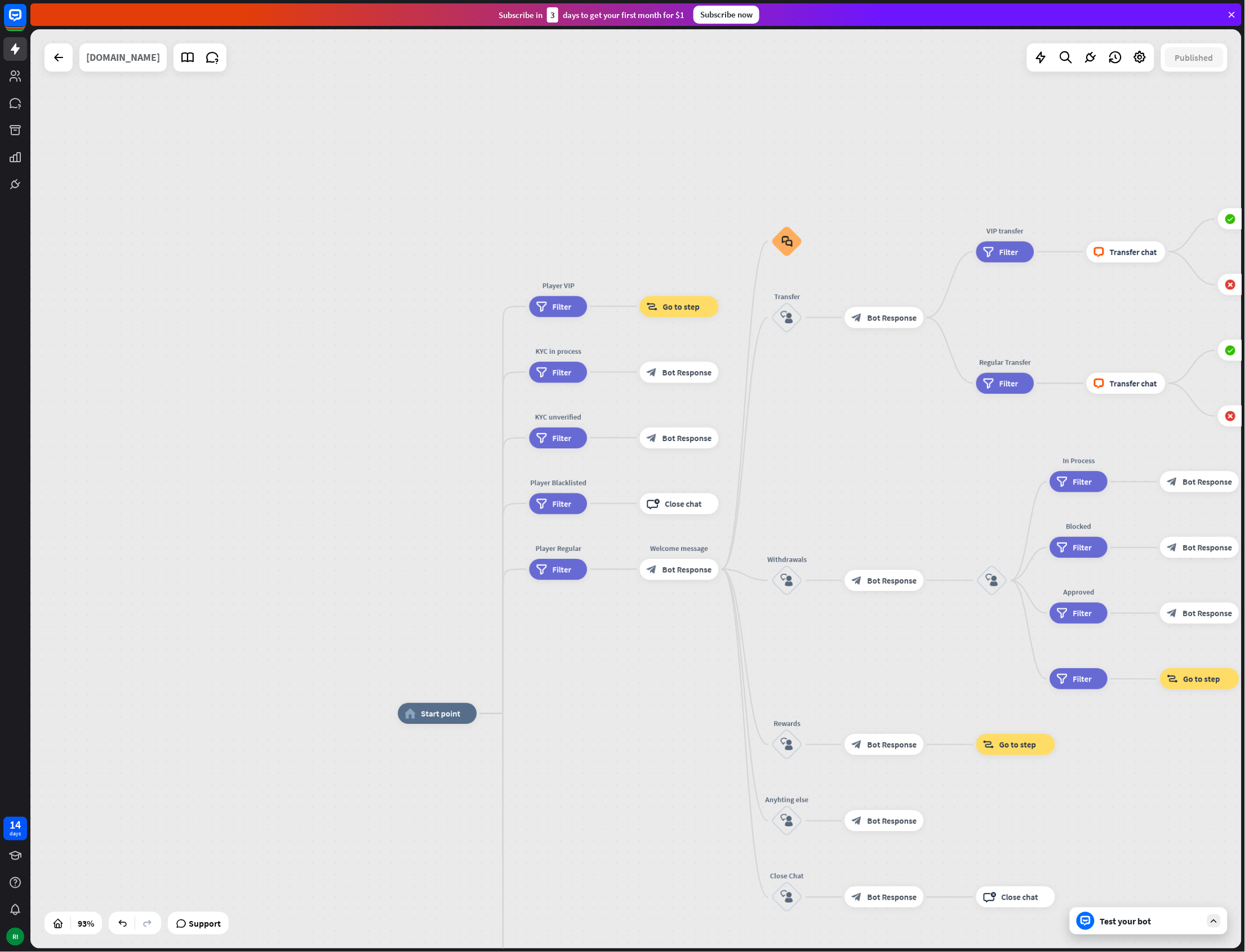
click at [115, 66] on div "[DOMAIN_NAME]" at bounding box center [123, 57] width 74 height 28
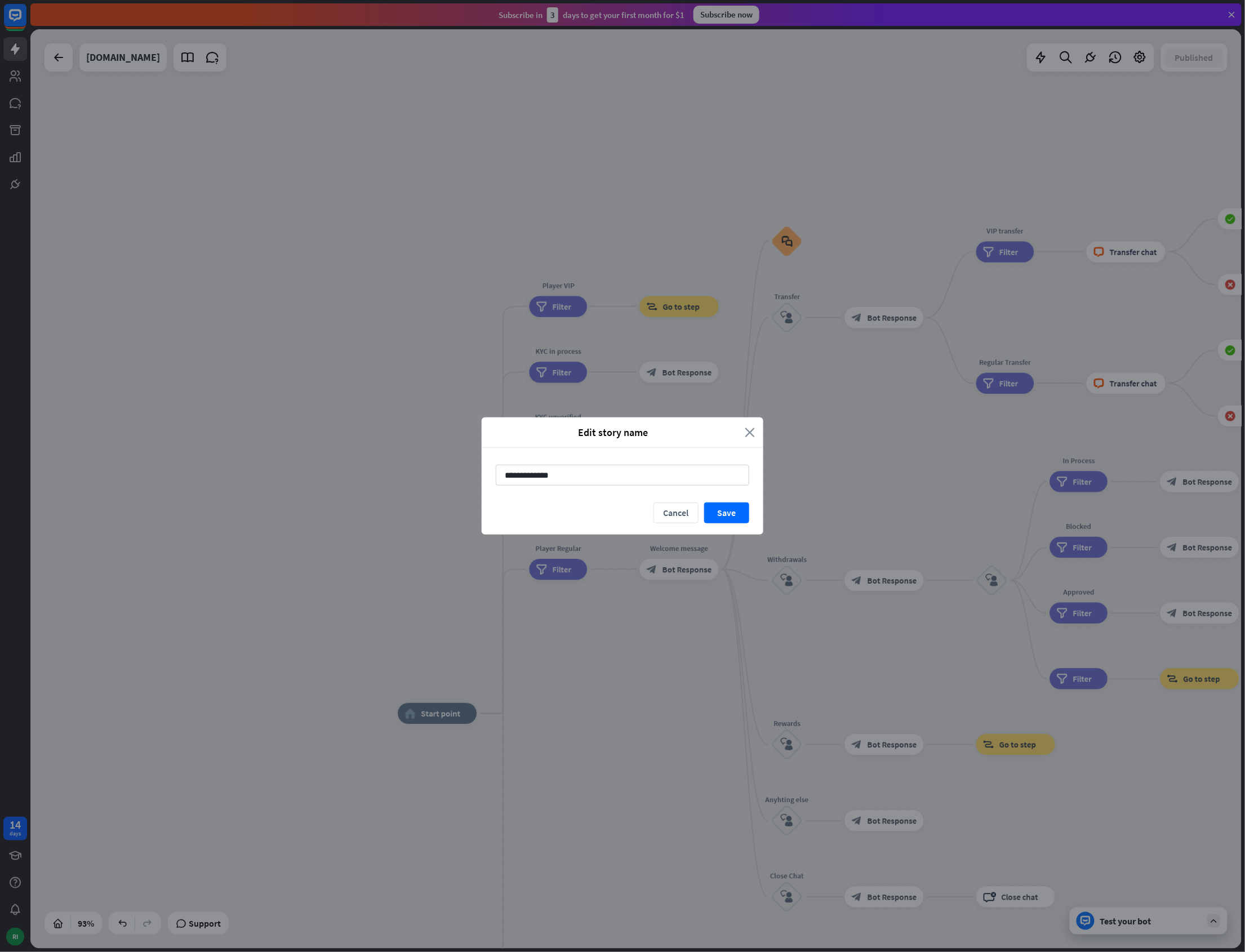
click at [748, 433] on icon "close" at bounding box center [750, 432] width 10 height 13
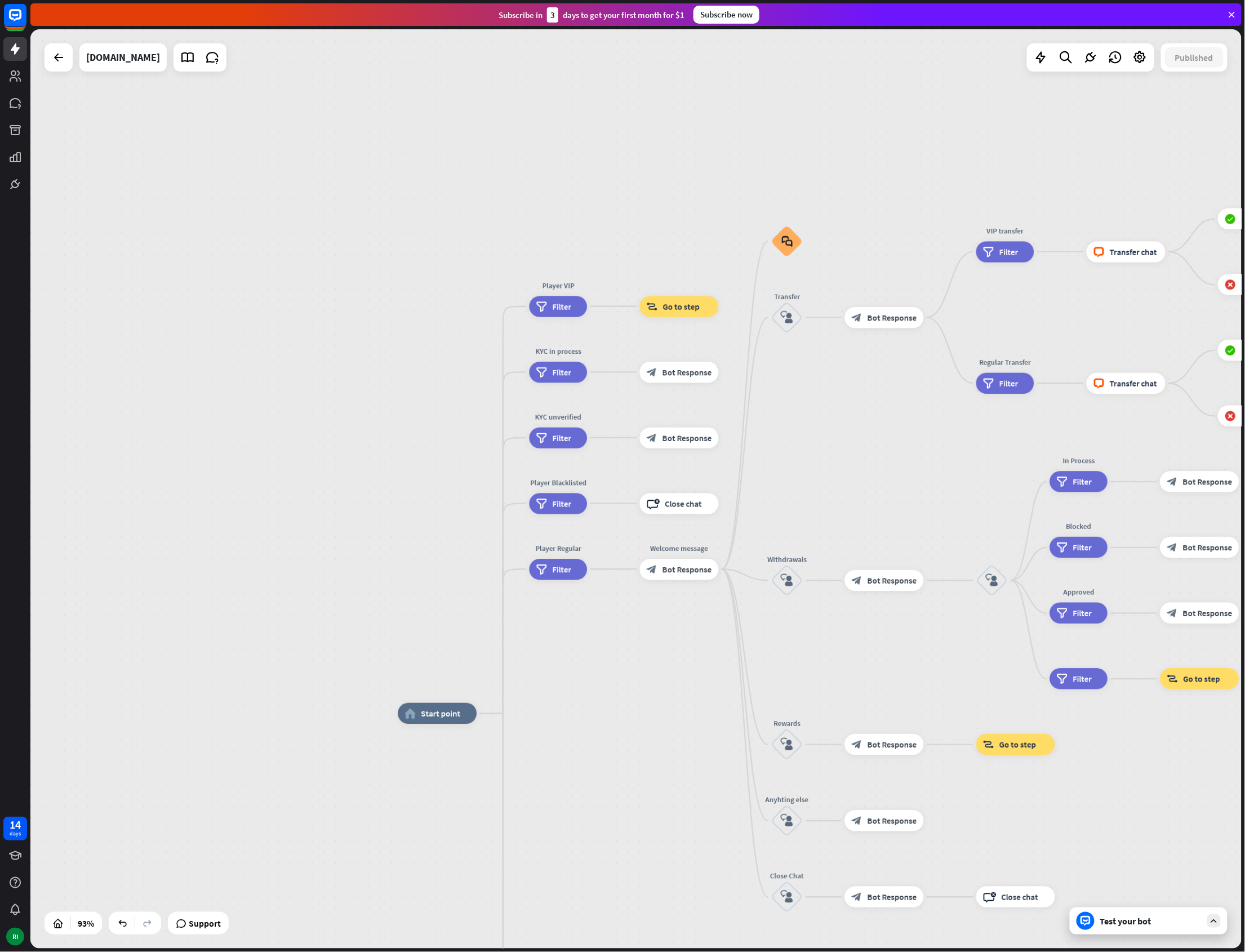
click at [1143, 931] on div "Test your bot" at bounding box center [1149, 920] width 158 height 27
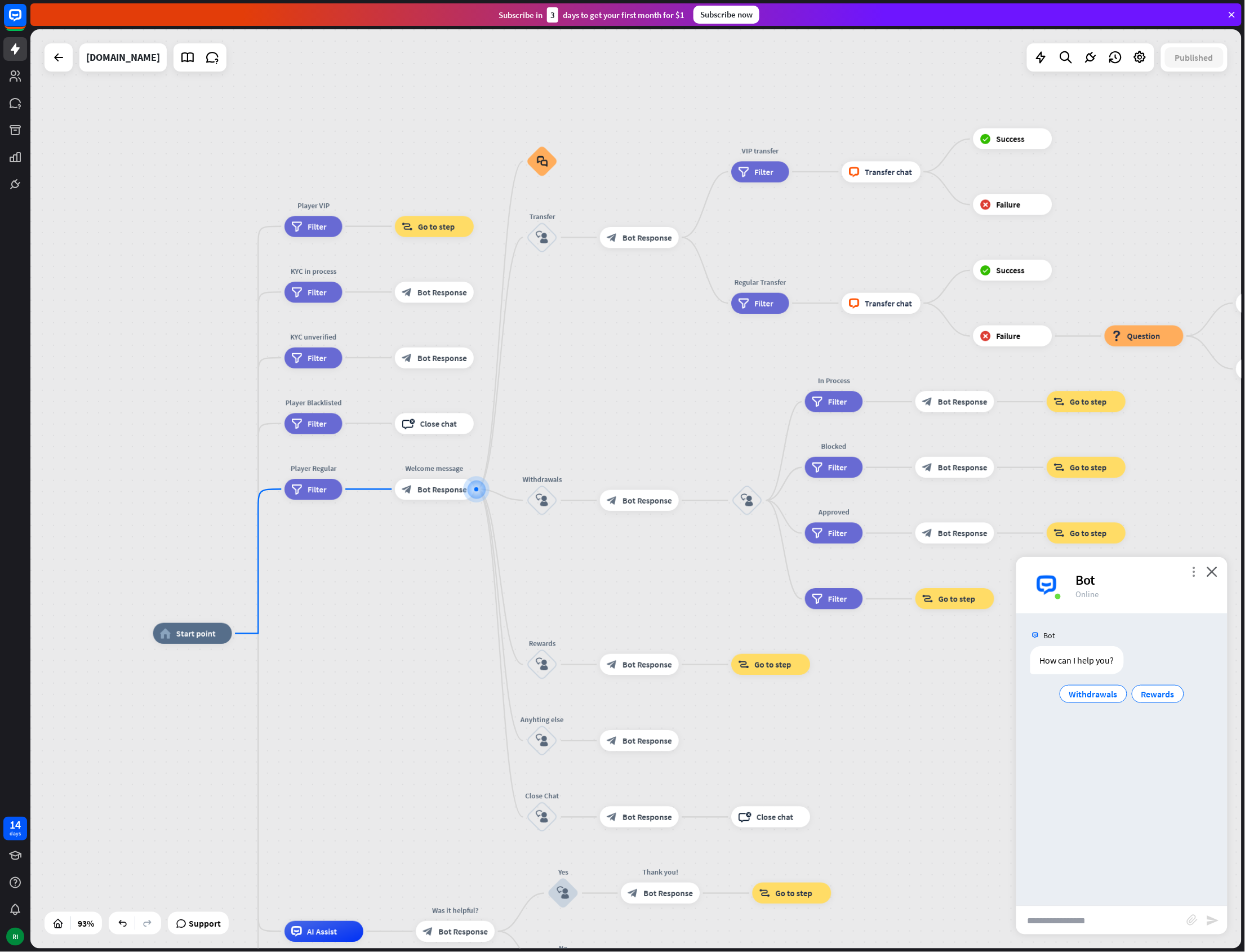
click at [1193, 571] on icon "more_vert" at bounding box center [1193, 571] width 10 height 10
click at [1190, 564] on div "more_vert debug Debug mode users Returned user check builder_tree Follow steps …" at bounding box center [1122, 585] width 211 height 57
click at [1208, 571] on icon "close" at bounding box center [1211, 571] width 11 height 10
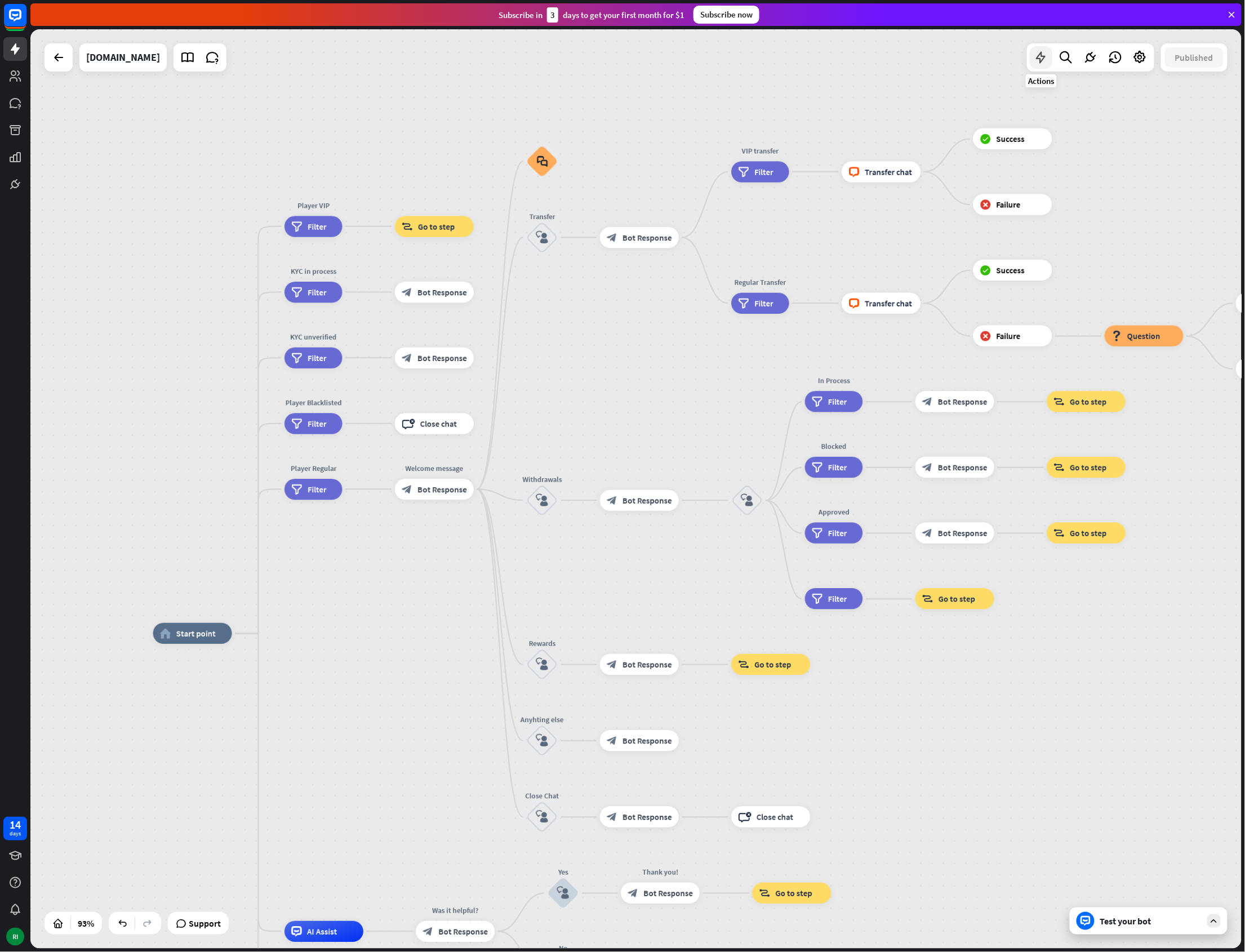
click at [1039, 57] on icon at bounding box center [1041, 57] width 15 height 15
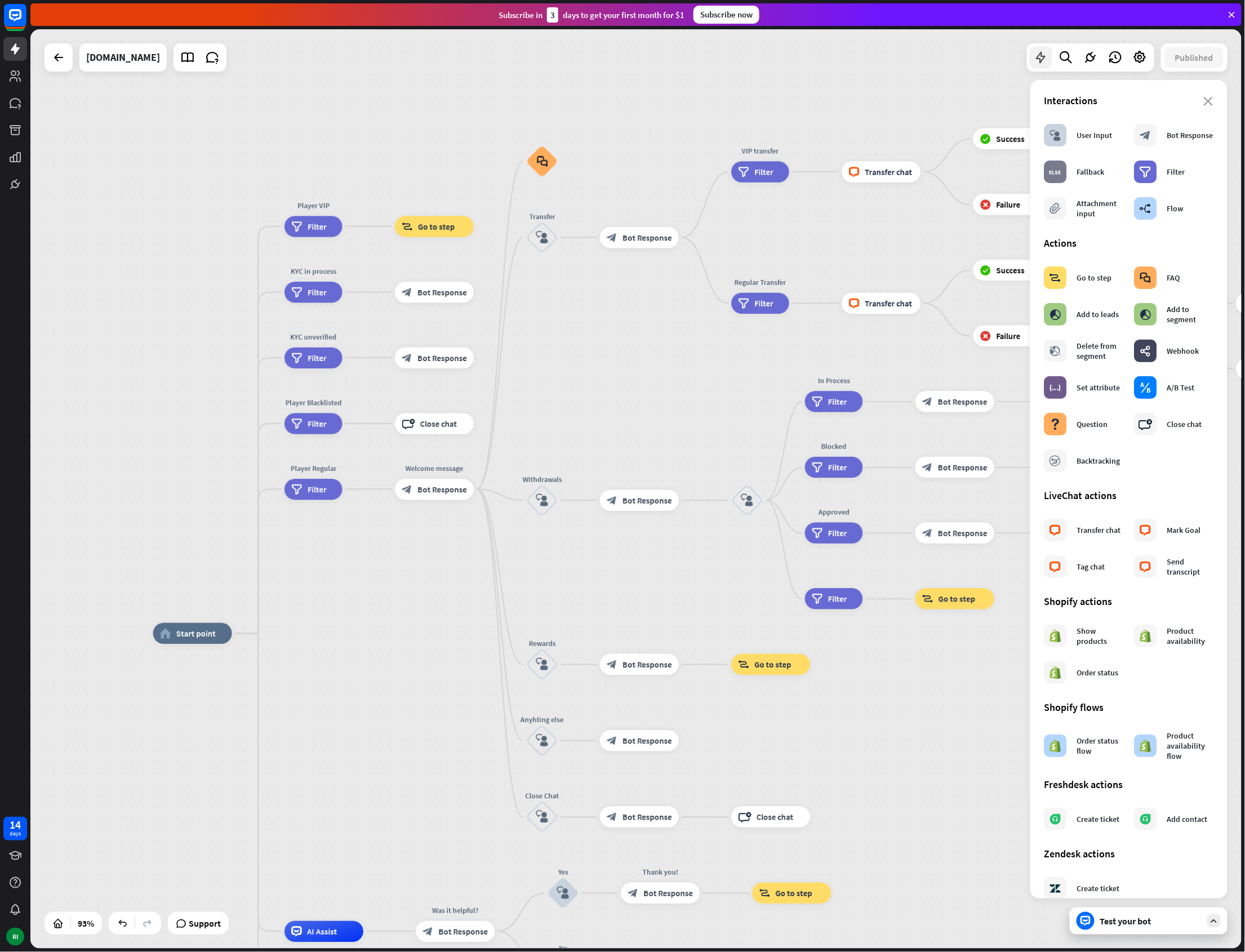
click at [1039, 57] on icon at bounding box center [1041, 57] width 15 height 15
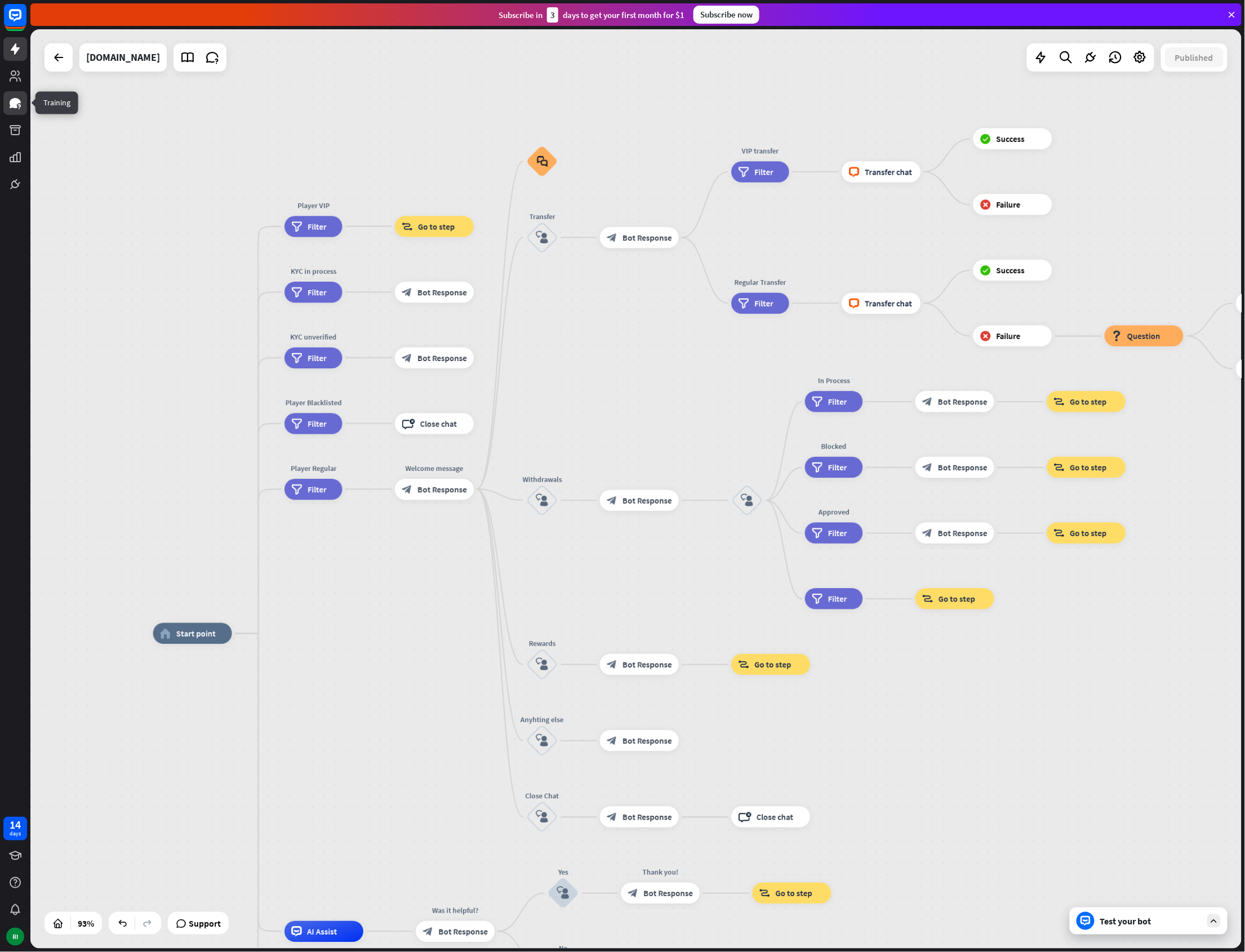
click at [19, 108] on icon at bounding box center [15, 103] width 14 height 14
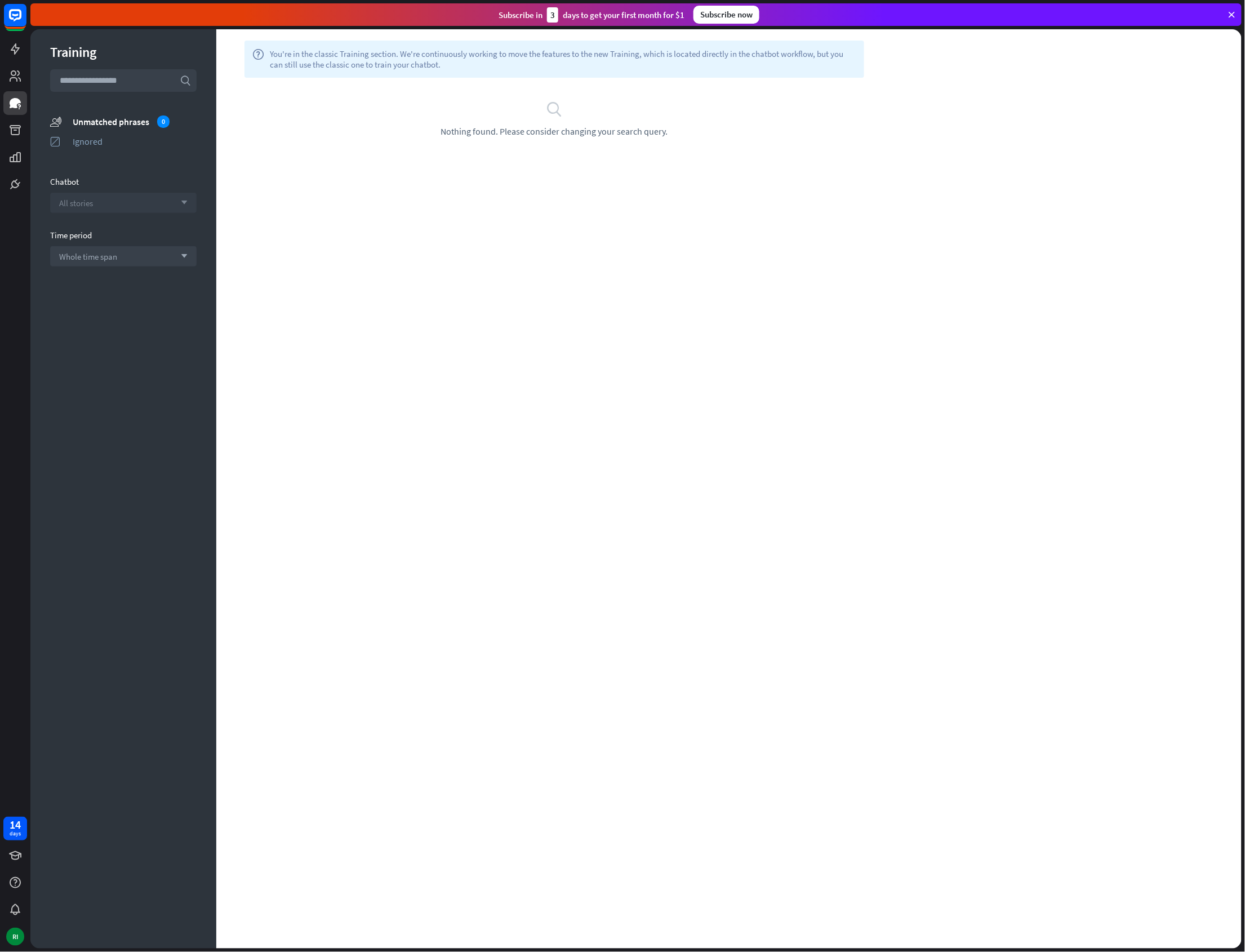
click at [128, 202] on div "All stories arrow_down" at bounding box center [123, 203] width 146 height 21
click at [120, 280] on div "[DOMAIN_NAME]" at bounding box center [124, 277] width 137 height 22
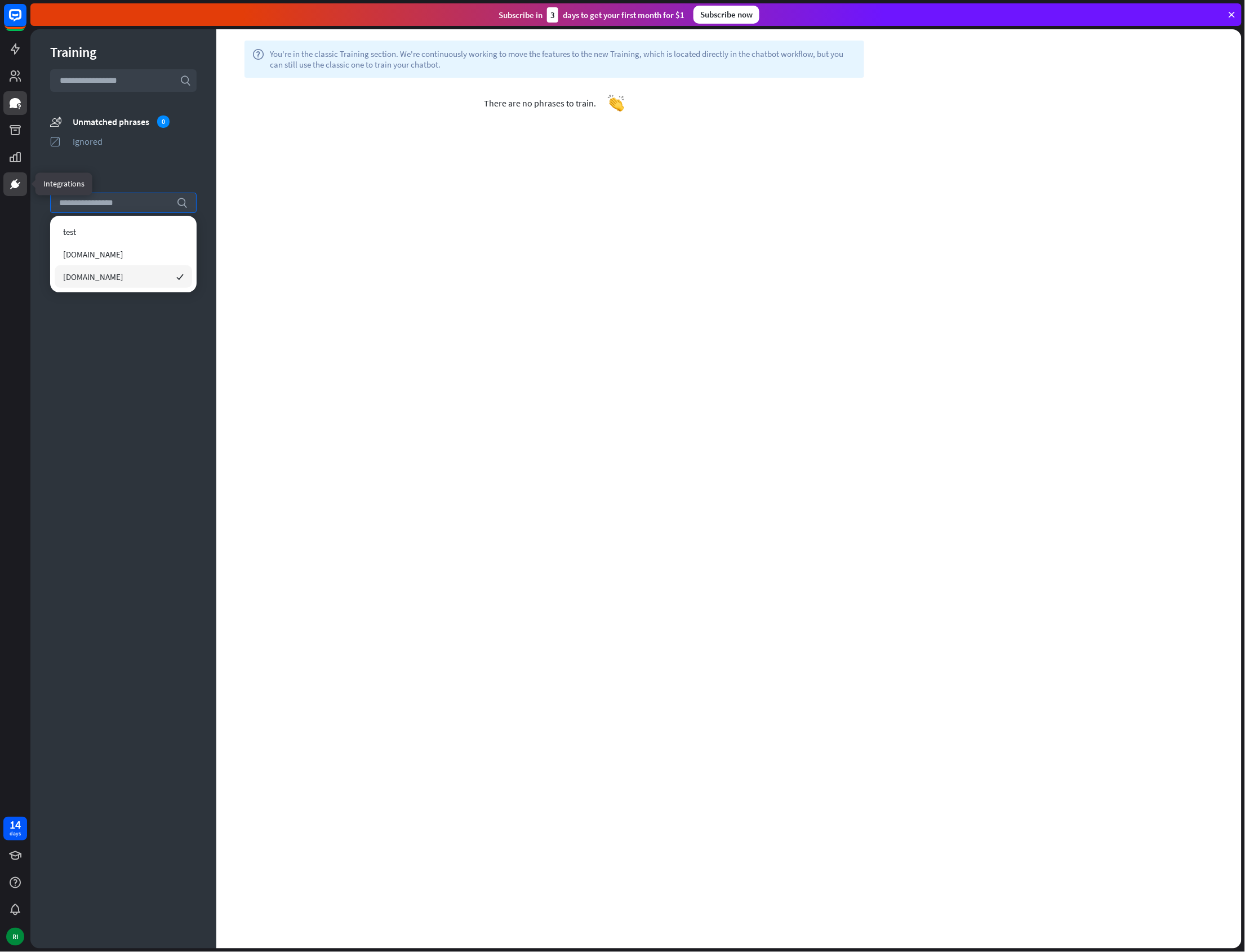
click at [19, 181] on icon at bounding box center [15, 185] width 14 height 14
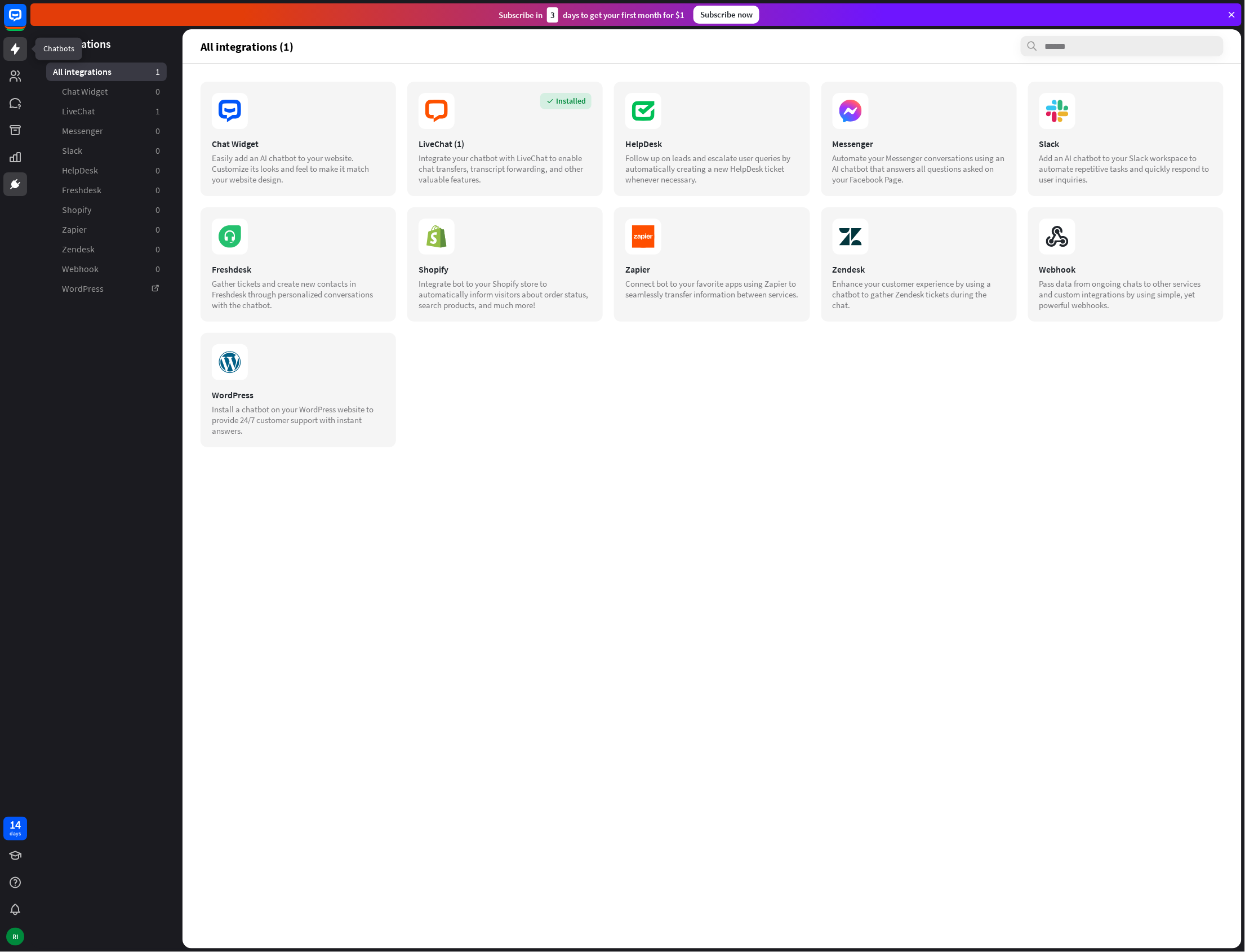
click at [21, 42] on icon at bounding box center [15, 49] width 14 height 14
